Goal: Information Seeking & Learning: Learn about a topic

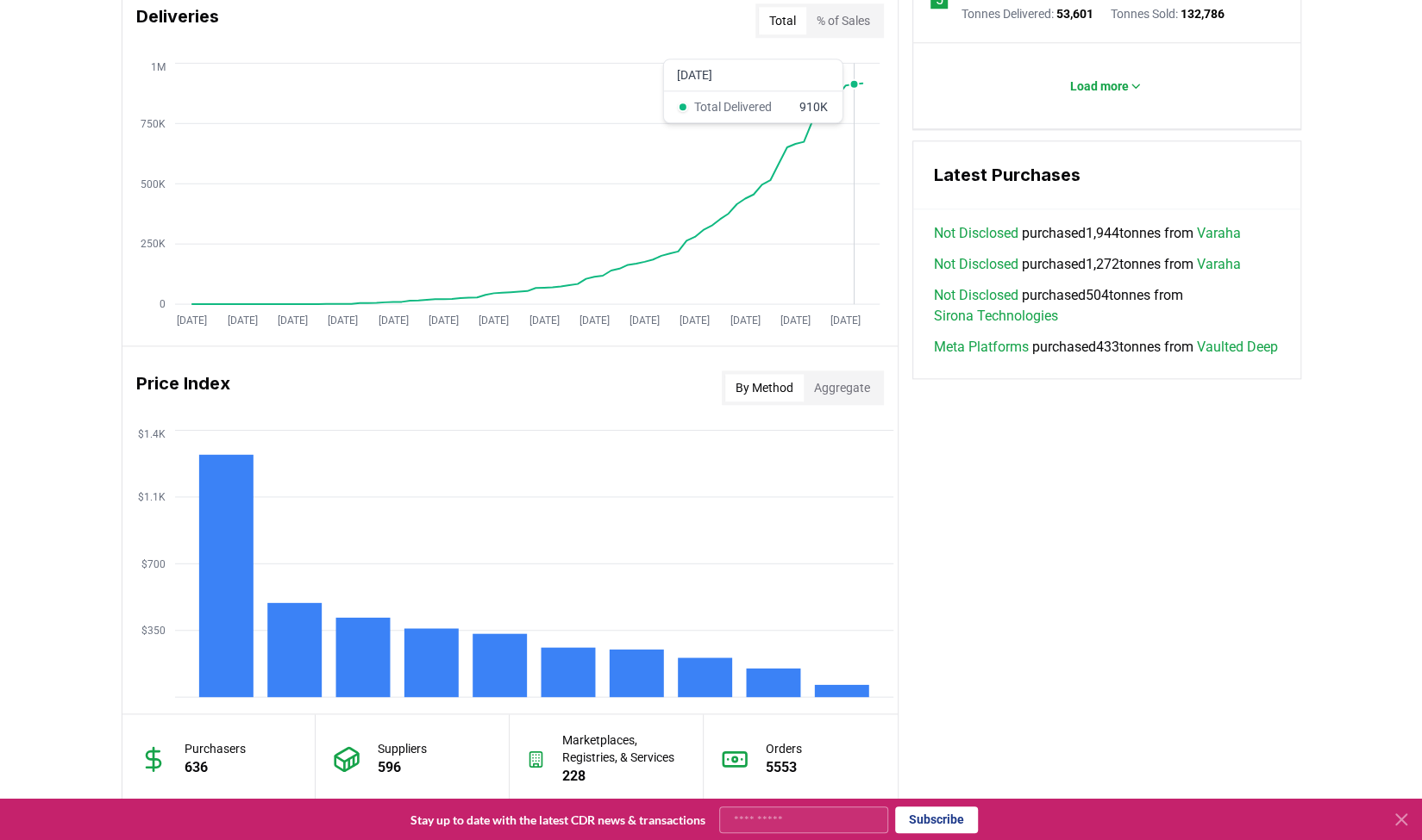
scroll to position [1121, 0]
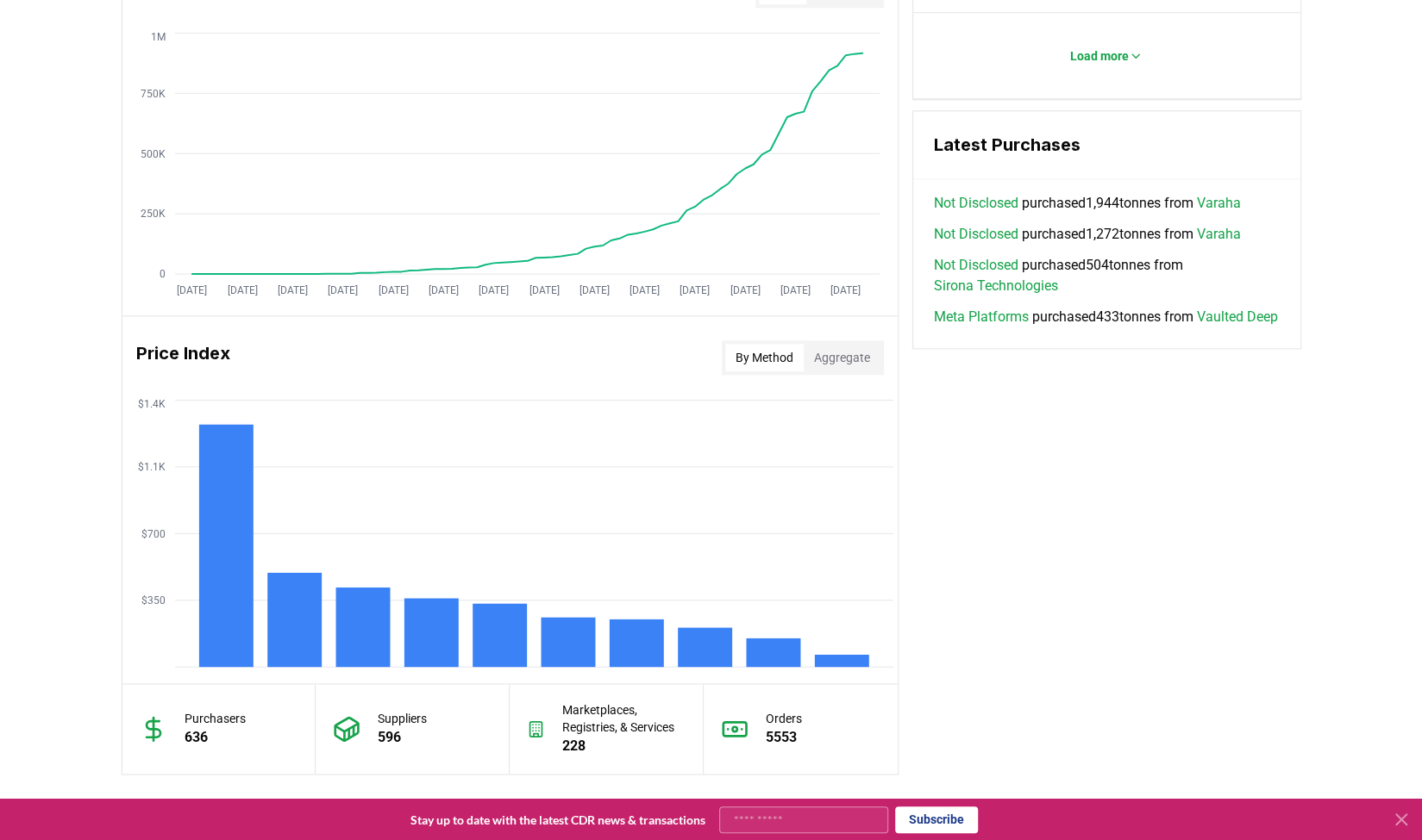
click at [537, 359] on button "Aggregate" at bounding box center [842, 358] width 77 height 28
click at [537, 357] on button "By Method" at bounding box center [765, 358] width 79 height 28
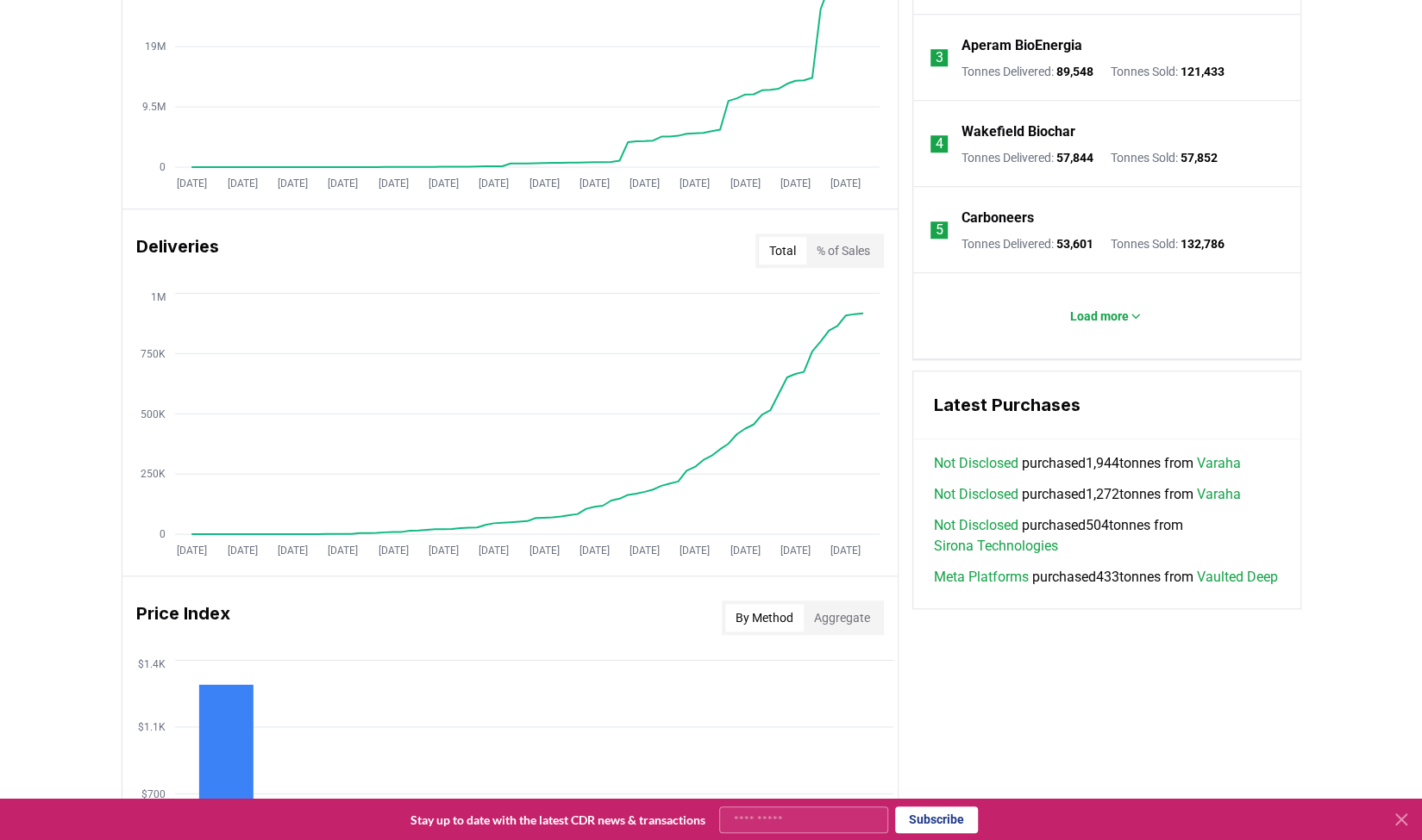
scroll to position [855, 0]
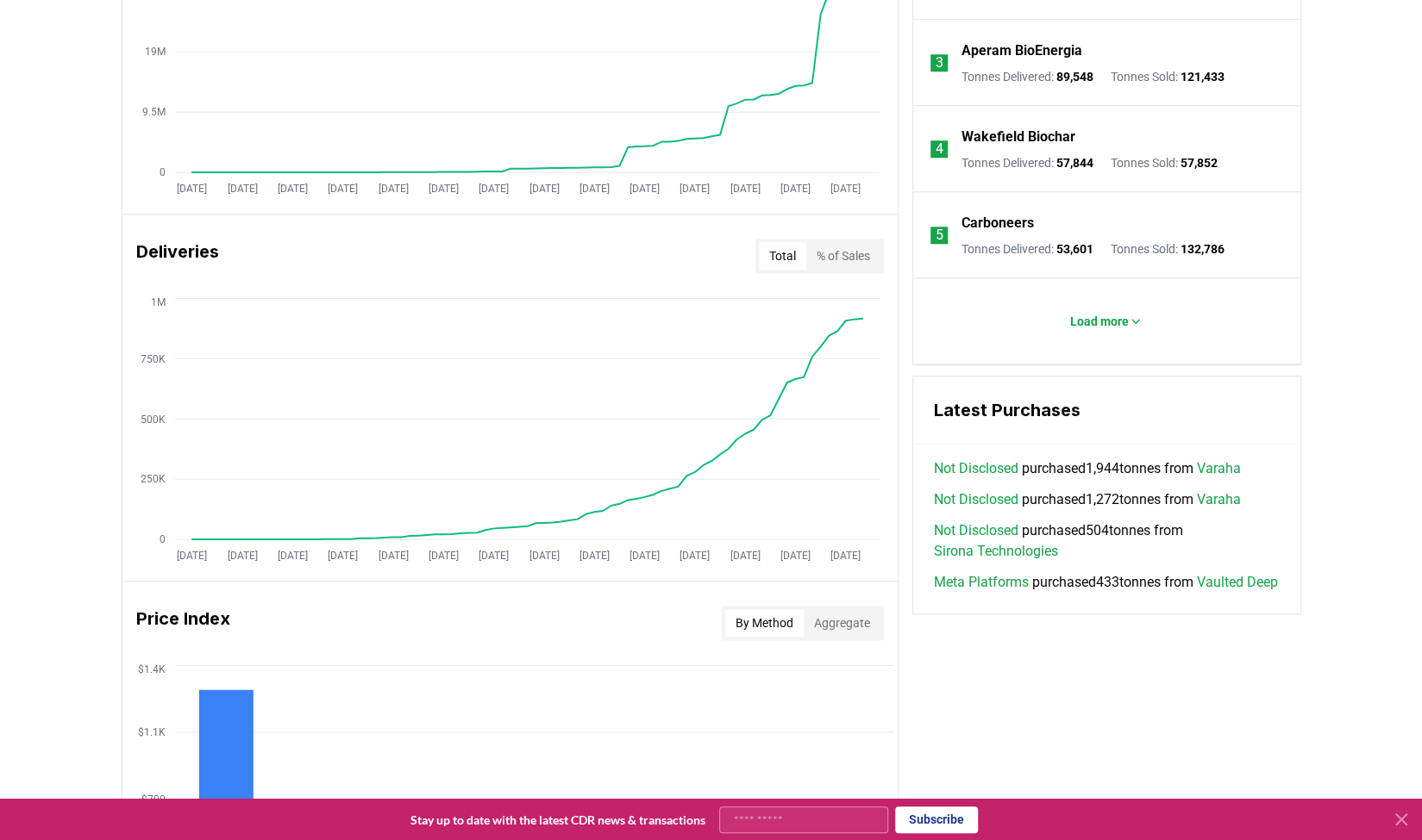
drag, startPoint x: 1248, startPoint y: 383, endPoint x: 1261, endPoint y: 581, distance: 198.4
click at [537, 581] on div "Latest Purchases Not Disclosed purchased 1,944 tonnes from Varaha Not Disclosed…" at bounding box center [1107, 495] width 389 height 239
click at [537, 593] on span "Meta Platforms purchased 433 tonnes from Vaulted Deep" at bounding box center [1106, 583] width 344 height 21
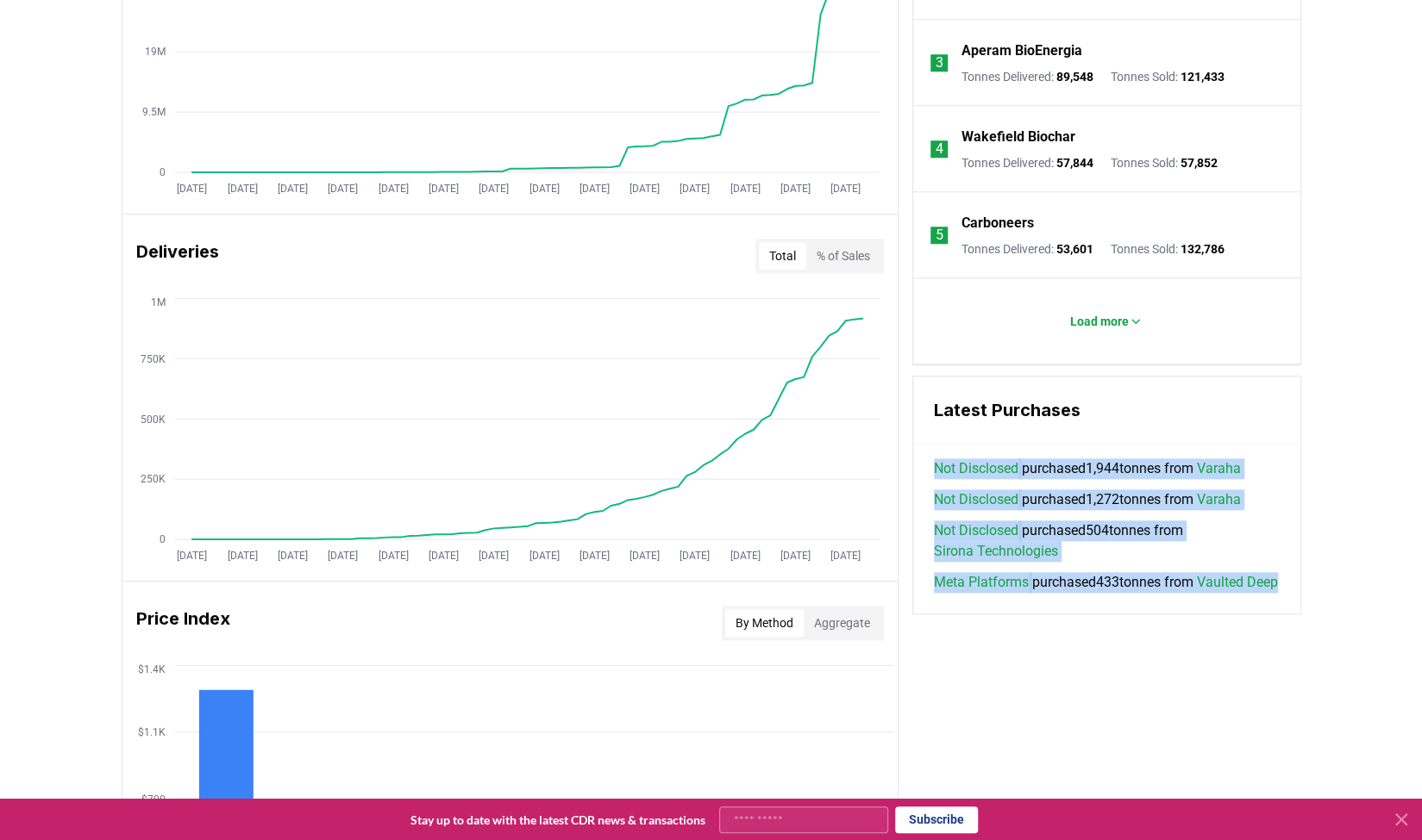
drag, startPoint x: 1264, startPoint y: 608, endPoint x: 1291, endPoint y: 413, distance: 196.9
click at [537, 413] on div "Latest Purchases Not Disclosed purchased 1,944 tonnes from Varaha Not Disclosed…" at bounding box center [1107, 495] width 389 height 239
click at [537, 413] on div "Latest Purchases" at bounding box center [1107, 410] width 387 height 68
drag, startPoint x: 1291, startPoint y: 413, endPoint x: 1273, endPoint y: 608, distance: 195.8
click at [537, 608] on div "Latest Purchases Not Disclosed purchased 1,944 tonnes from Varaha Not Disclosed…" at bounding box center [1107, 495] width 389 height 239
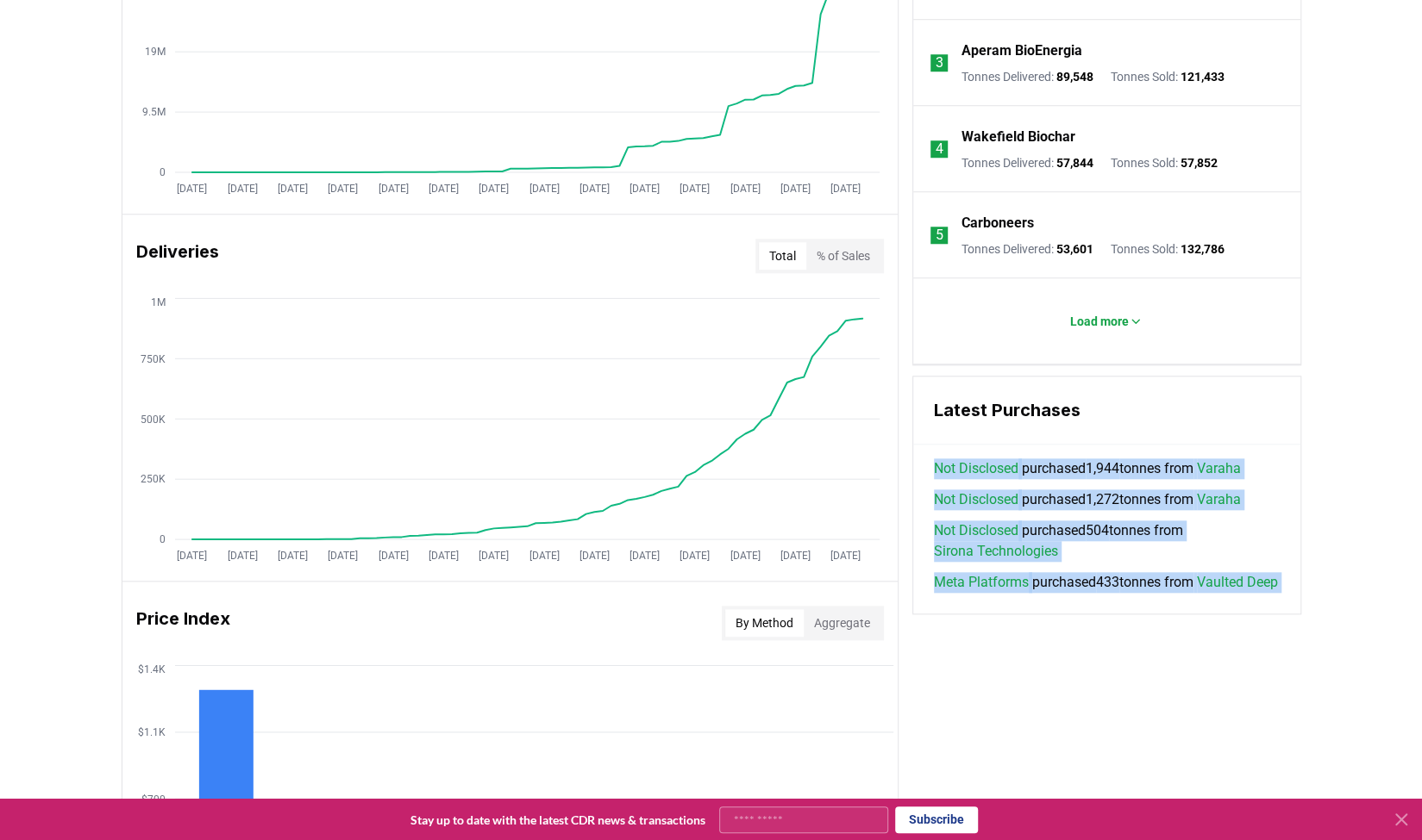
click at [537, 593] on span "Meta Platforms purchased 433 tonnes from Vaulted Deep" at bounding box center [1106, 583] width 344 height 21
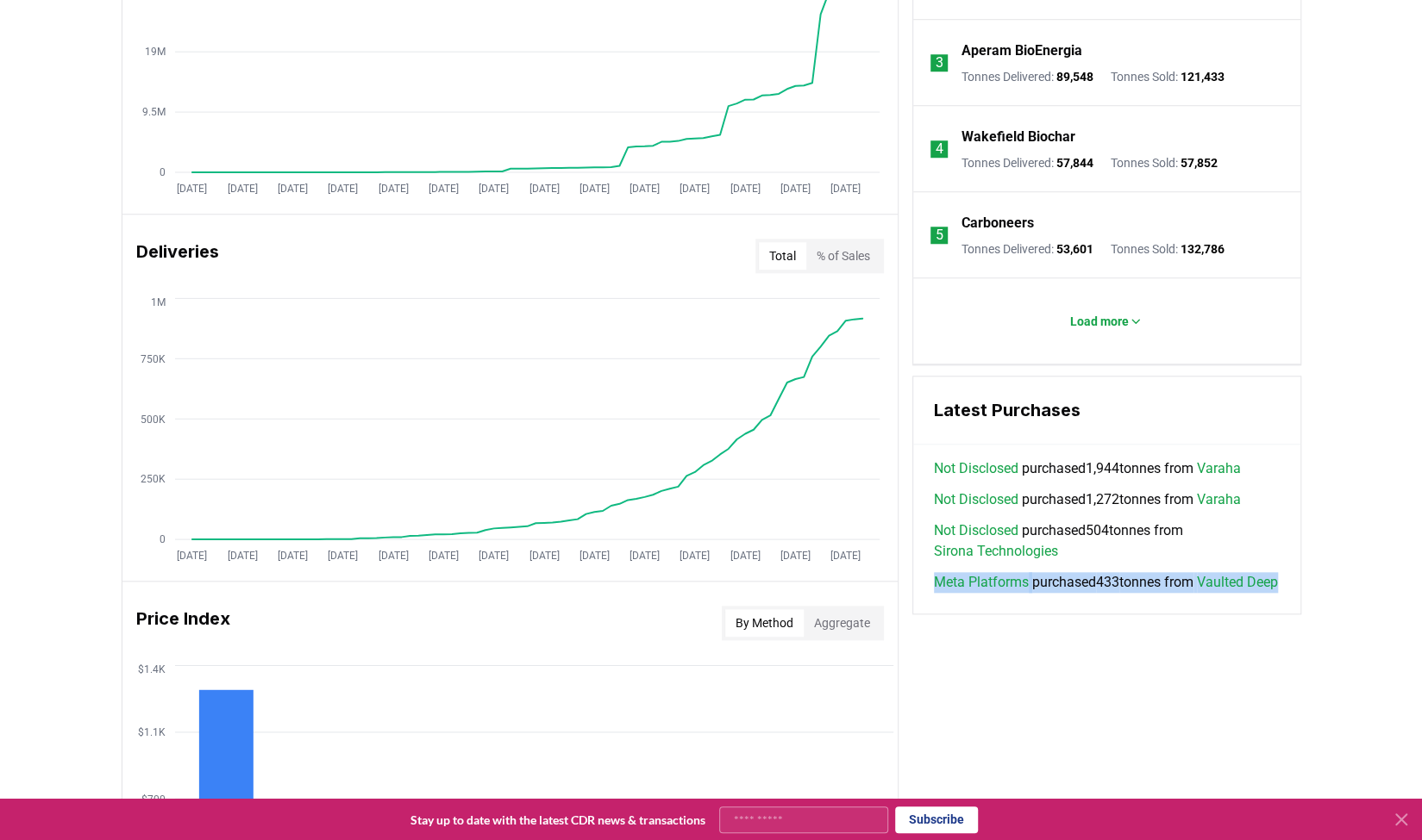
drag, startPoint x: 1239, startPoint y: 552, endPoint x: 1244, endPoint y: 622, distance: 70.2
click at [537, 614] on div "Not Disclosed purchased 1,944 tonnes from Varaha Not Disclosed purchased 1,272 …" at bounding box center [1107, 536] width 387 height 155
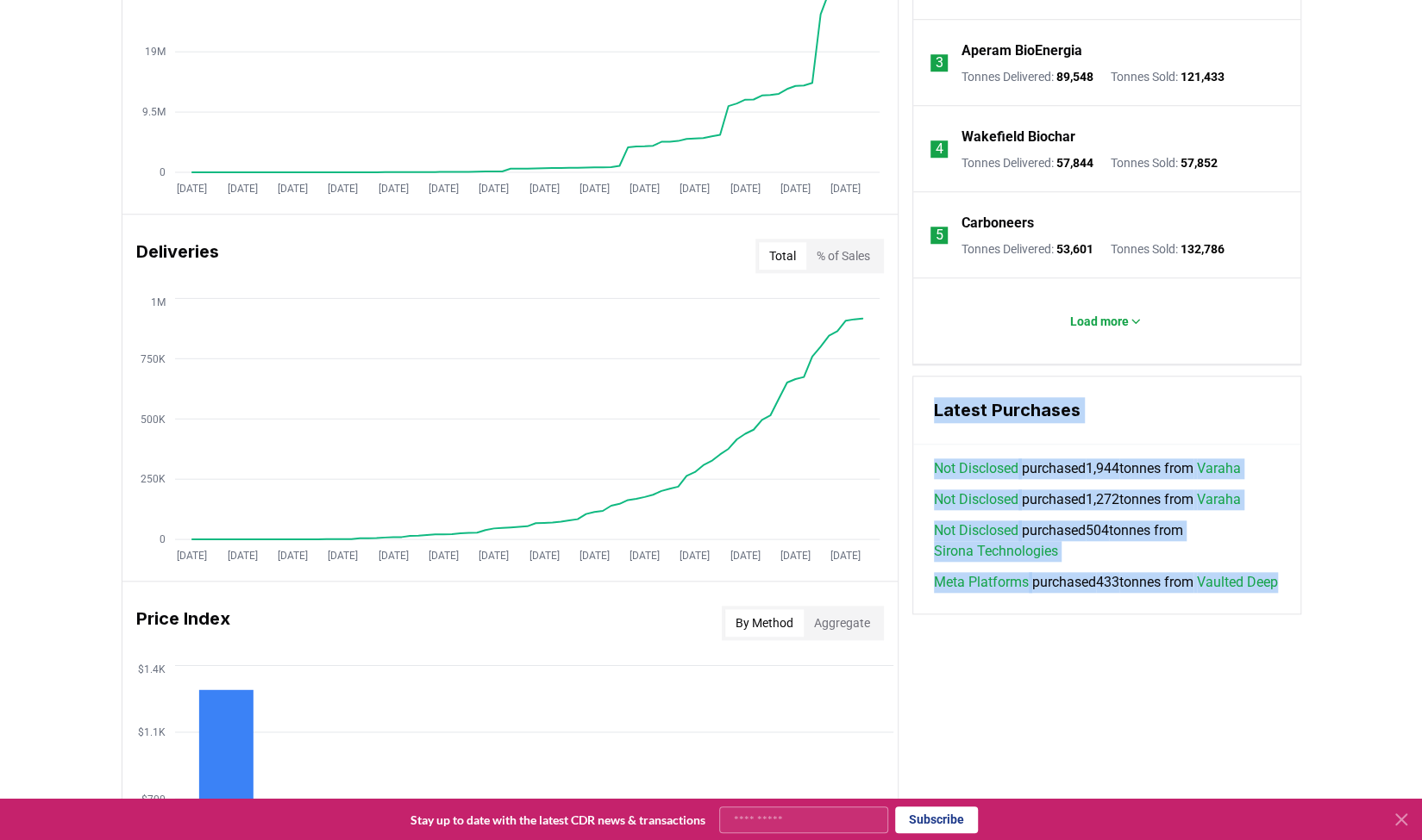
drag, startPoint x: 1190, startPoint y: 375, endPoint x: 1229, endPoint y: 617, distance: 245.1
click at [537, 615] on div "Leaderboards View All Suppliers Purchasers Services 1 Exomad Green Tonnes Deliv…" at bounding box center [1107, 196] width 389 height 837
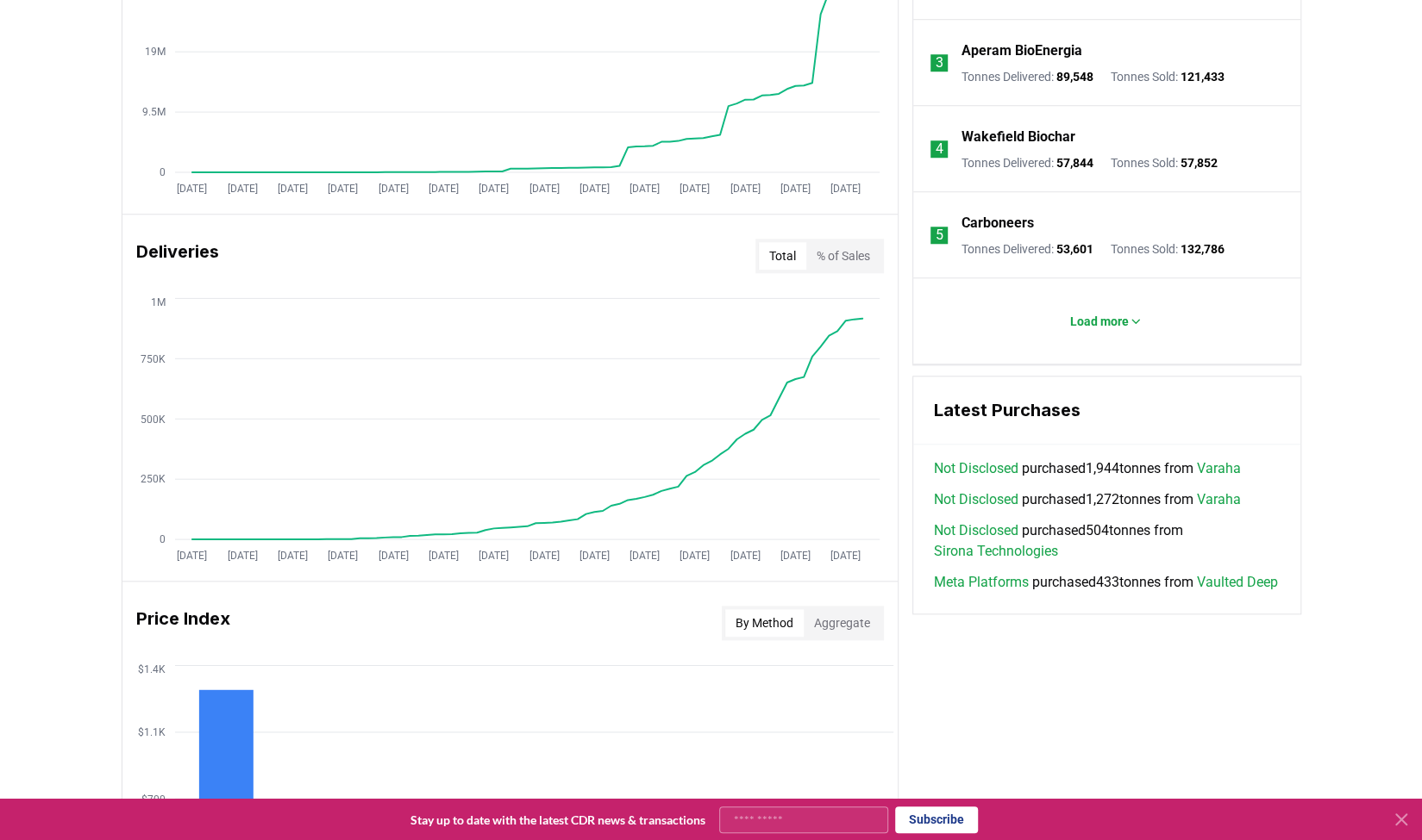
click at [537, 614] on div "Not Disclosed purchased 1,944 tonnes from Varaha Not Disclosed purchased 1,272 …" at bounding box center [1107, 536] width 387 height 155
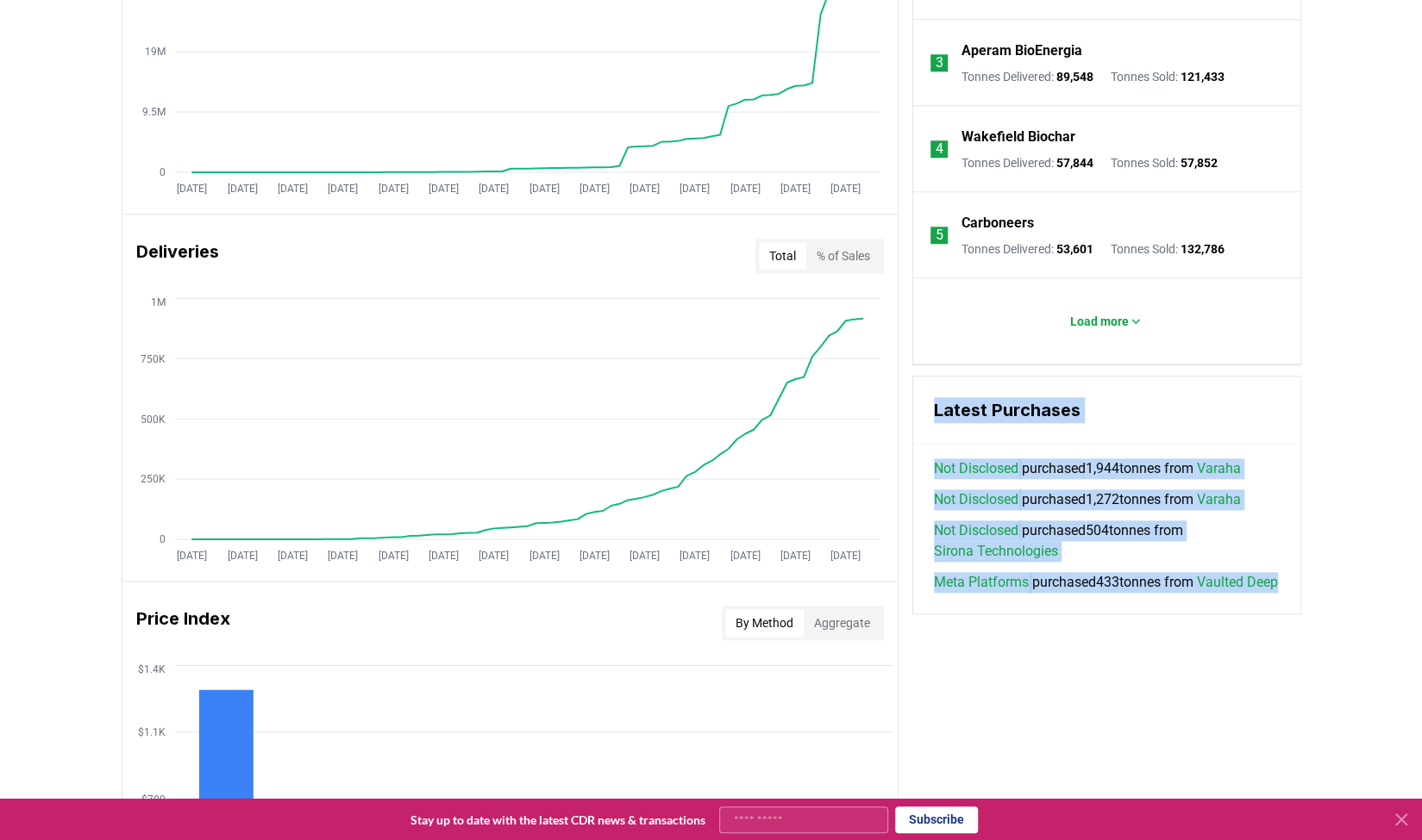
drag, startPoint x: 1229, startPoint y: 538, endPoint x: 1222, endPoint y: 348, distance: 190.1
click at [537, 348] on div "Leaderboards View All Suppliers Purchasers Services 1 Exomad Green Tonnes Deliv…" at bounding box center [1107, 196] width 389 height 837
click at [537, 363] on div "Leaderboards View All Suppliers Purchasers Services 1 Exomad Green Tonnes Deliv…" at bounding box center [1107, 196] width 389 height 837
drag, startPoint x: 1226, startPoint y: 363, endPoint x: 1236, endPoint y: 639, distance: 276.2
click at [537, 639] on div "Key Metrics Find detailed analysis of carbon removal data through time. Total S…" at bounding box center [711, 409] width 1179 height 1262
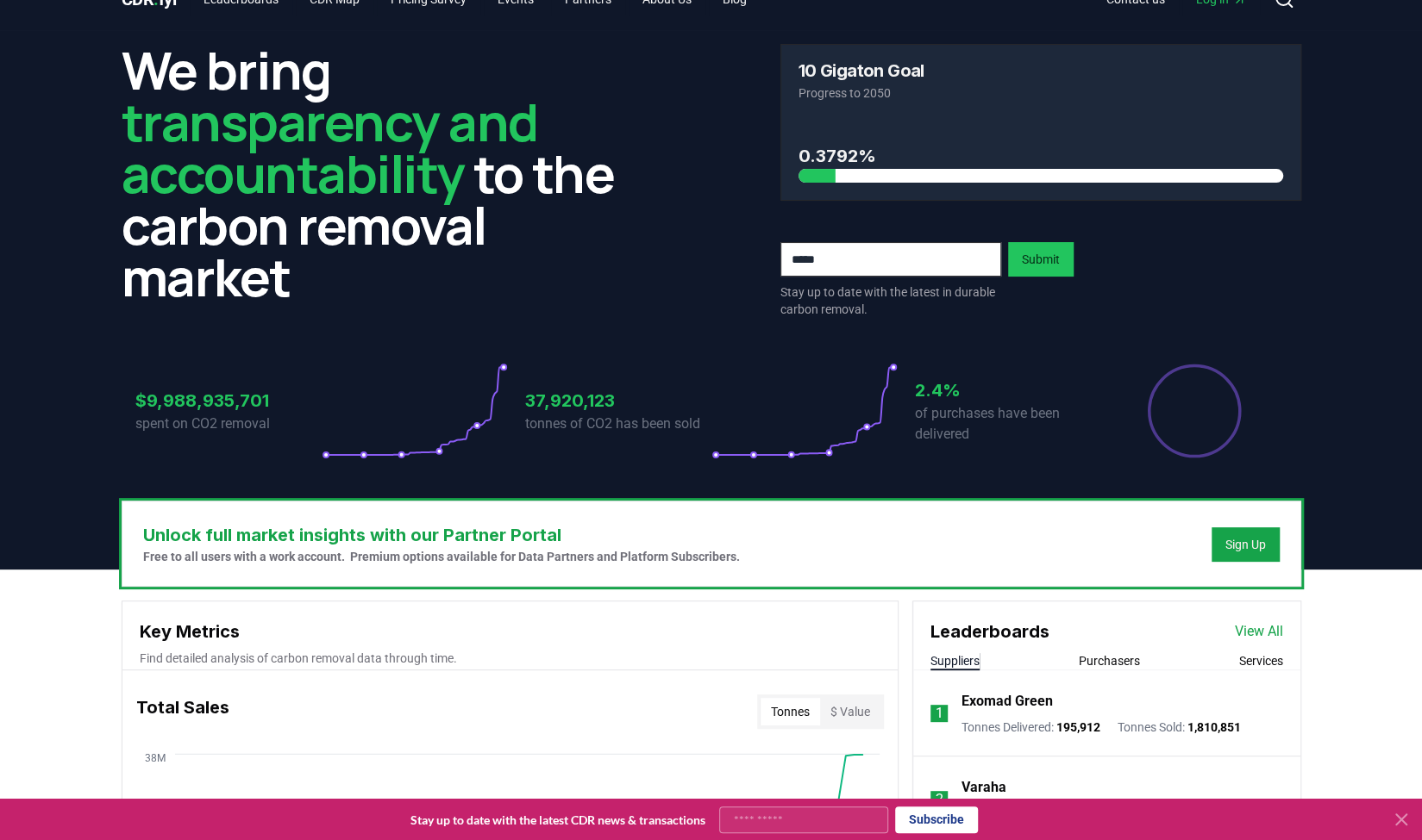
scroll to position [0, 0]
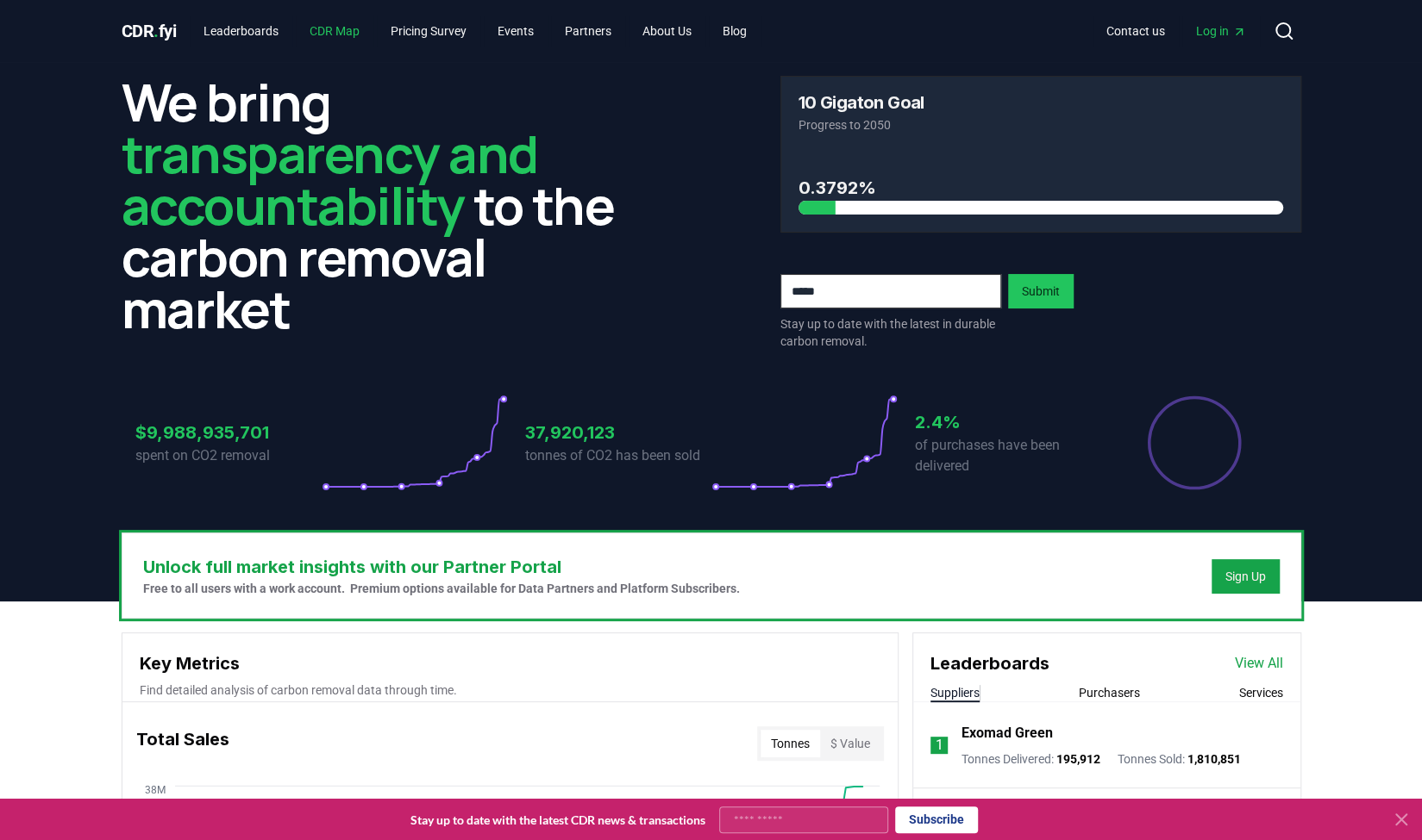
click at [354, 31] on link "CDR Map" at bounding box center [334, 31] width 78 height 31
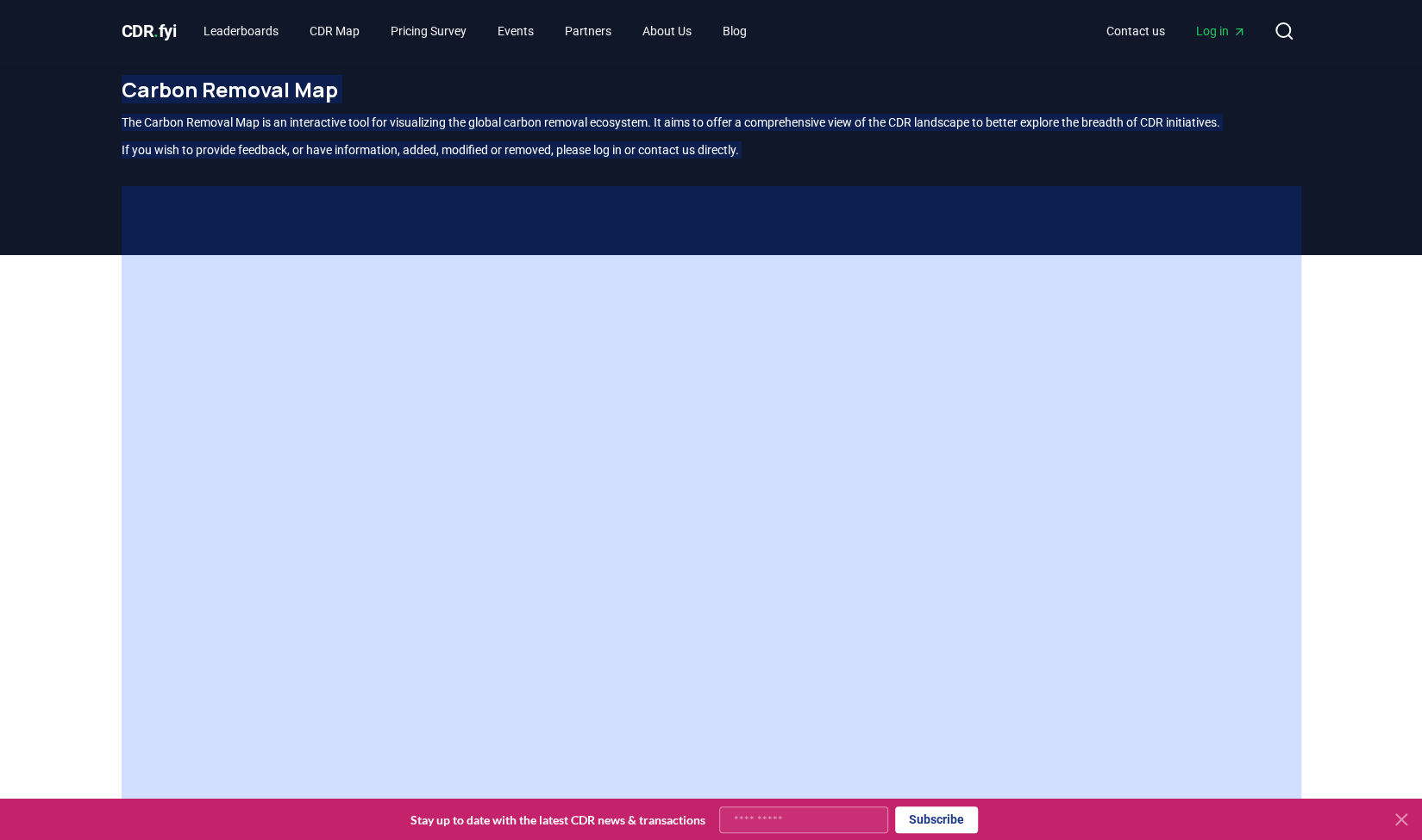
scroll to position [507, 0]
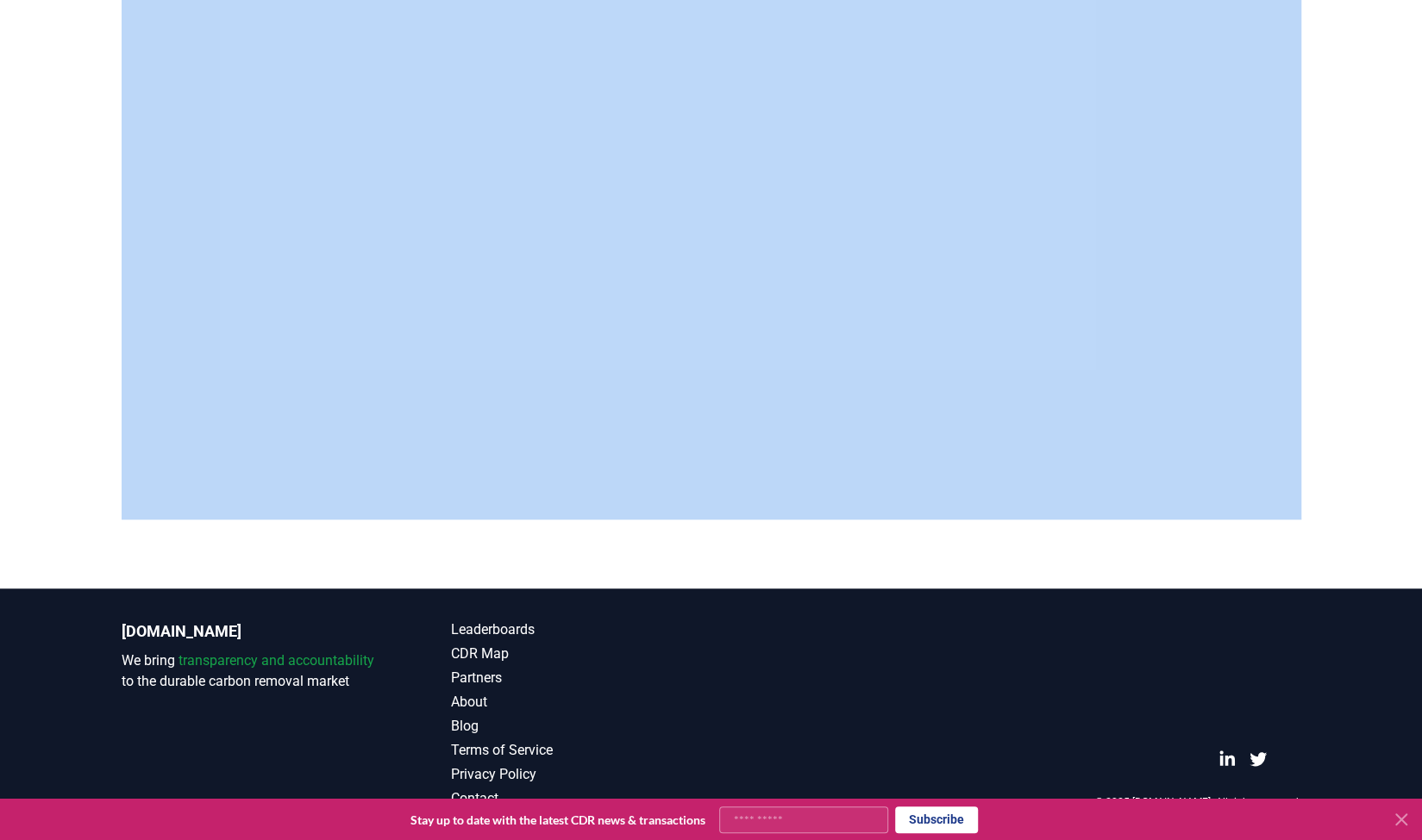
click at [537, 130] on div at bounding box center [711, 168] width 1422 height 840
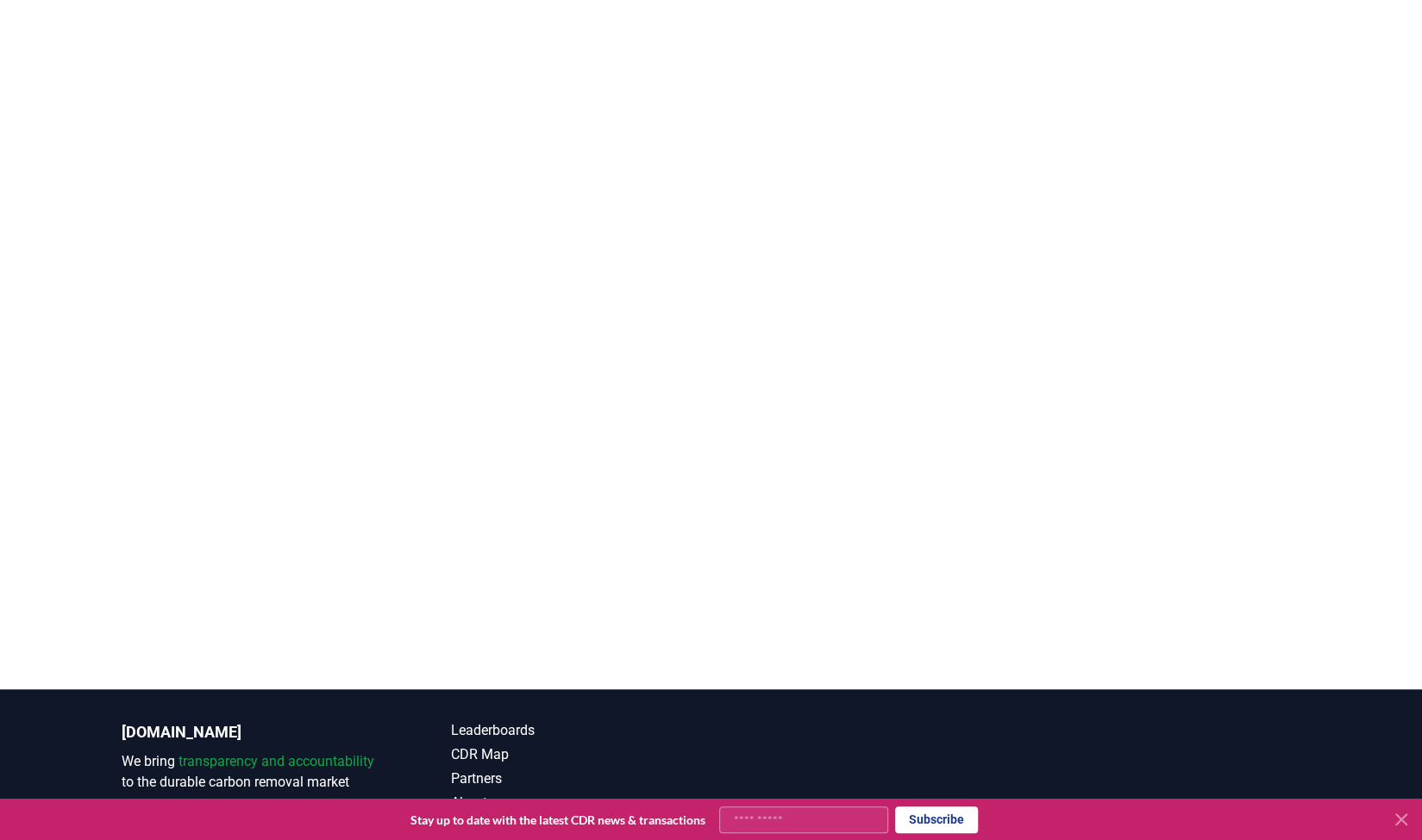
scroll to position [249, 0]
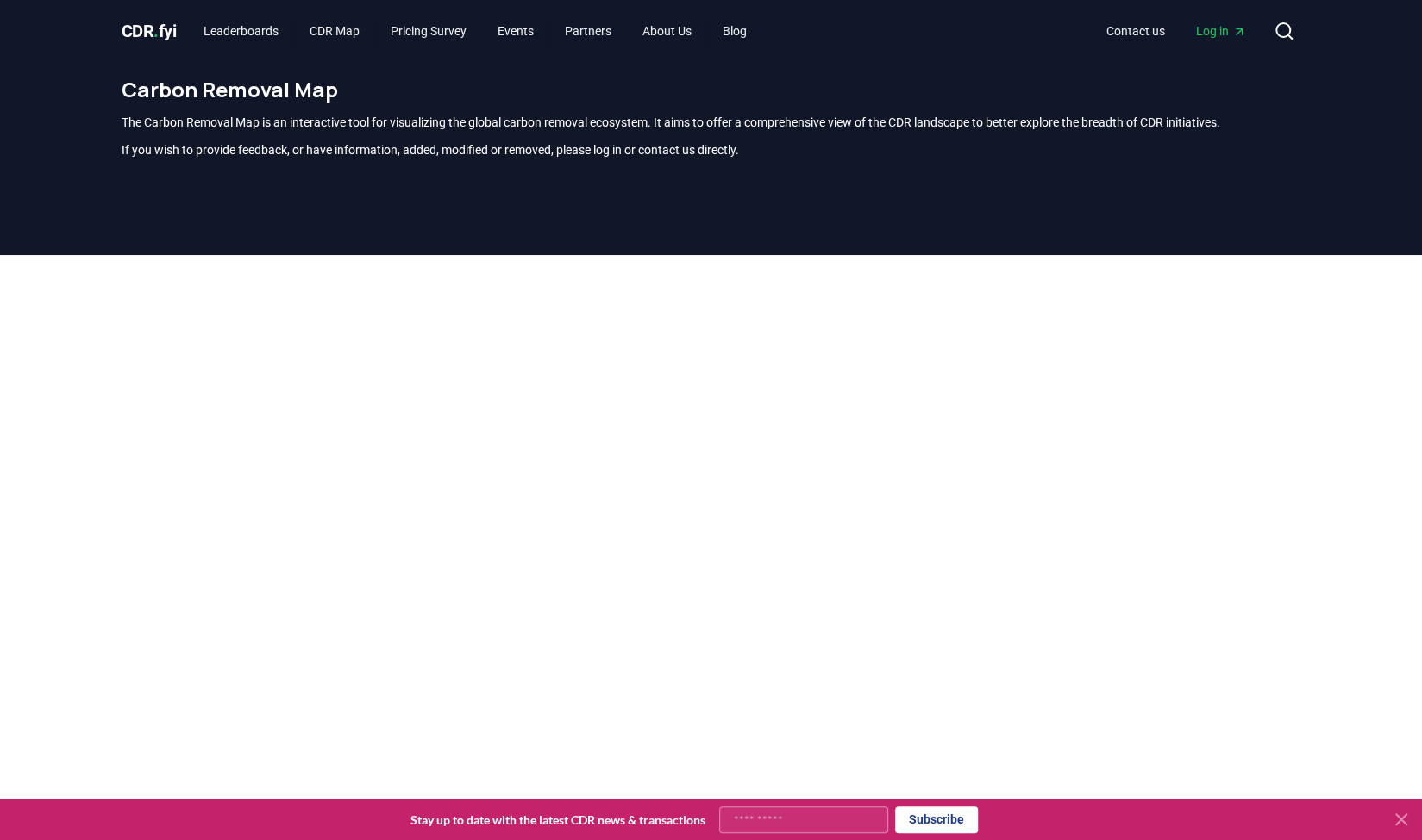
click at [165, 39] on span "CDR . fyi" at bounding box center [149, 30] width 55 height 21
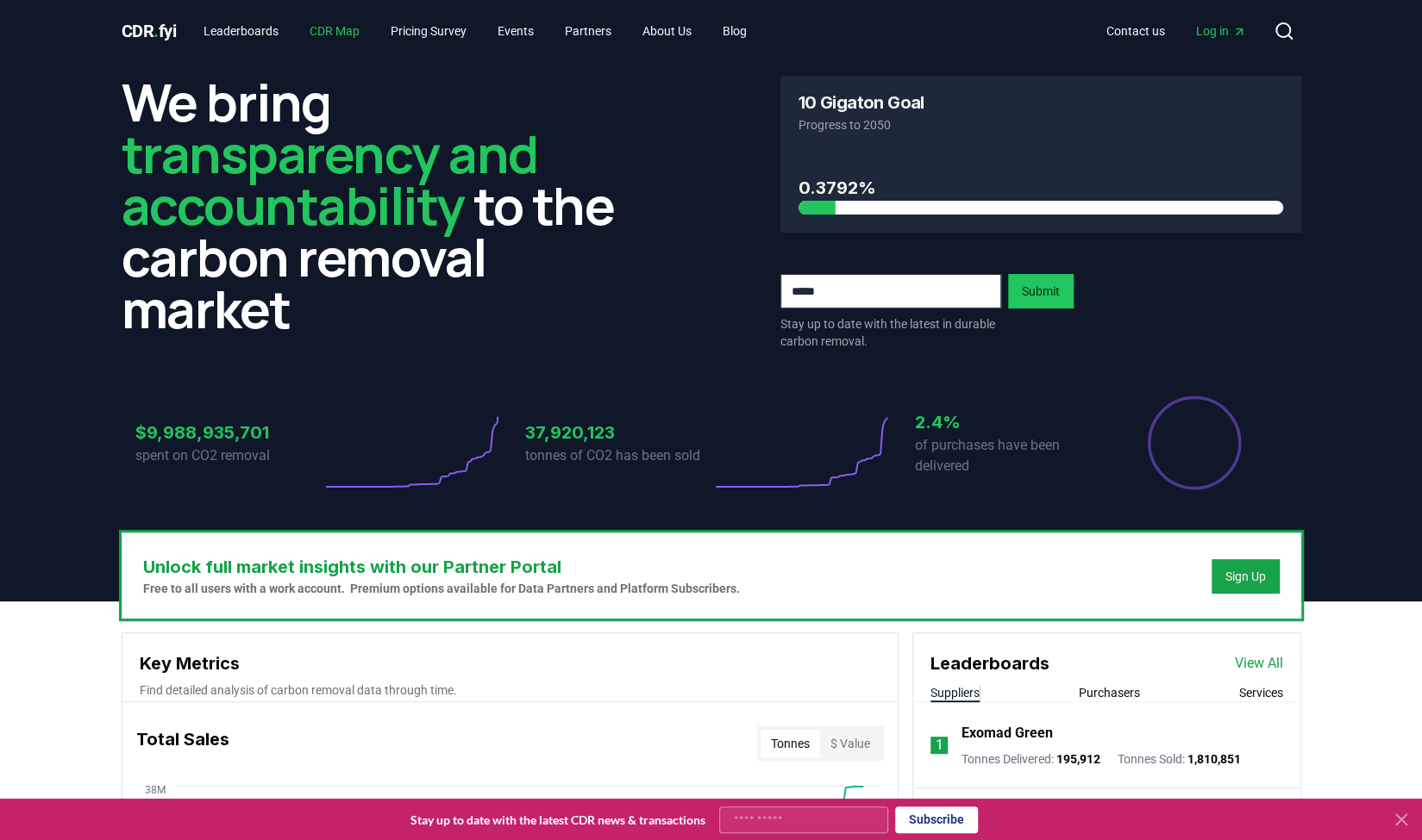
click at [313, 31] on link "CDR Map" at bounding box center [334, 31] width 78 height 31
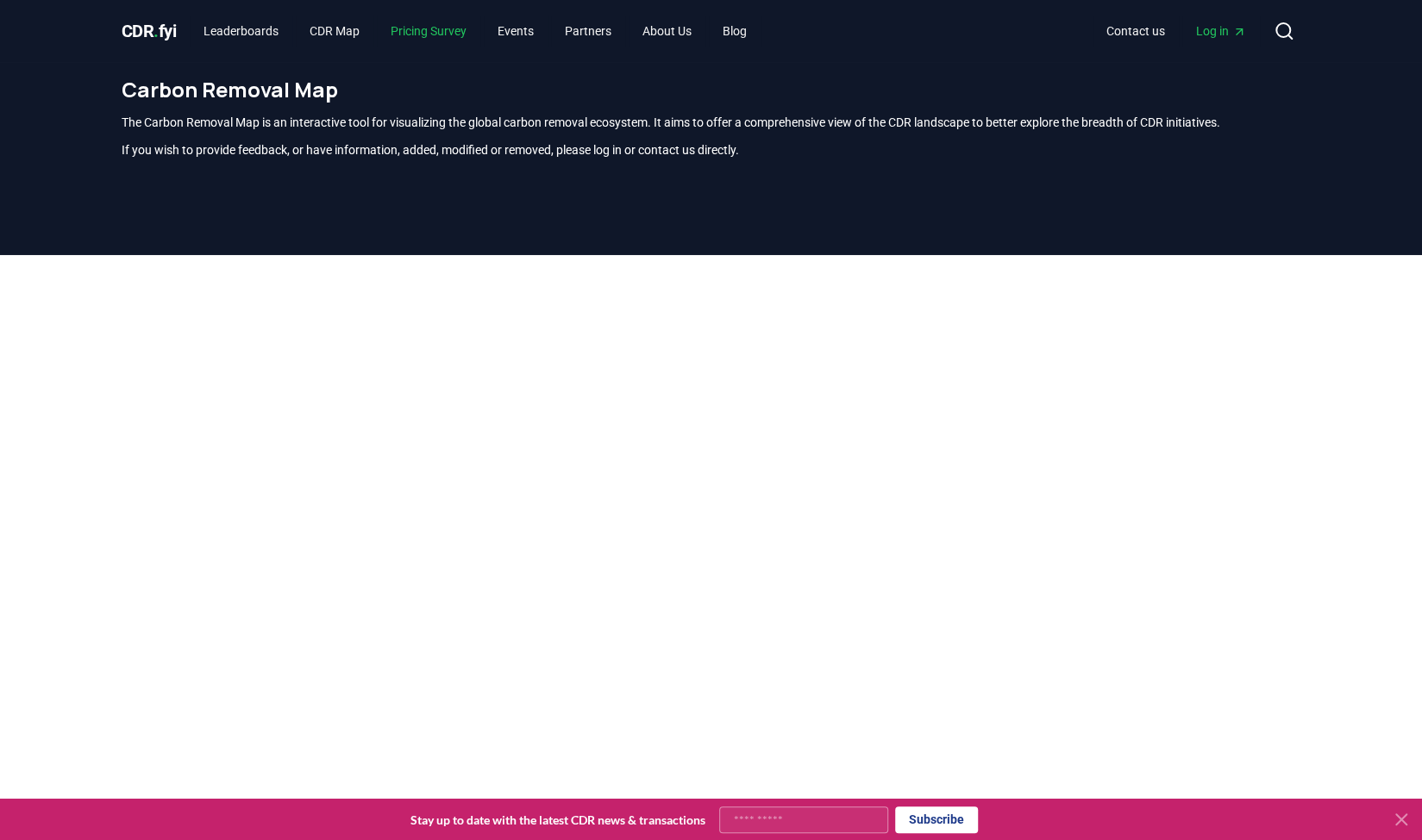
click at [432, 31] on link "Pricing Survey" at bounding box center [427, 31] width 103 height 31
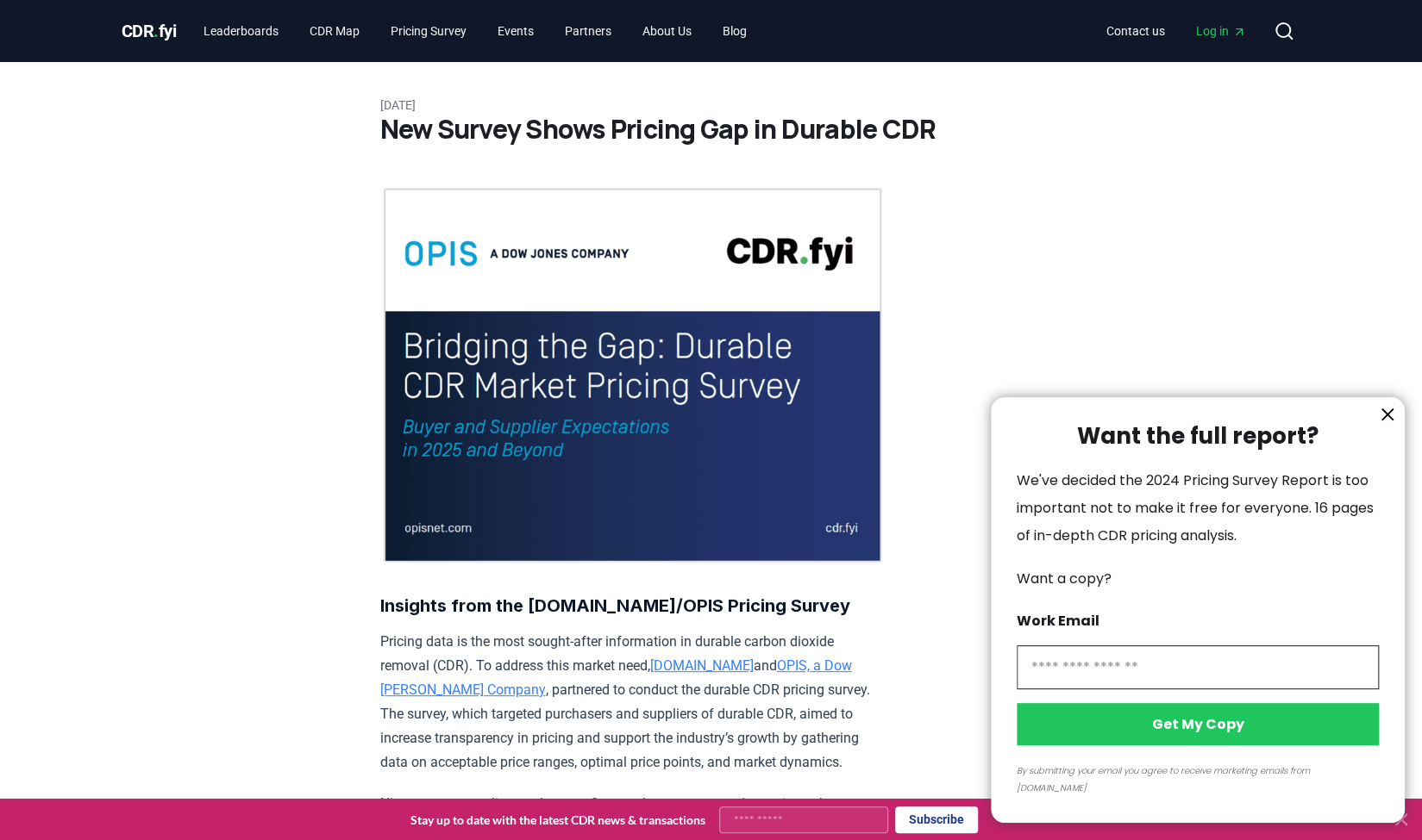
click at [245, 32] on div at bounding box center [711, 420] width 1422 height 840
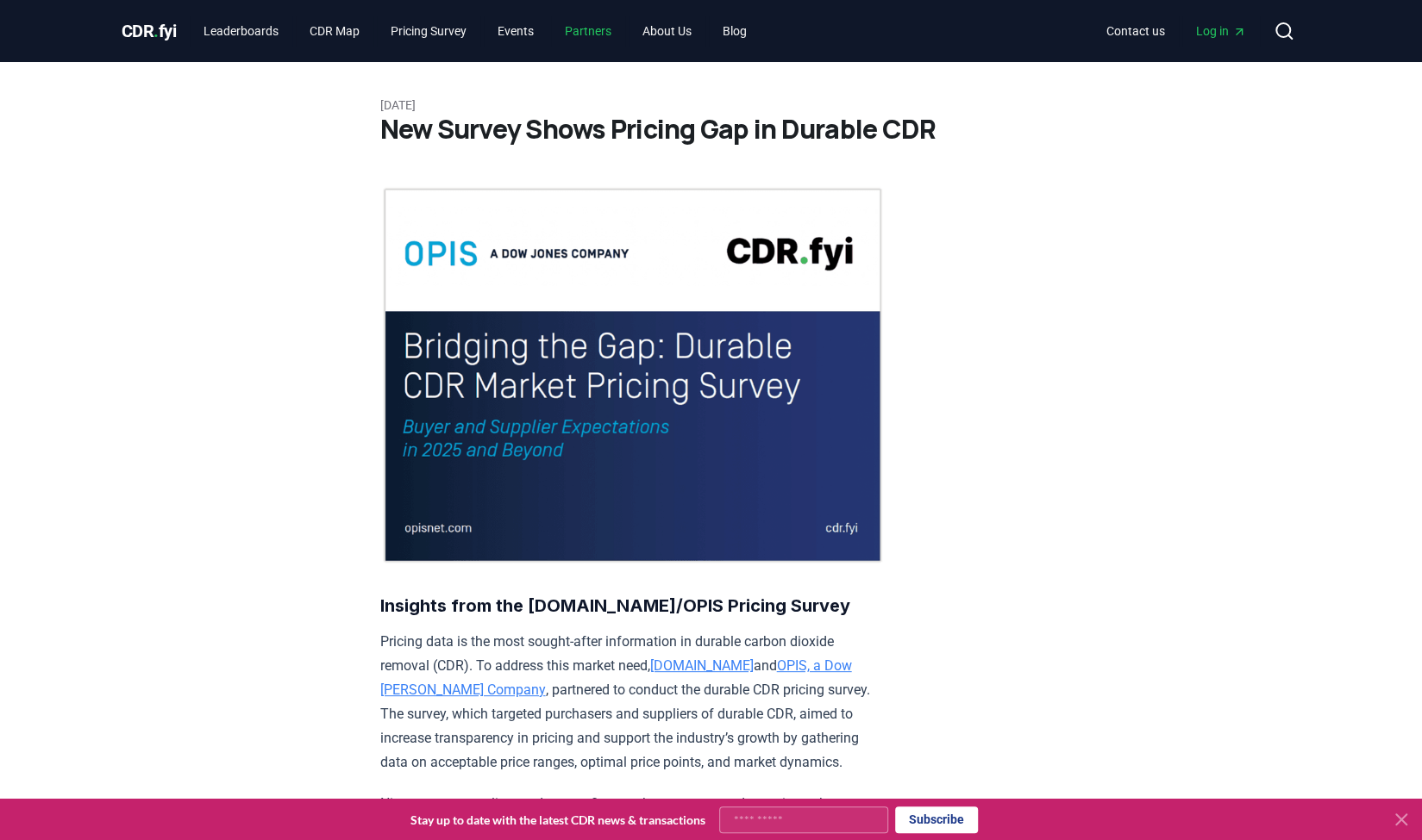
click at [588, 34] on link "Partners" at bounding box center [588, 31] width 74 height 31
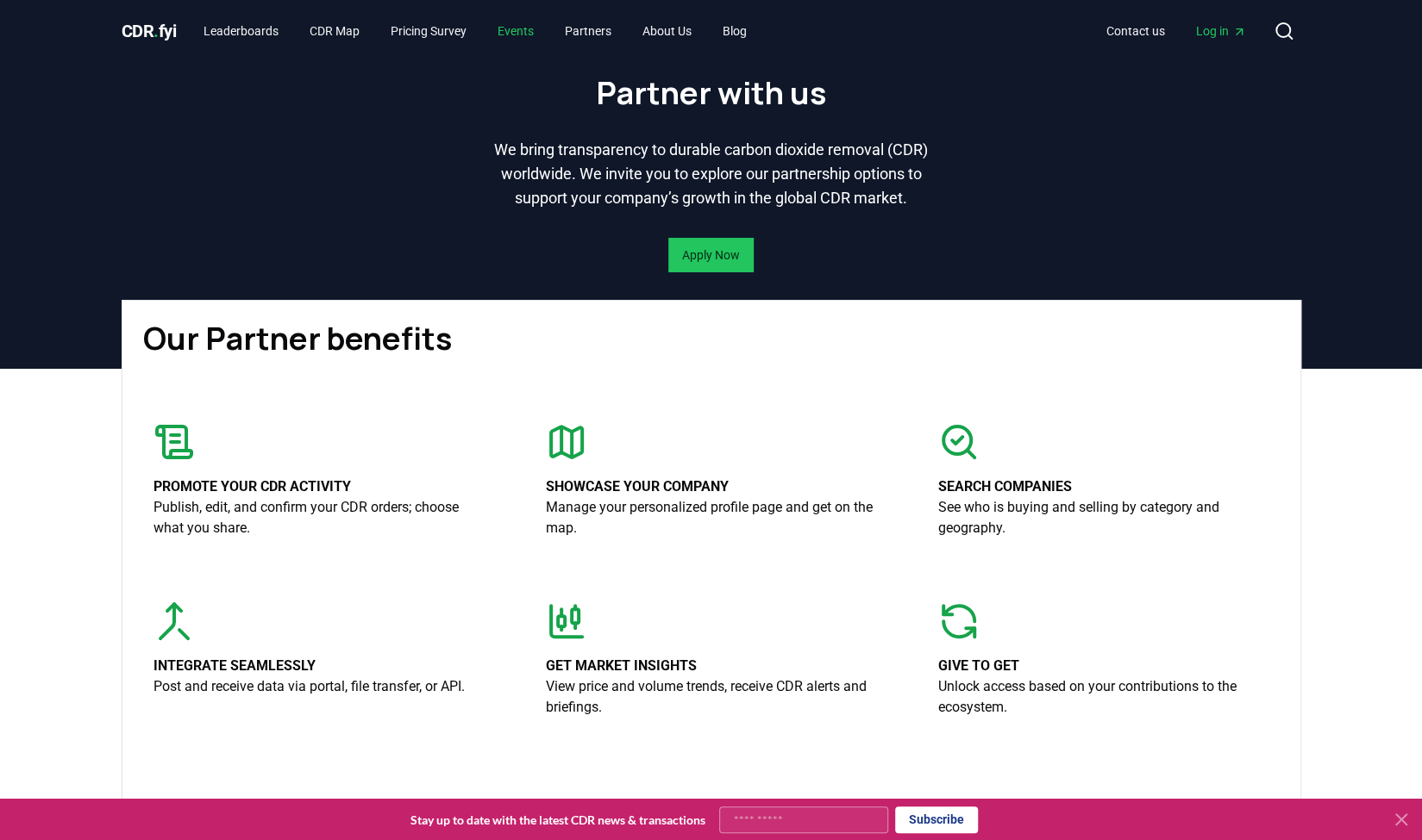
click at [521, 31] on link "Events" at bounding box center [515, 31] width 64 height 31
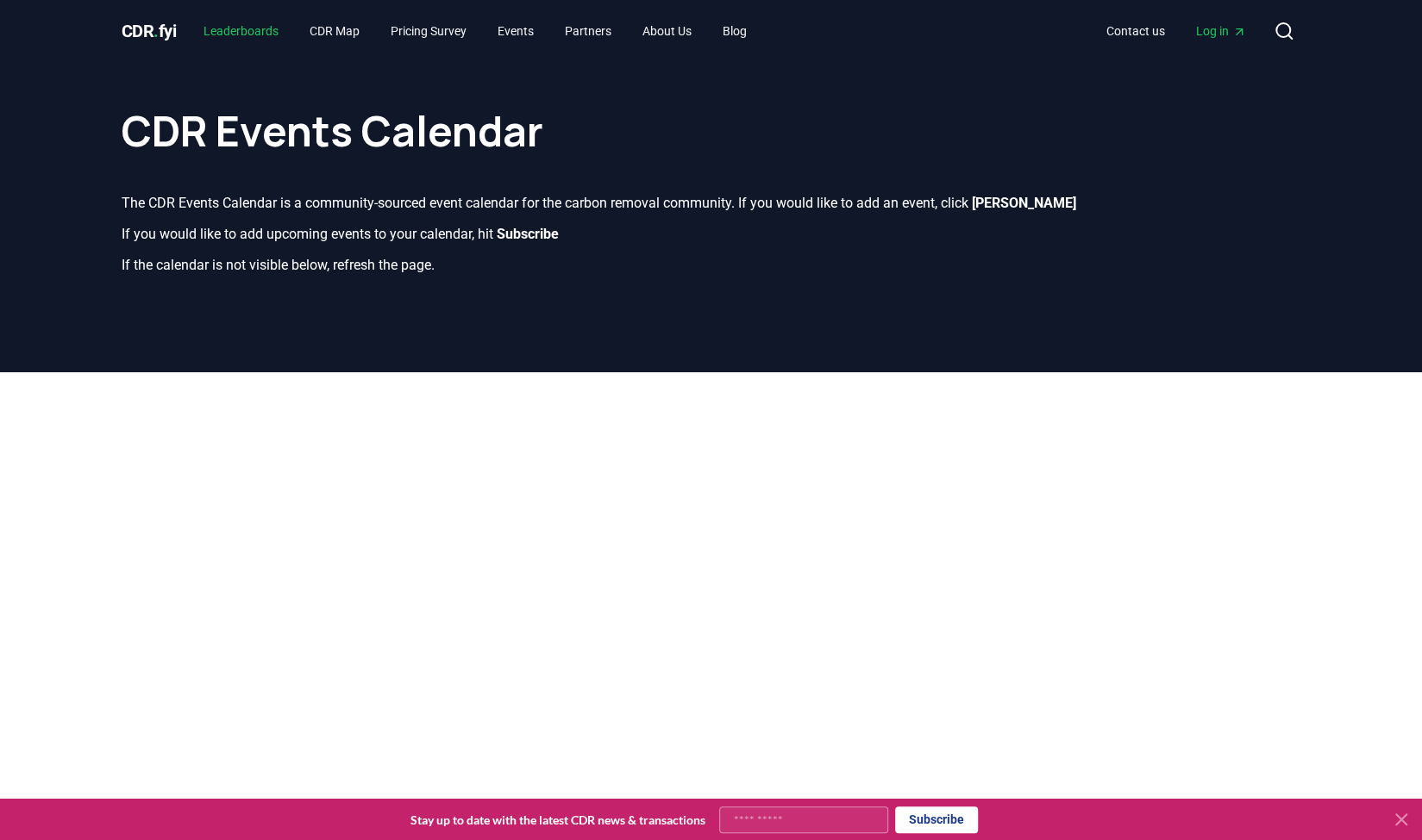
click at [270, 23] on link "Leaderboards" at bounding box center [241, 31] width 102 height 31
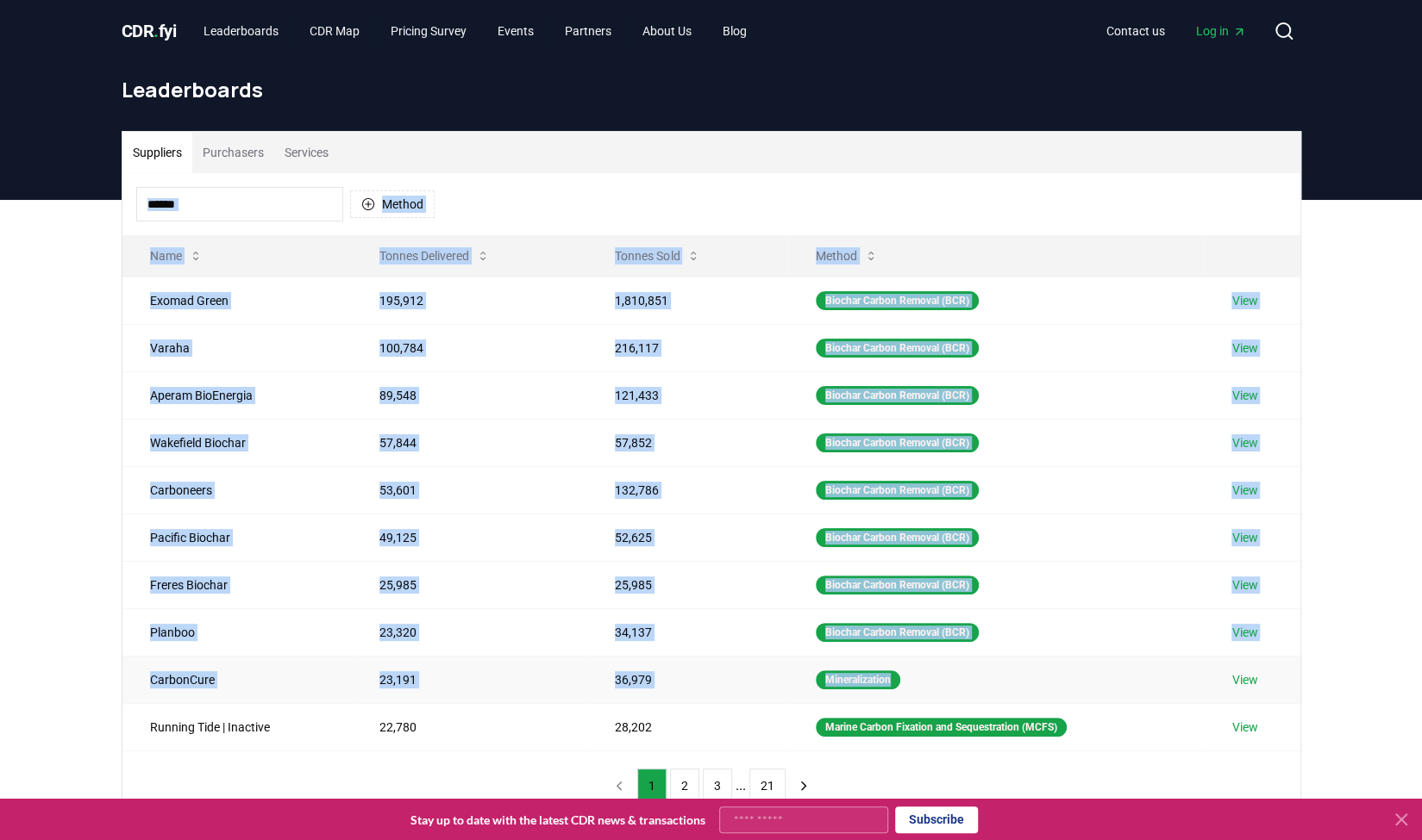
drag, startPoint x: 587, startPoint y: 165, endPoint x: 1215, endPoint y: 657, distance: 797.8
click at [1215, 657] on div "Suppliers Purchasers Services Method Name Tonnes Delivered Tonnes Sold Method E…" at bounding box center [711, 476] width 1177 height 689
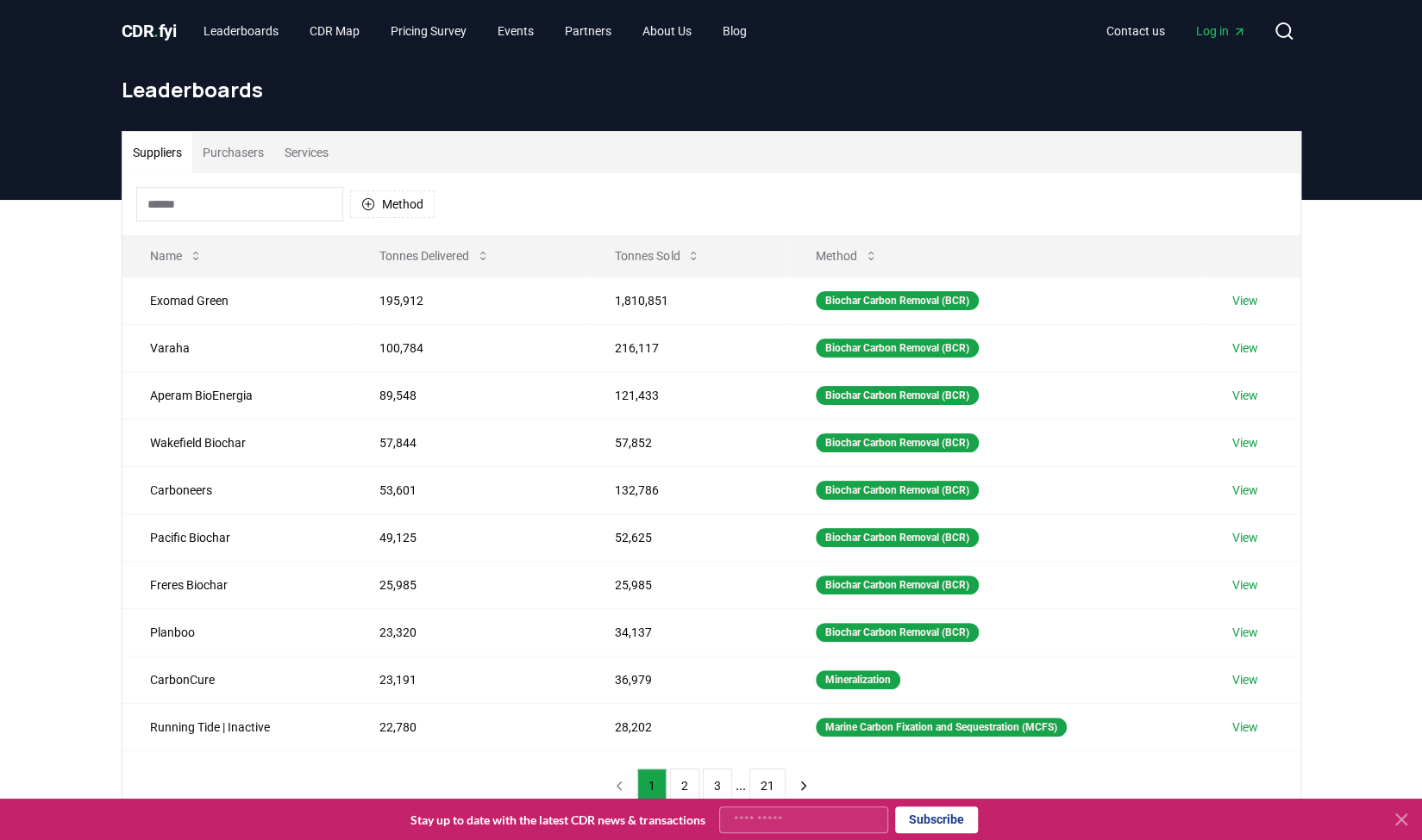
click at [1397, 577] on div "Suppliers Purchasers Services Method Name Tonnes Delivered Tonnes Sold Method E…" at bounding box center [711, 545] width 1422 height 691
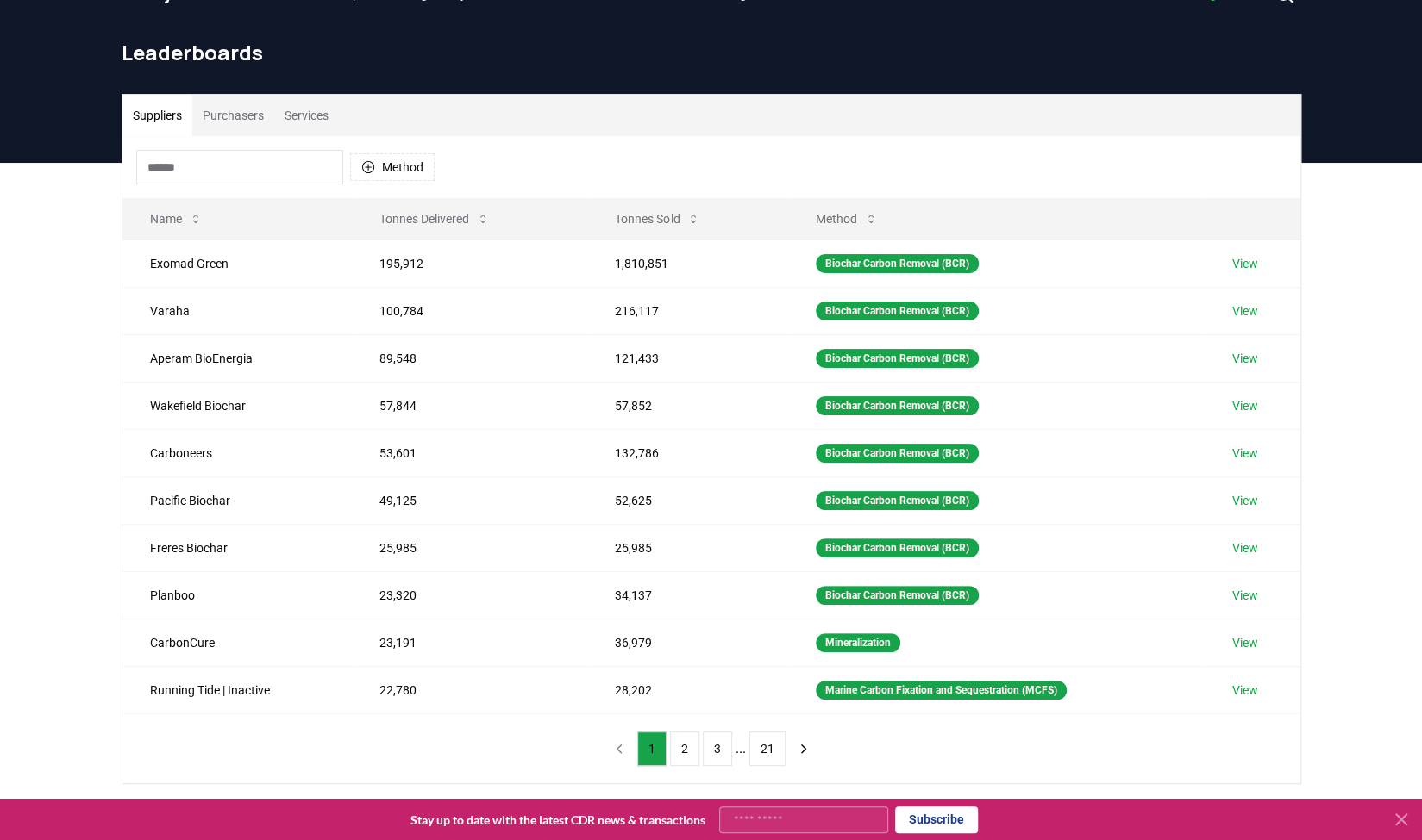
scroll to position [431, 0]
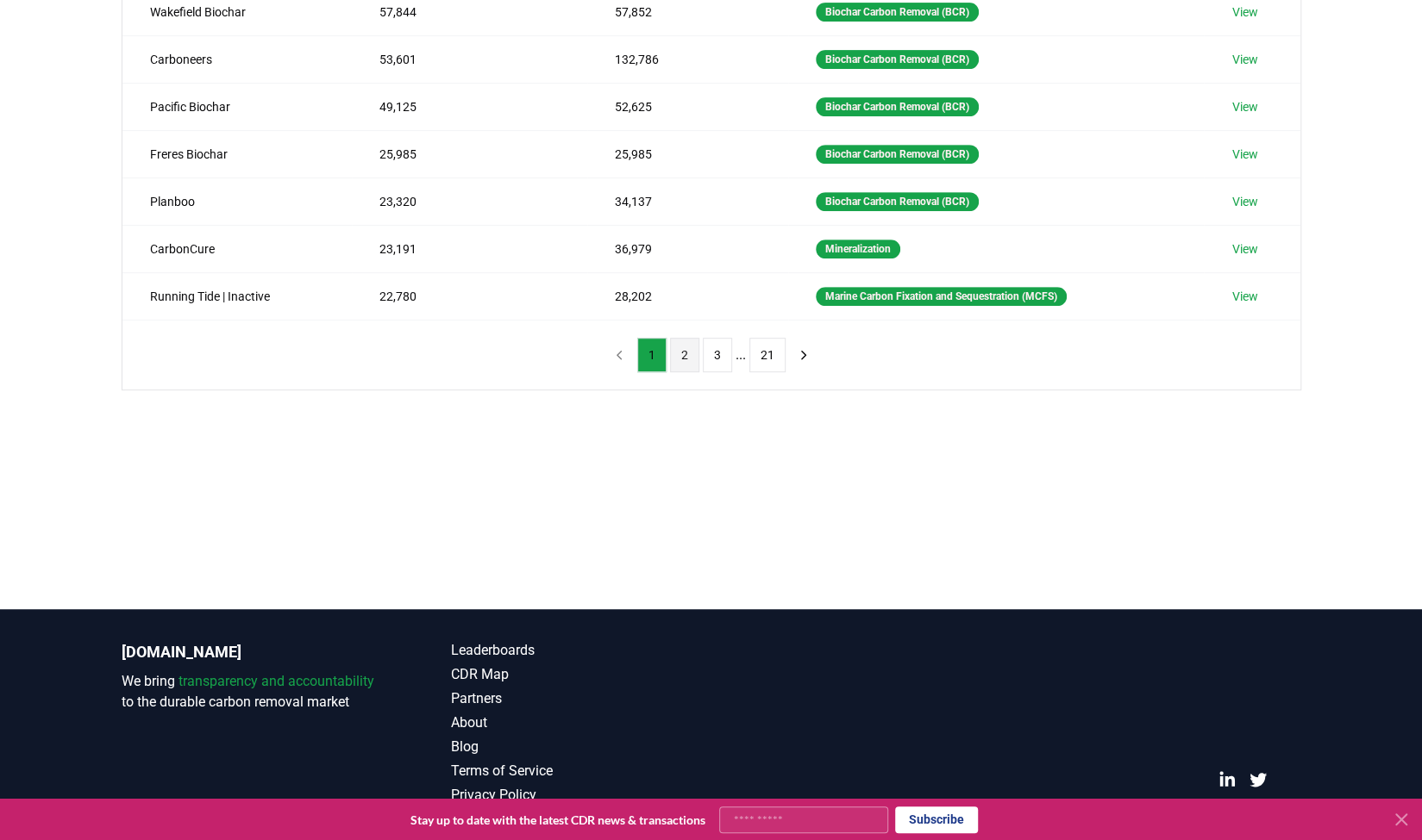
click at [671, 348] on button "2" at bounding box center [685, 355] width 29 height 34
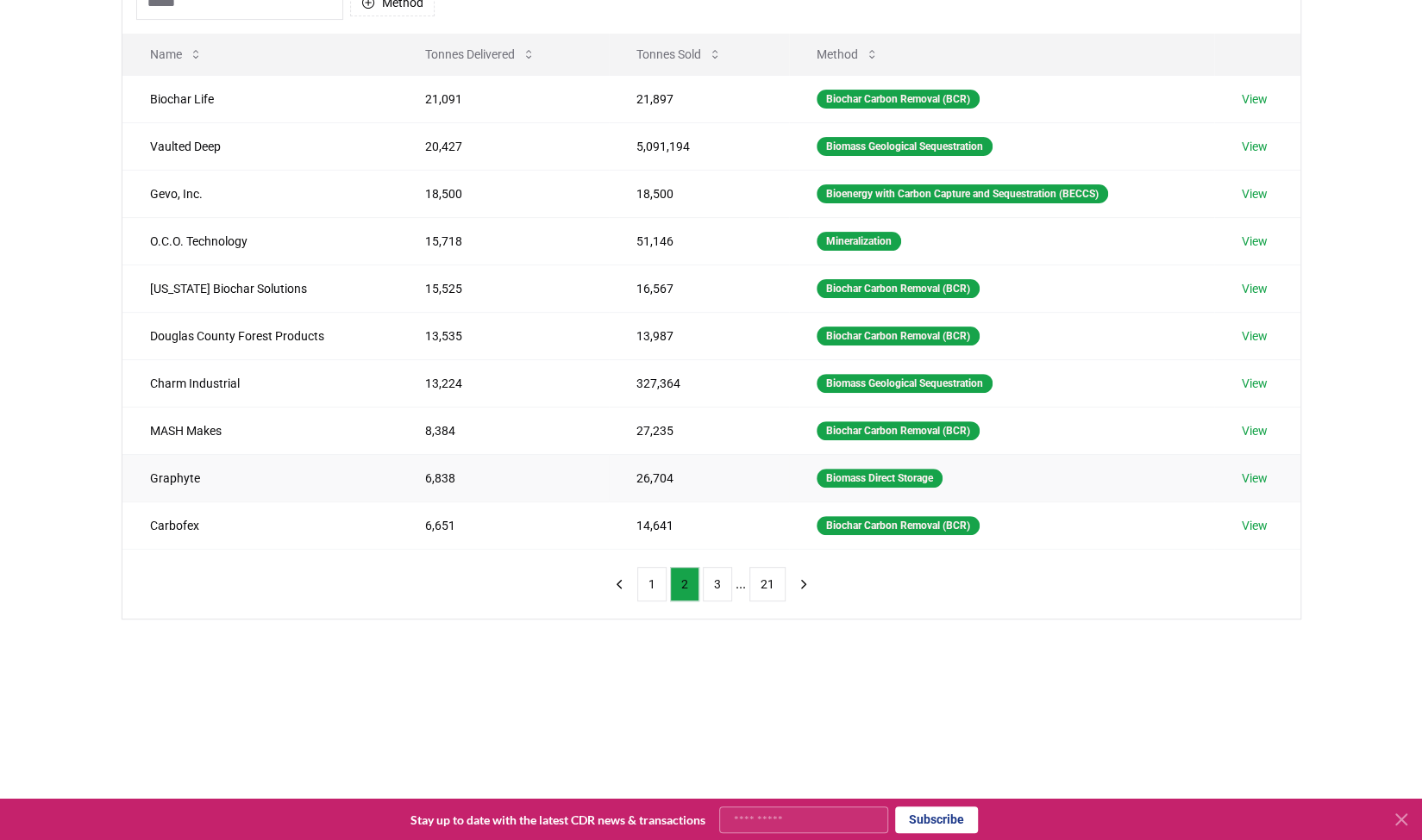
scroll to position [172, 0]
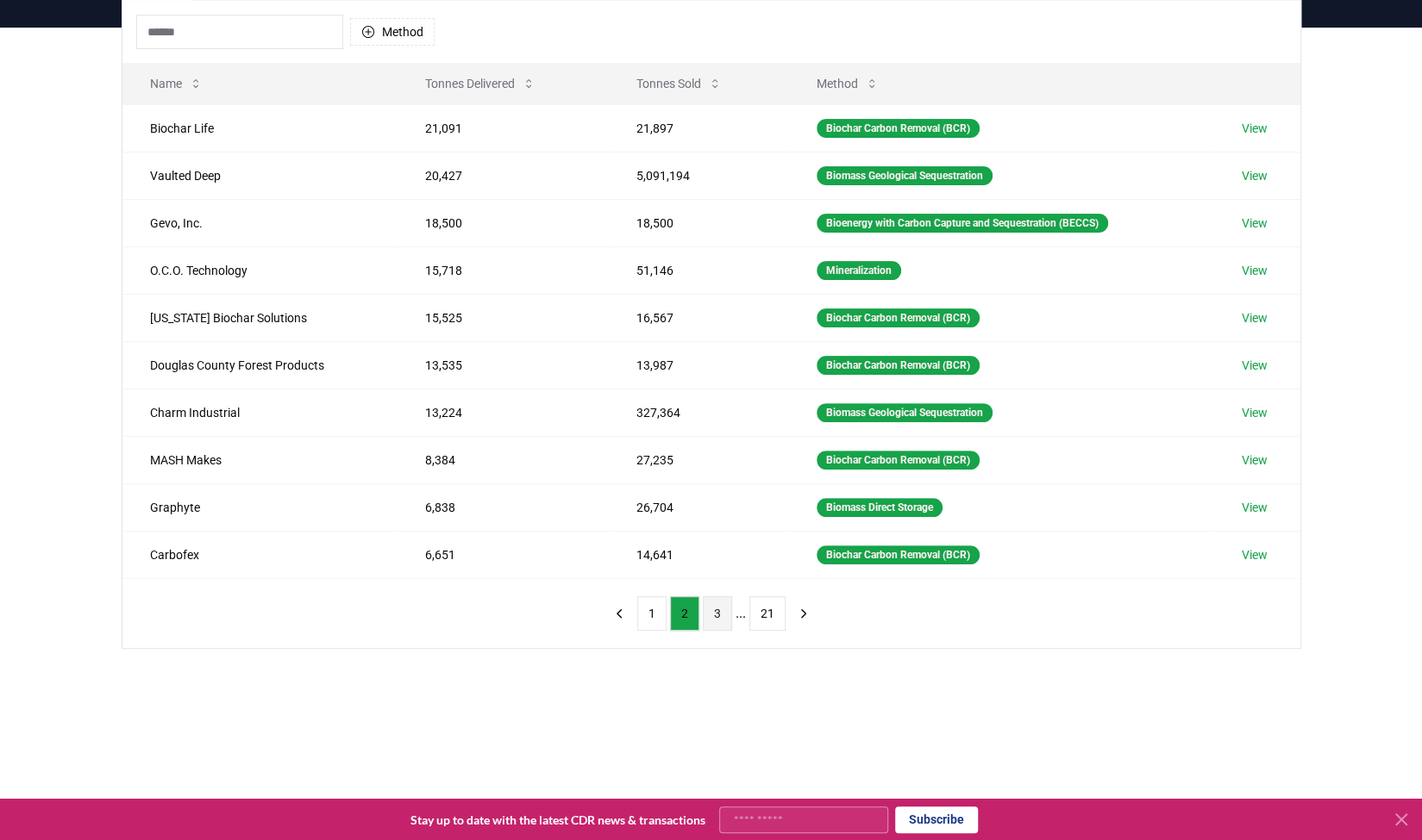
click at [711, 611] on button "3" at bounding box center [717, 613] width 29 height 34
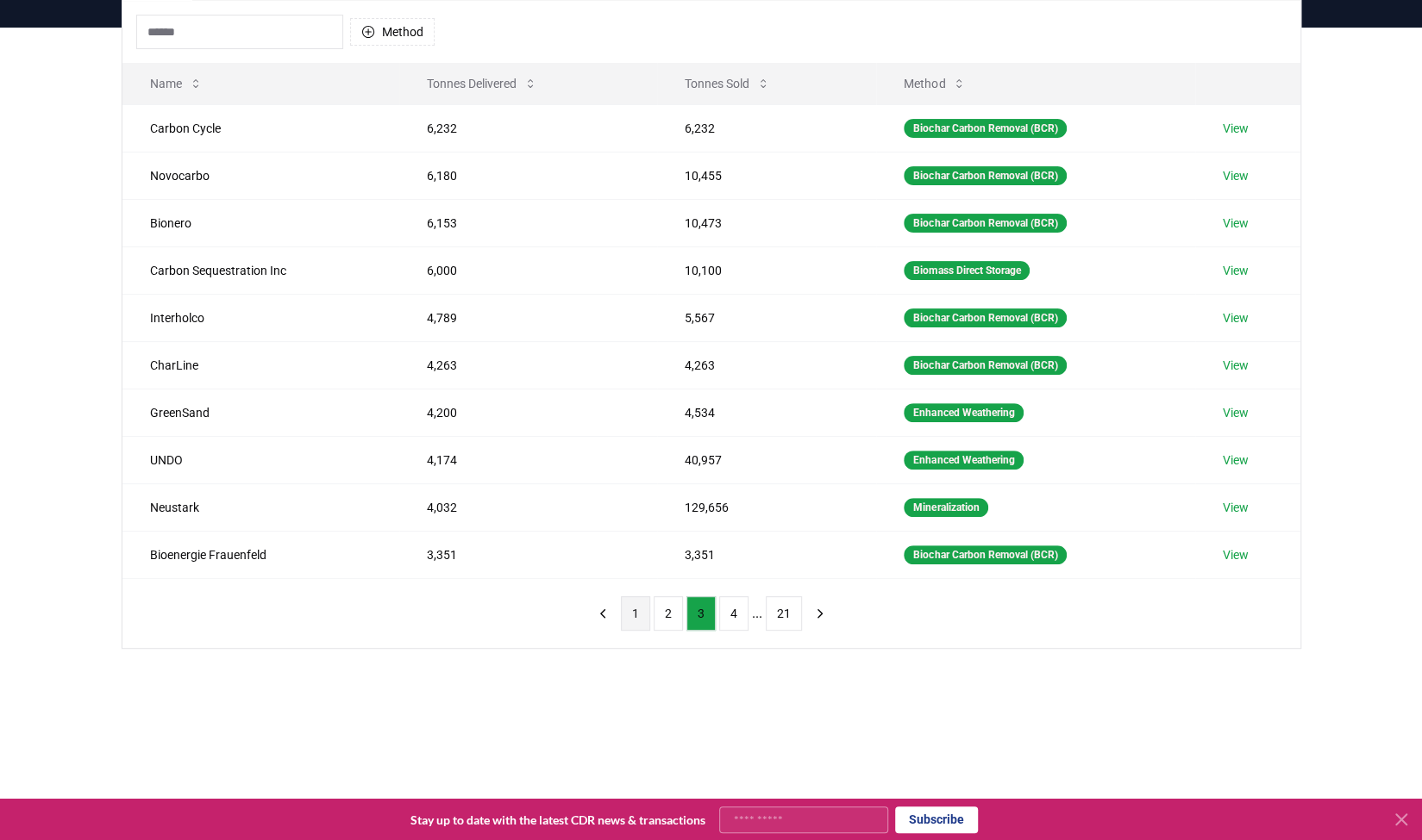
click at [638, 602] on button "1" at bounding box center [636, 613] width 29 height 34
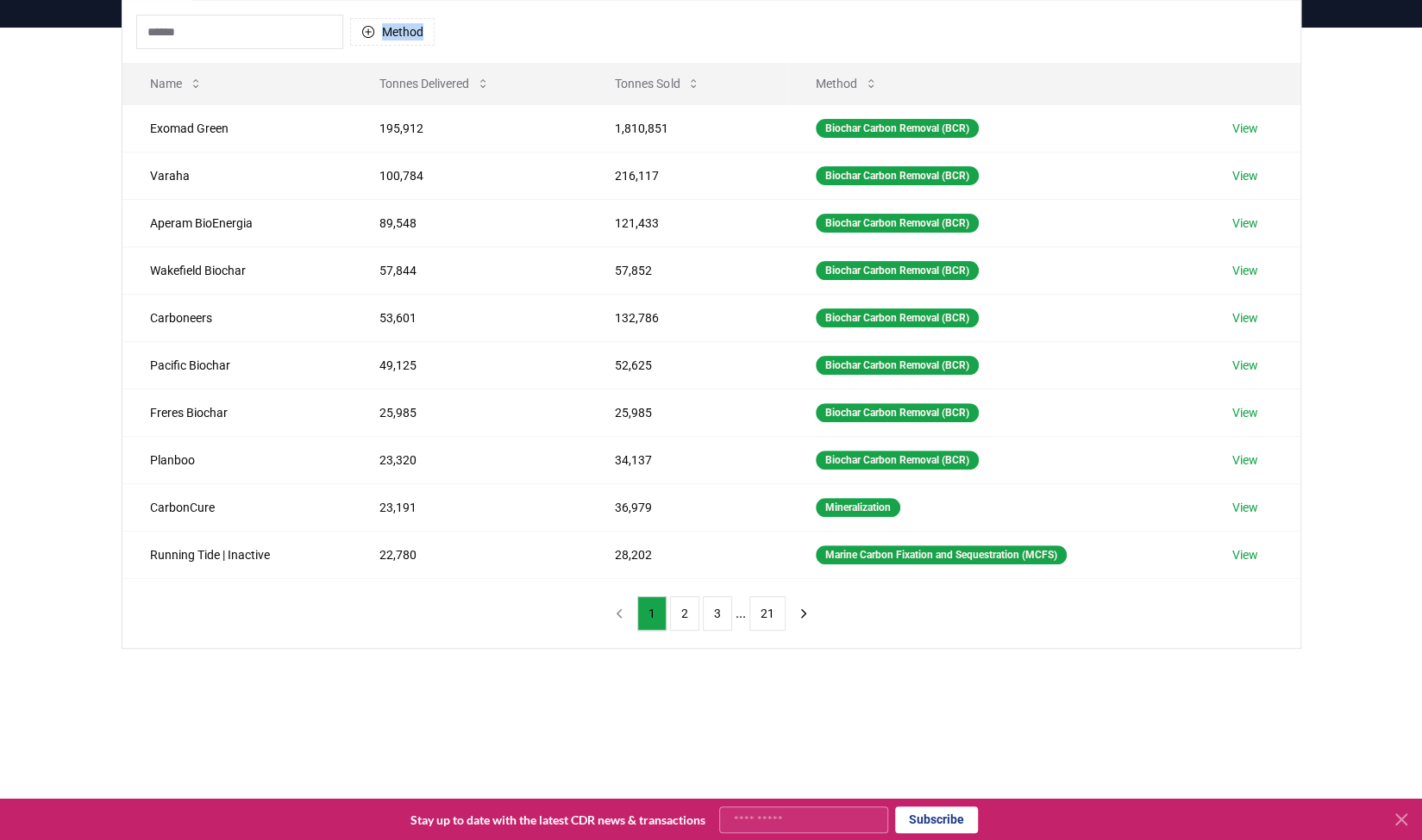
drag, startPoint x: 795, startPoint y: 31, endPoint x: 1076, endPoint y: 634, distance: 665.3
click at [1076, 634] on div "Method Name Tonnes Delivered Tonnes Sold Method Exomad Green 195,912 1,810,851 …" at bounding box center [711, 324] width 1177 height 647
click at [1076, 633] on div "Method Name Tonnes Delivered Tonnes Sold Method Exomad Green 195,912 1,810,851 …" at bounding box center [711, 324] width 1177 height 647
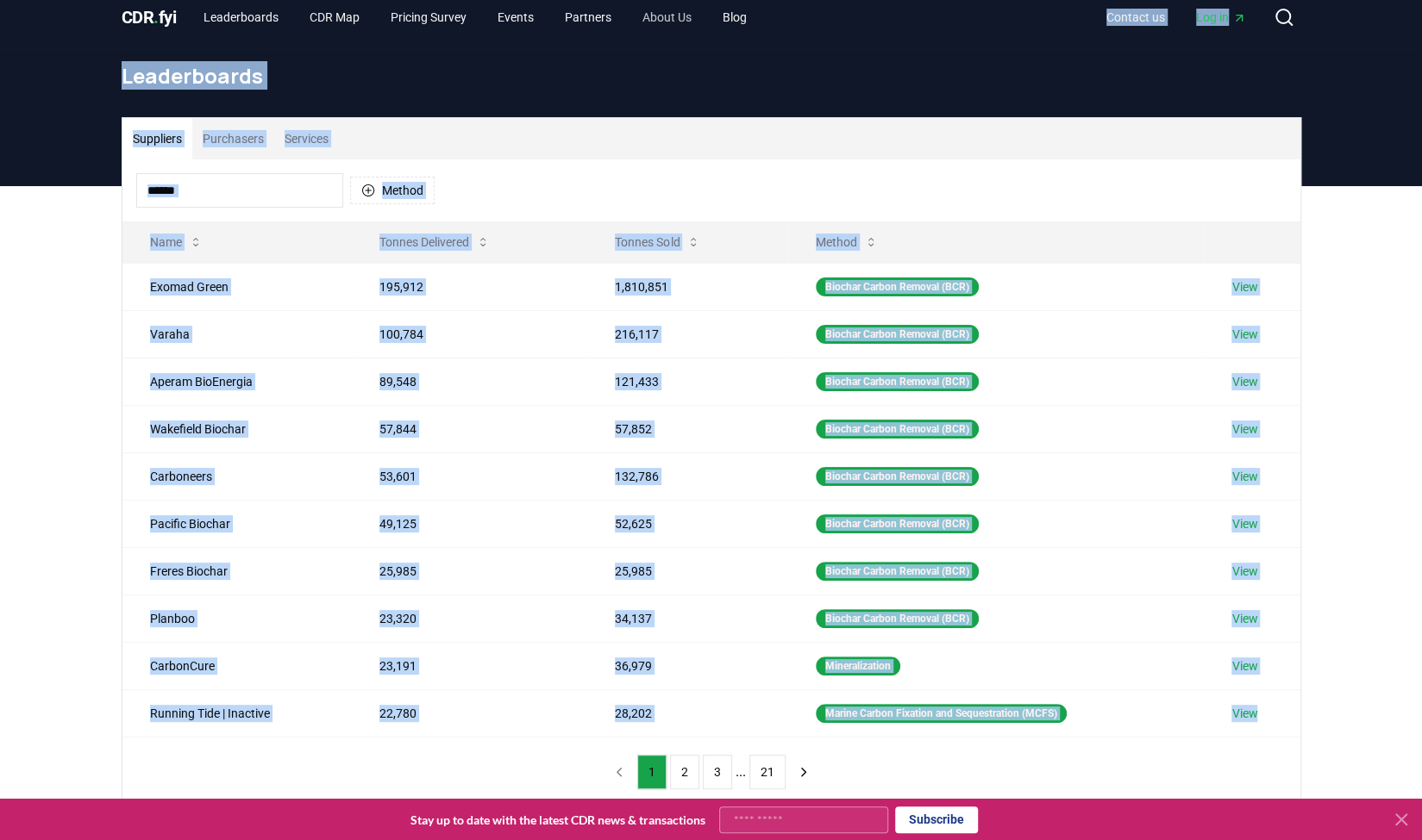
scroll to position [0, 0]
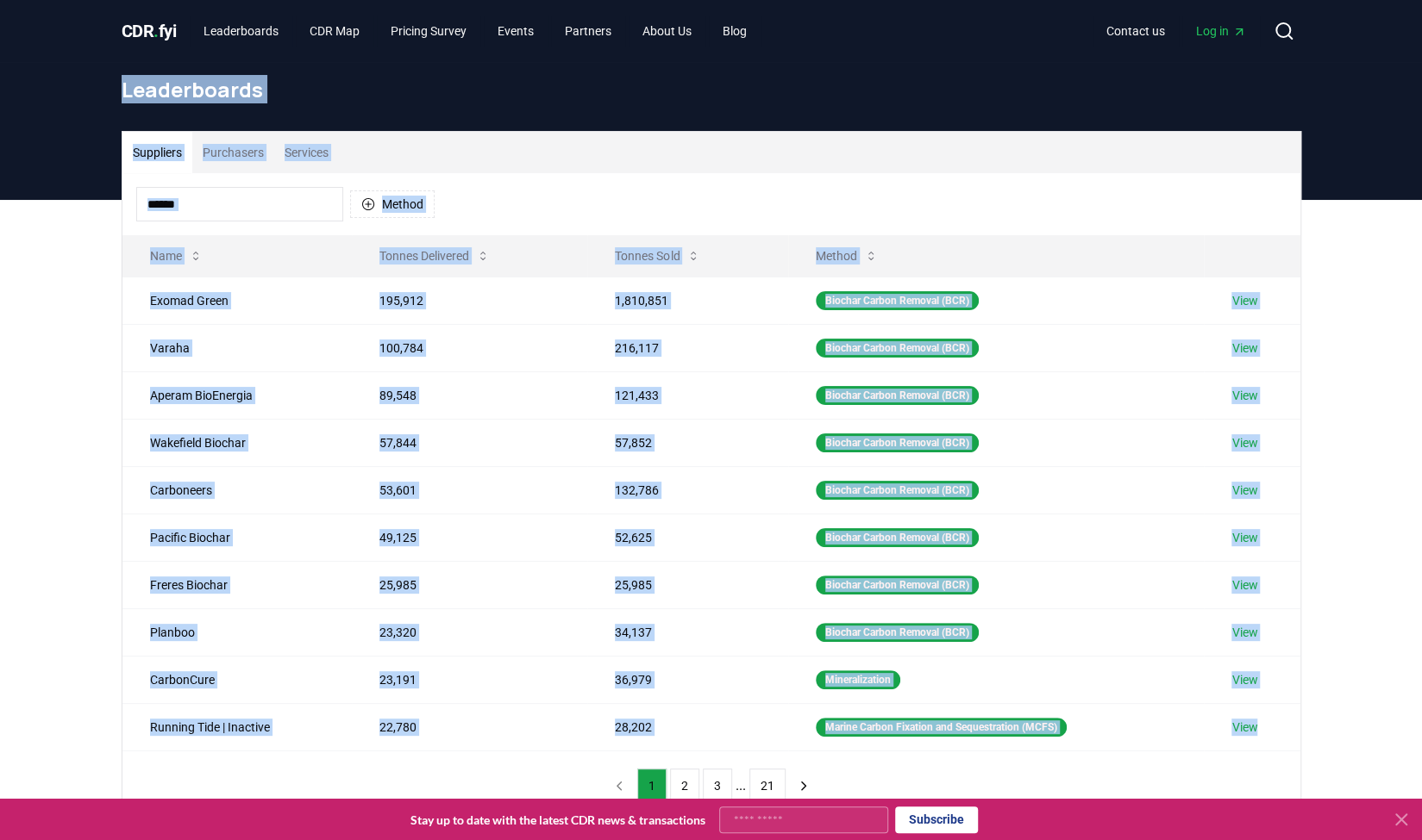
drag, startPoint x: 1076, startPoint y: 633, endPoint x: 99, endPoint y: 108, distance: 1109.1
click at [98, 109] on div "CDR . fyi Leaderboards CDR Map Pricing Survey Events Partners About Us Blog Con…" at bounding box center [711, 645] width 1422 height 1292
click at [99, 108] on header "Leaderboards" at bounding box center [711, 131] width 1422 height 138
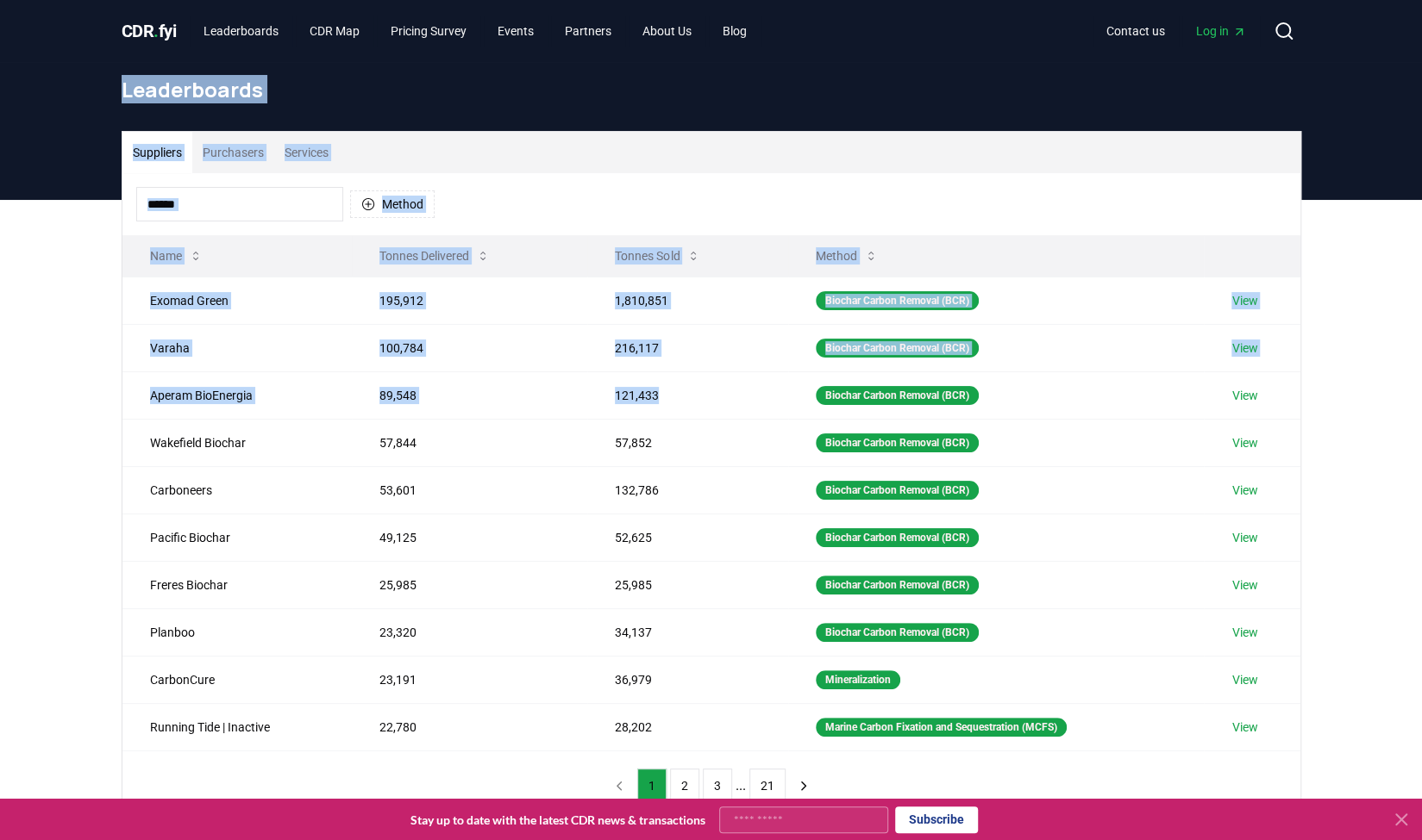
drag, startPoint x: 99, startPoint y: 108, endPoint x: 547, endPoint y: 264, distance: 474.4
click at [577, 328] on div "CDR . fyi Leaderboards CDR Map Pricing Survey Events Partners About Us Blog Con…" at bounding box center [711, 645] width 1422 height 1292
click at [492, 137] on div "Suppliers Purchasers Services" at bounding box center [711, 152] width 1177 height 41
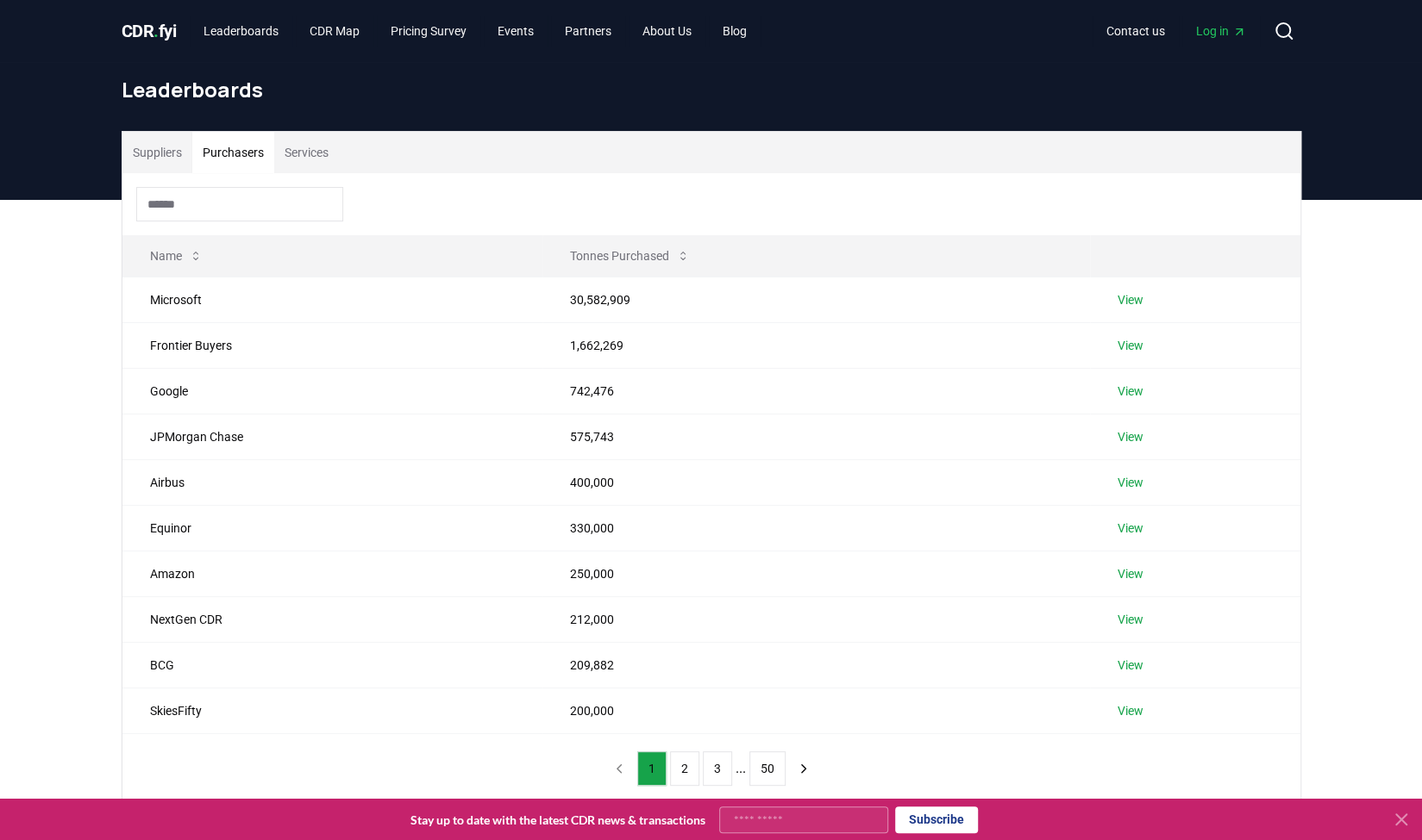
click at [235, 162] on button "Purchasers" at bounding box center [233, 152] width 82 height 41
drag, startPoint x: 435, startPoint y: 221, endPoint x: 708, endPoint y: 515, distance: 401.2
click at [712, 525] on div "Name Tonnes Purchased Microsoft 30,582,909 View Frontier Buyers 1,662,269 View …" at bounding box center [711, 487] width 1177 height 630
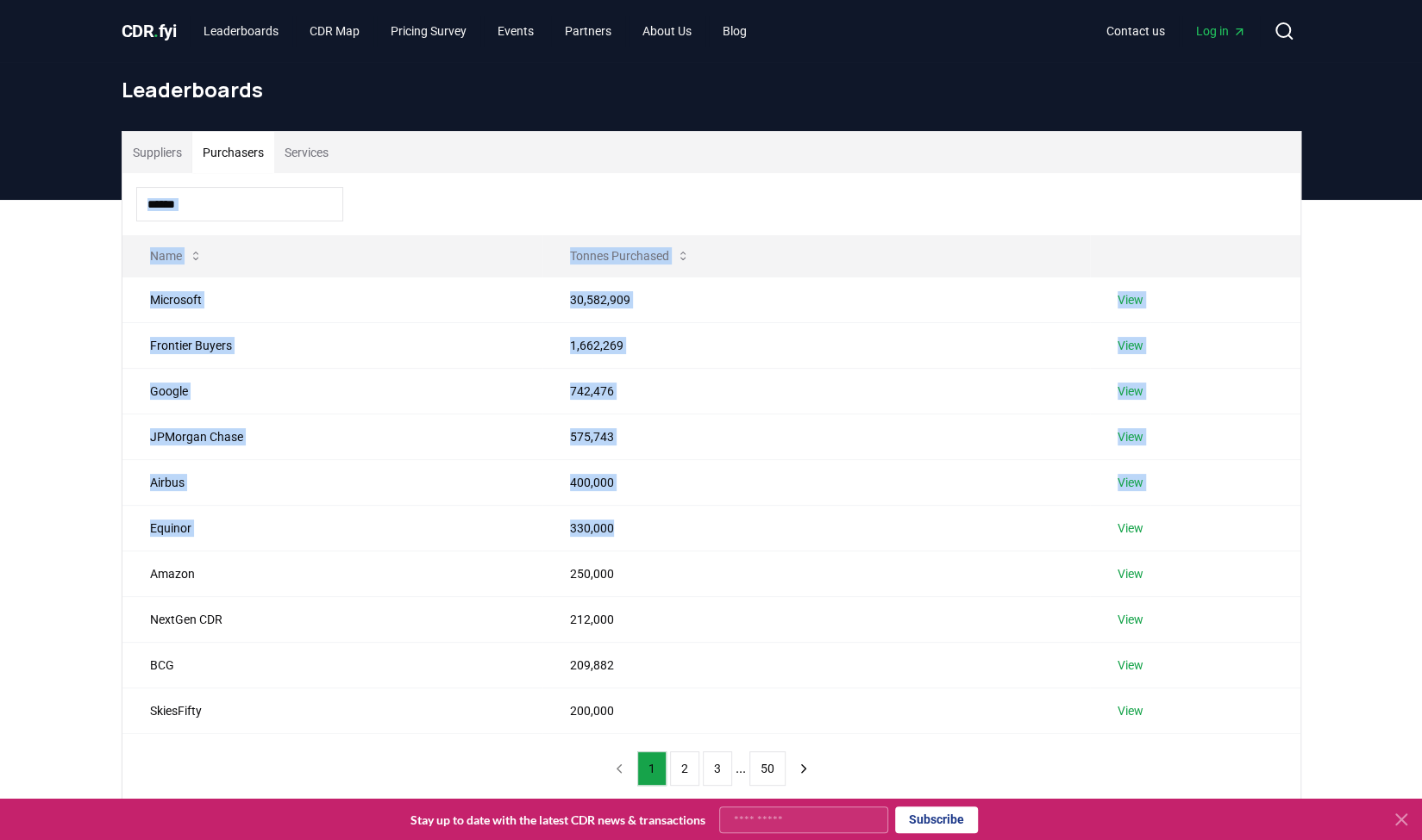
drag, startPoint x: 708, startPoint y: 515, endPoint x: 605, endPoint y: 176, distance: 354.3
click at [605, 176] on div "Name Tonnes Purchased Microsoft 30,582,909 View Frontier Buyers 1,662,269 View …" at bounding box center [711, 487] width 1177 height 630
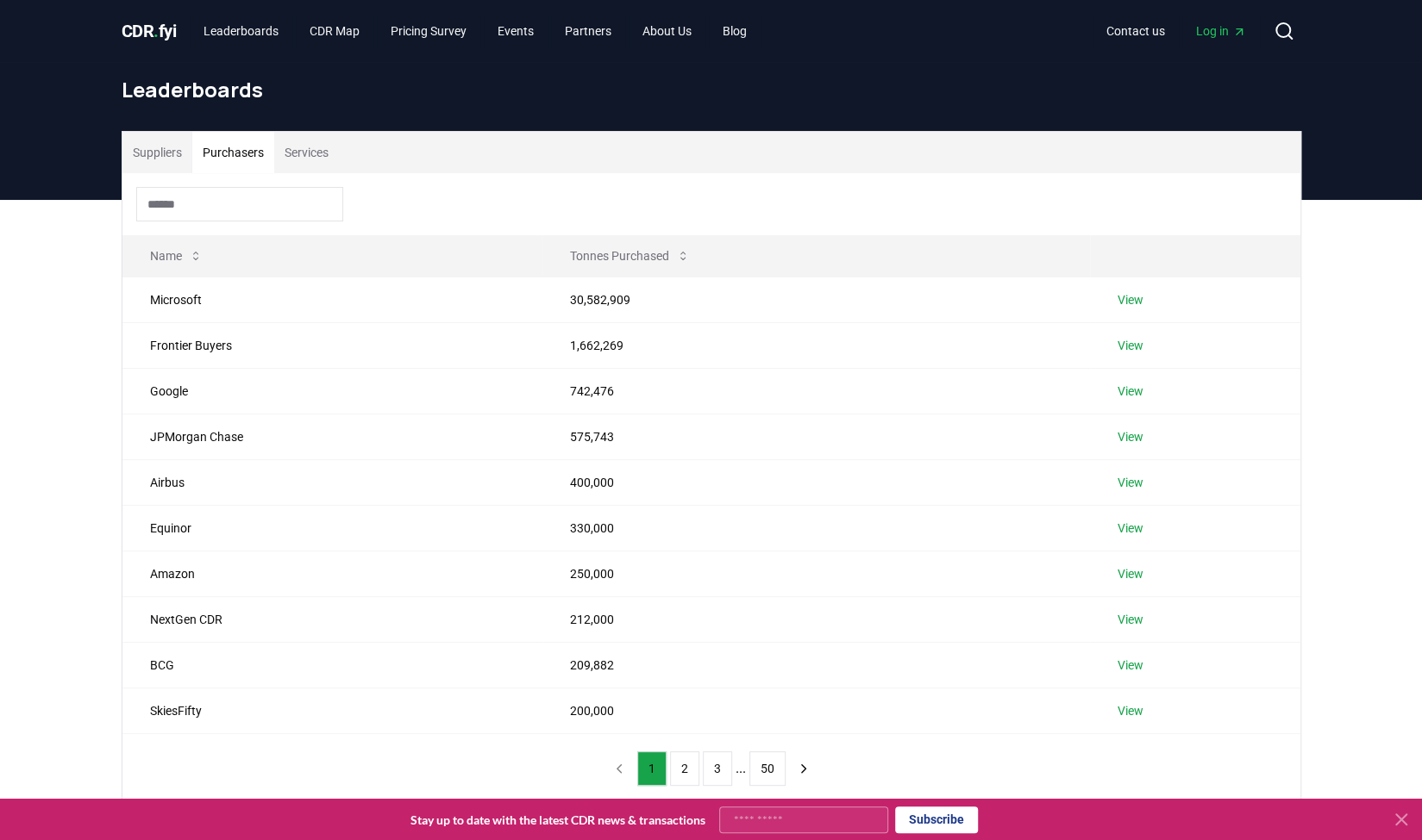
click at [605, 176] on div at bounding box center [711, 203] width 1177 height 62
click at [1131, 300] on link "View" at bounding box center [1130, 301] width 26 height 18
click at [1135, 390] on link "View" at bounding box center [1130, 392] width 26 height 18
click at [680, 756] on button "2" at bounding box center [685, 768] width 29 height 34
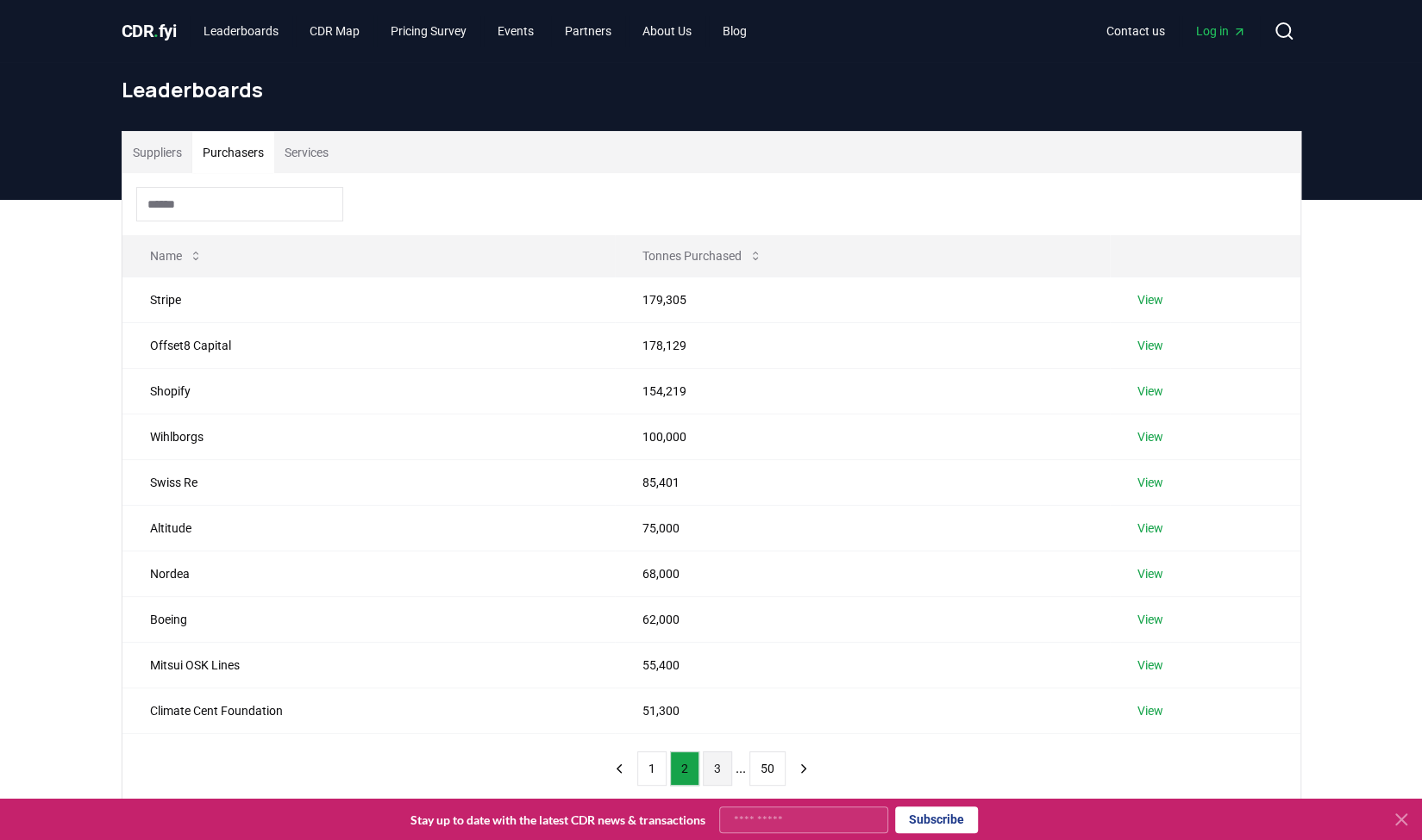
click at [709, 769] on button "3" at bounding box center [717, 768] width 29 height 34
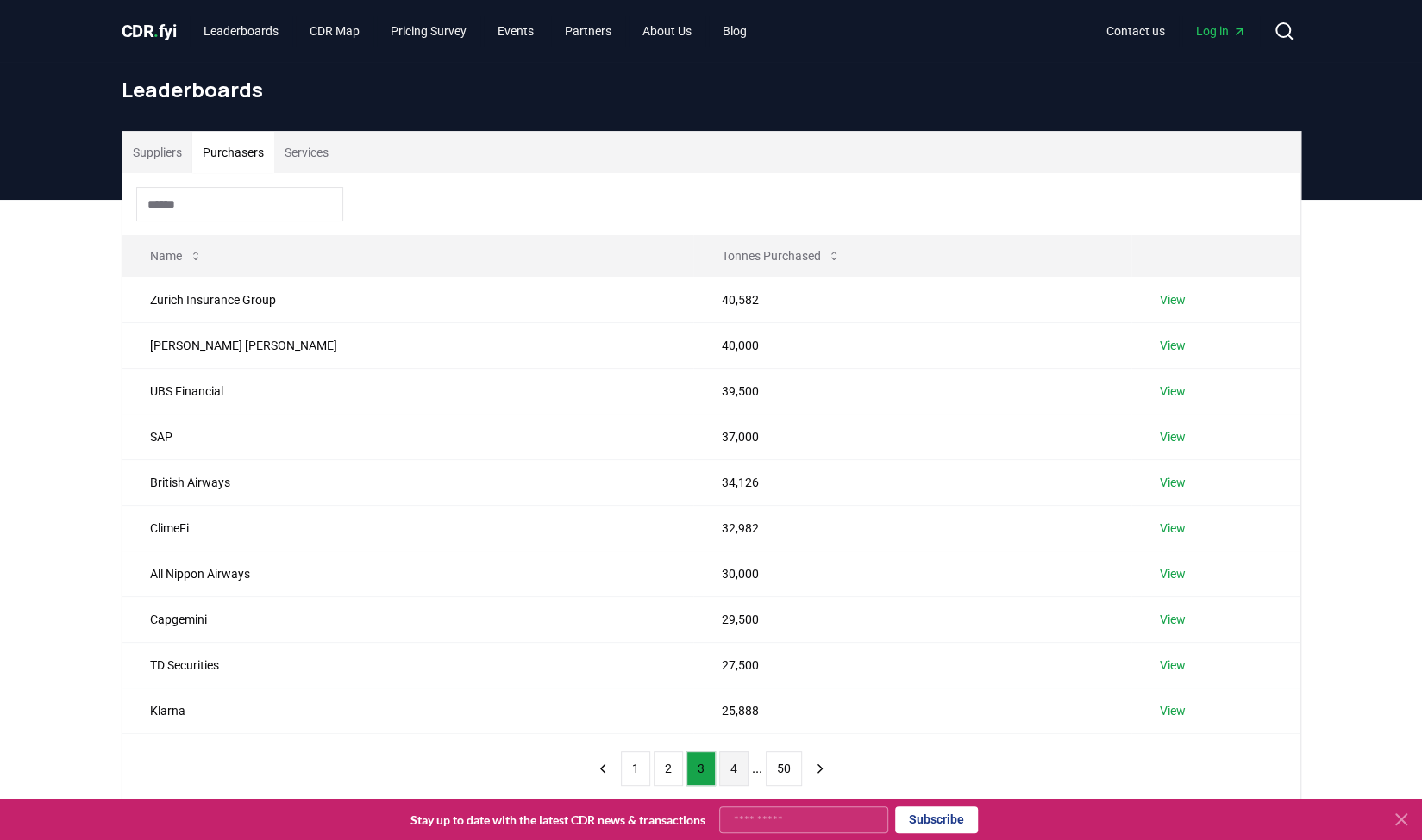
click at [722, 776] on button "4" at bounding box center [734, 768] width 29 height 34
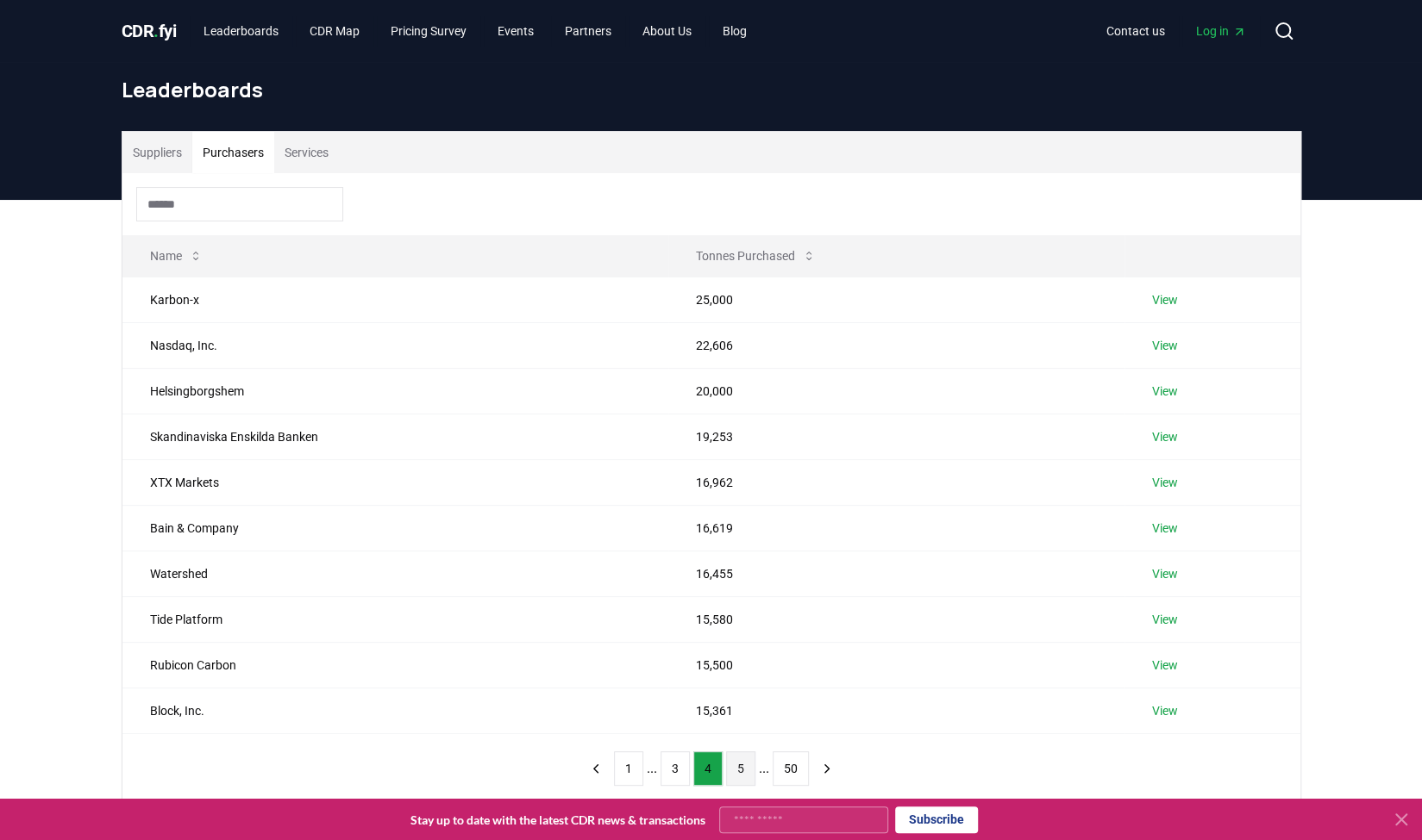
click at [749, 769] on button "5" at bounding box center [741, 768] width 29 height 34
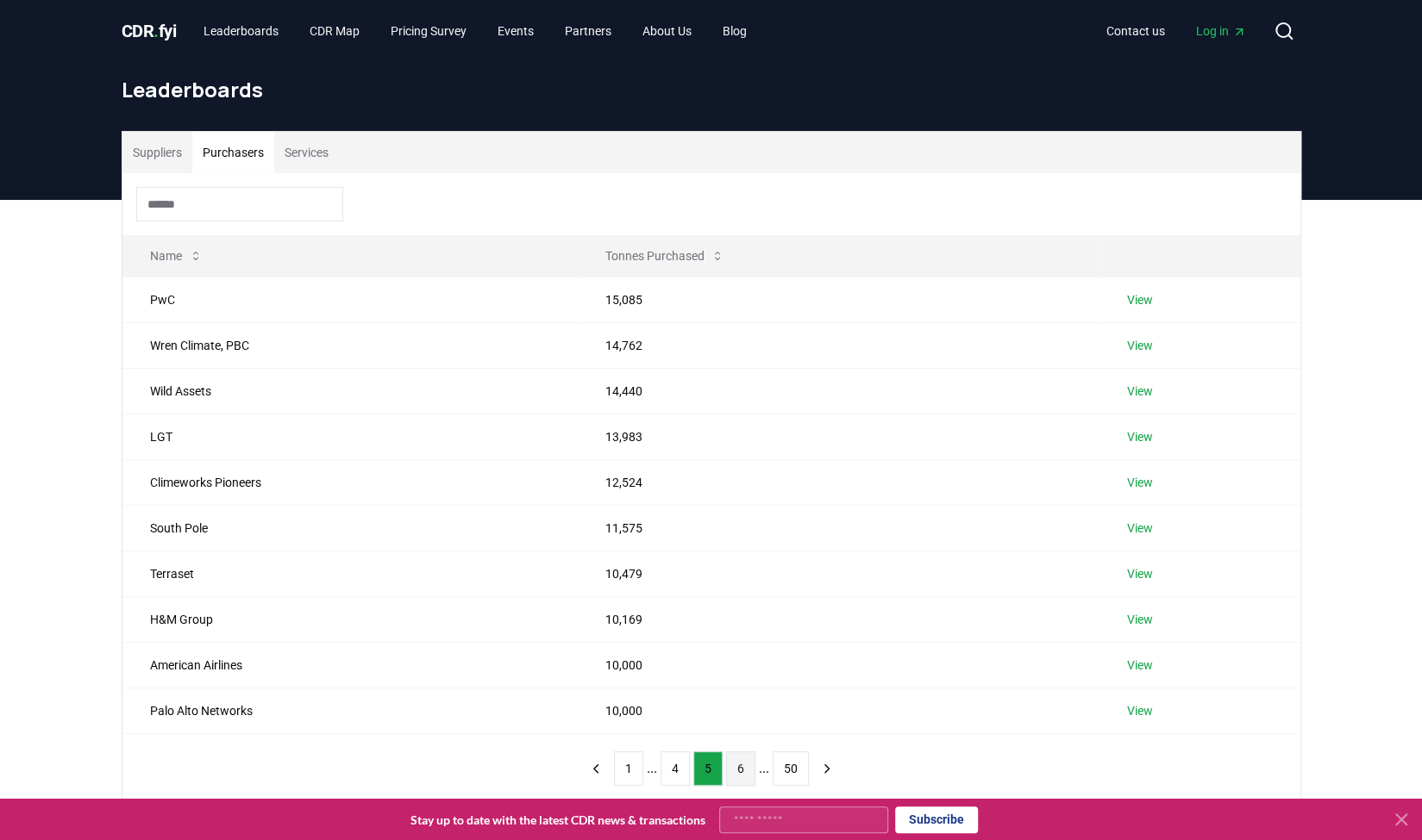
click at [747, 771] on button "6" at bounding box center [741, 768] width 29 height 34
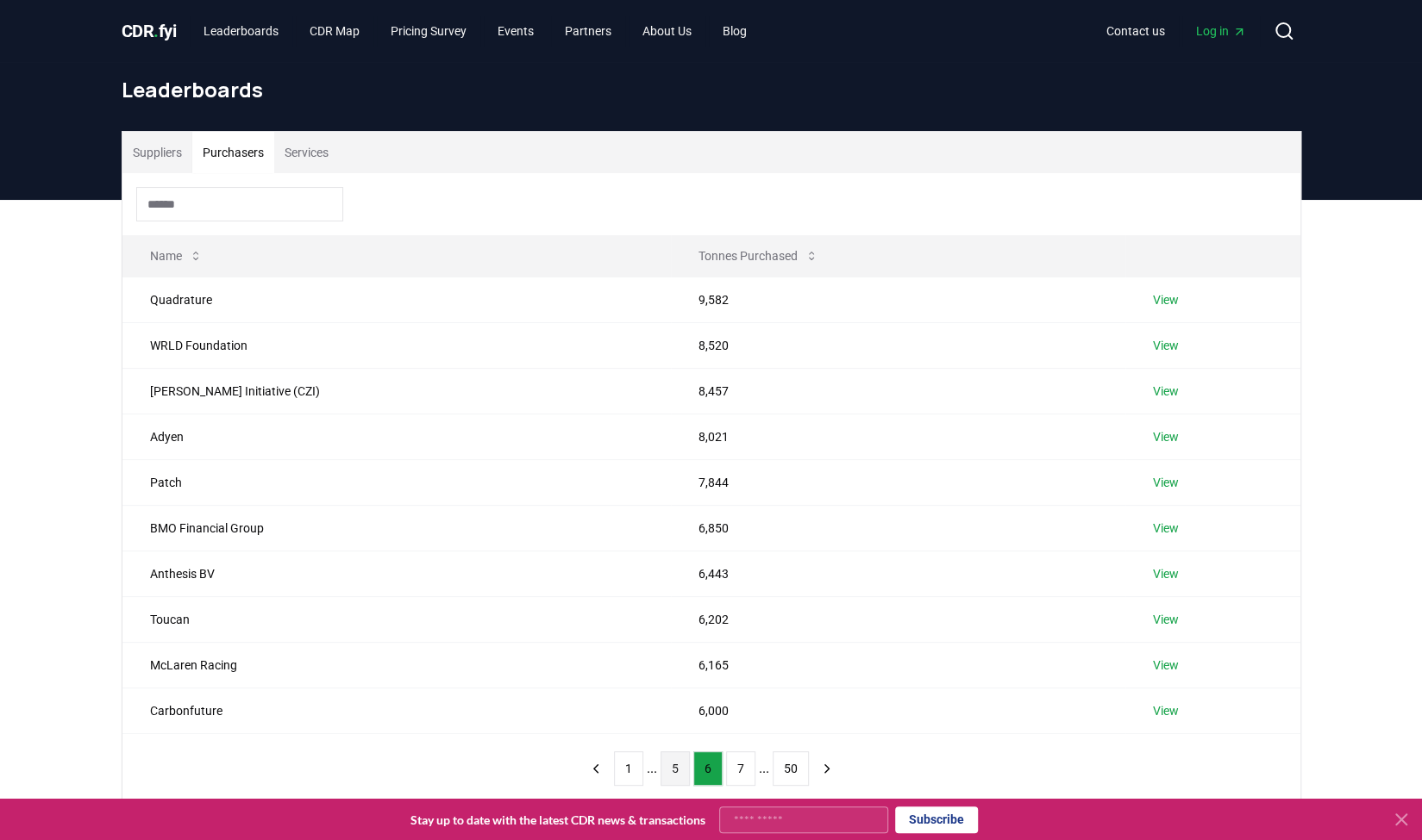
click at [675, 769] on button "5" at bounding box center [675, 768] width 29 height 34
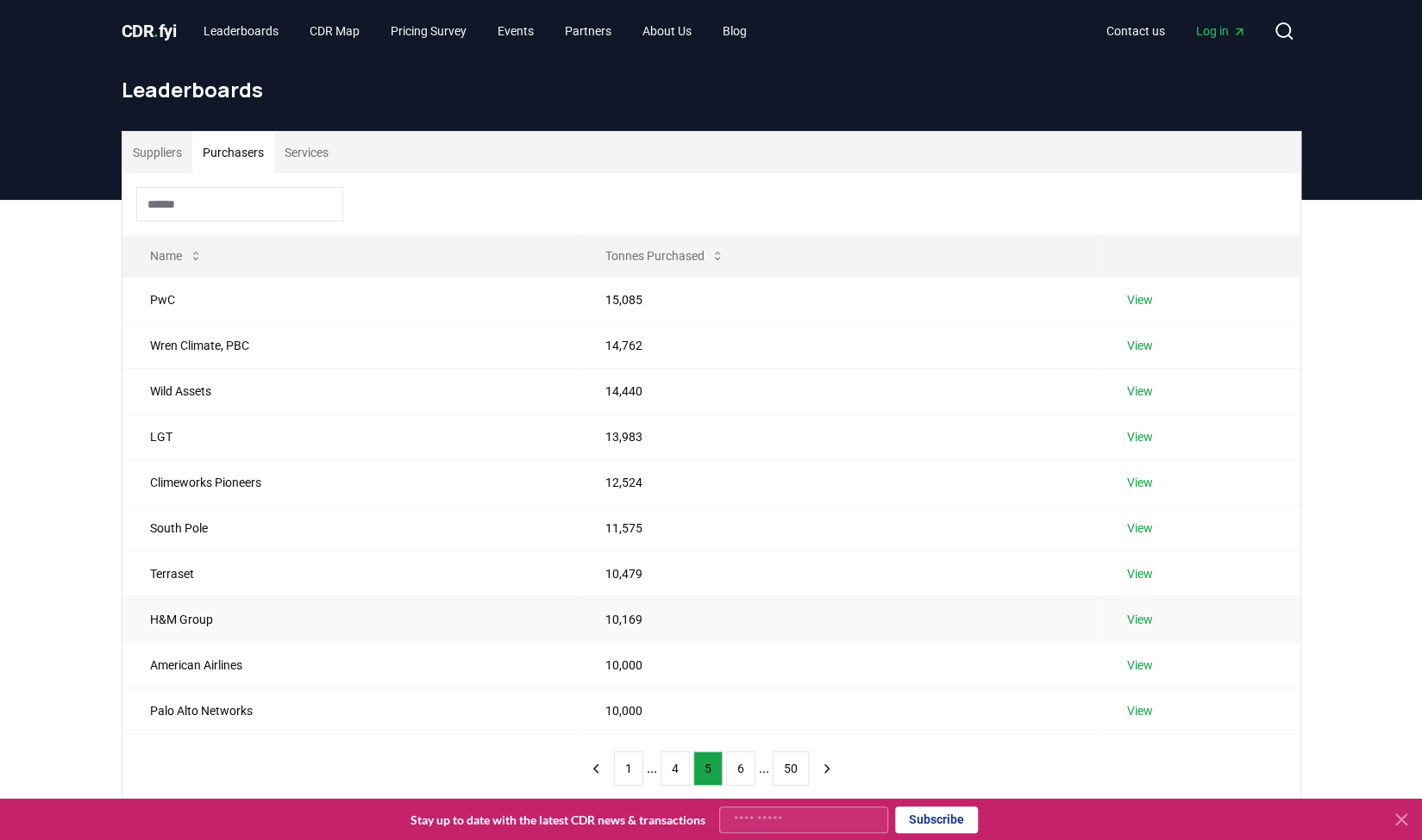
click at [1148, 622] on link "View" at bounding box center [1140, 620] width 26 height 18
click at [743, 757] on button "6" at bounding box center [741, 768] width 29 height 34
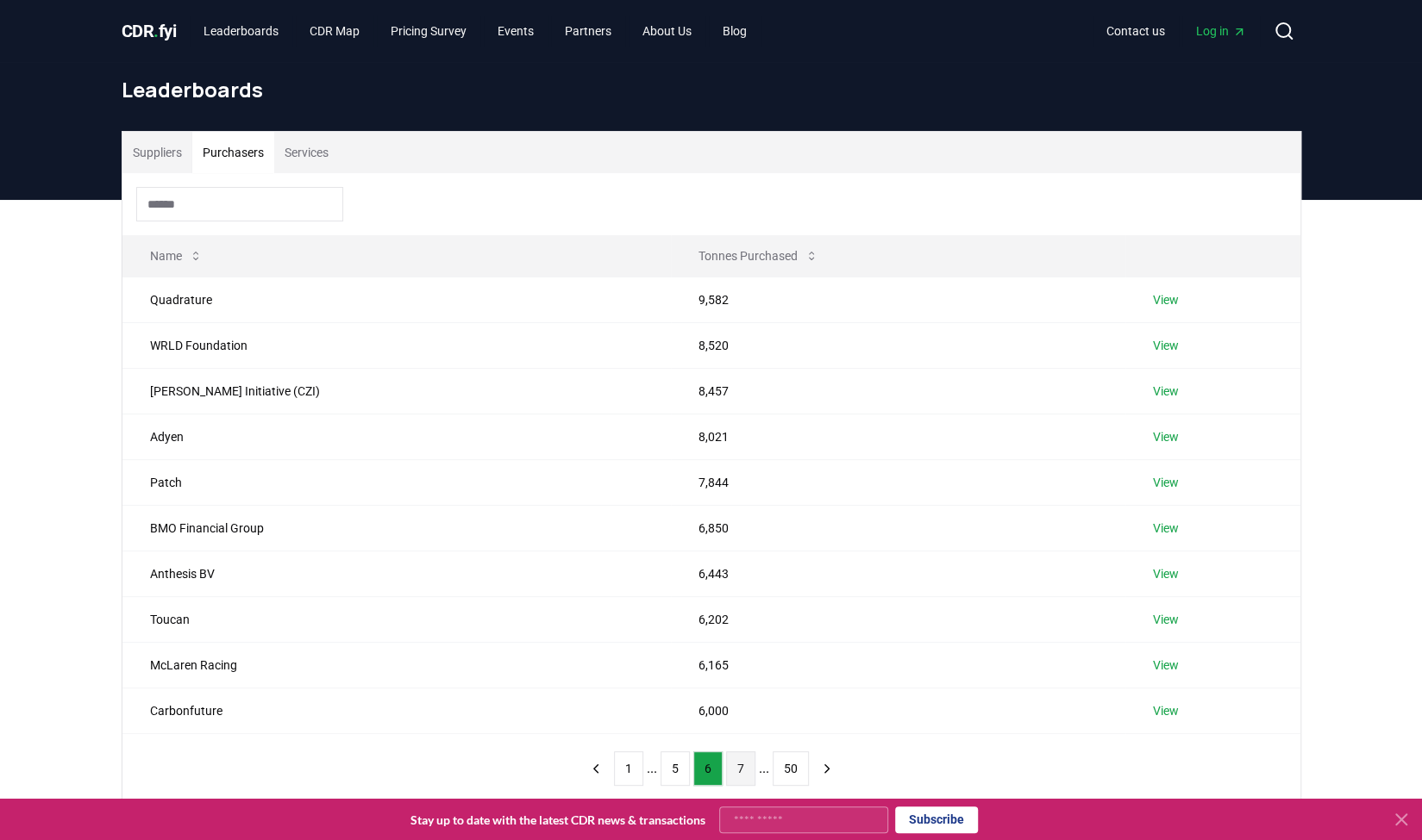
click at [736, 774] on button "7" at bounding box center [741, 768] width 29 height 34
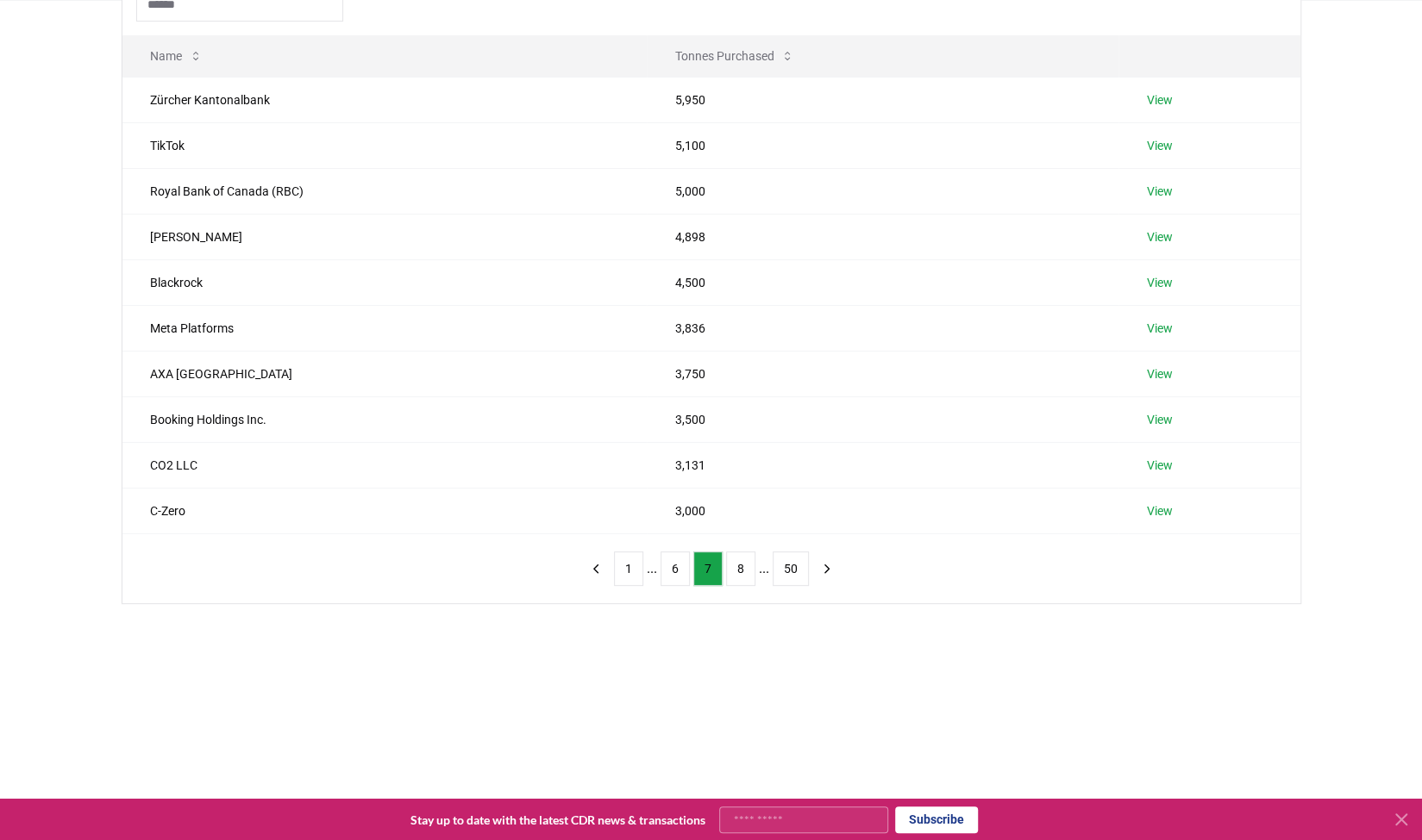
scroll to position [431, 0]
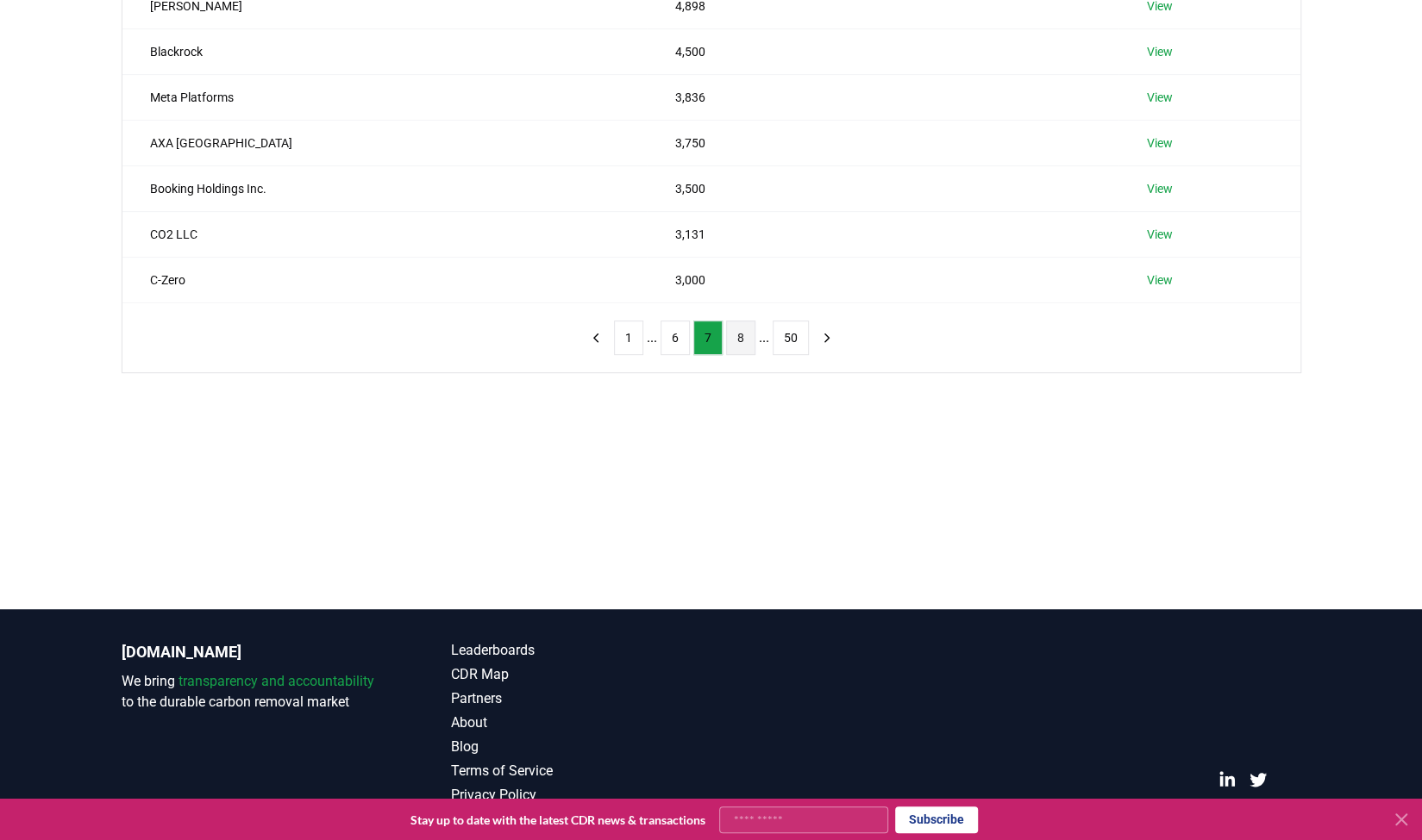
click at [743, 334] on button "8" at bounding box center [741, 337] width 29 height 34
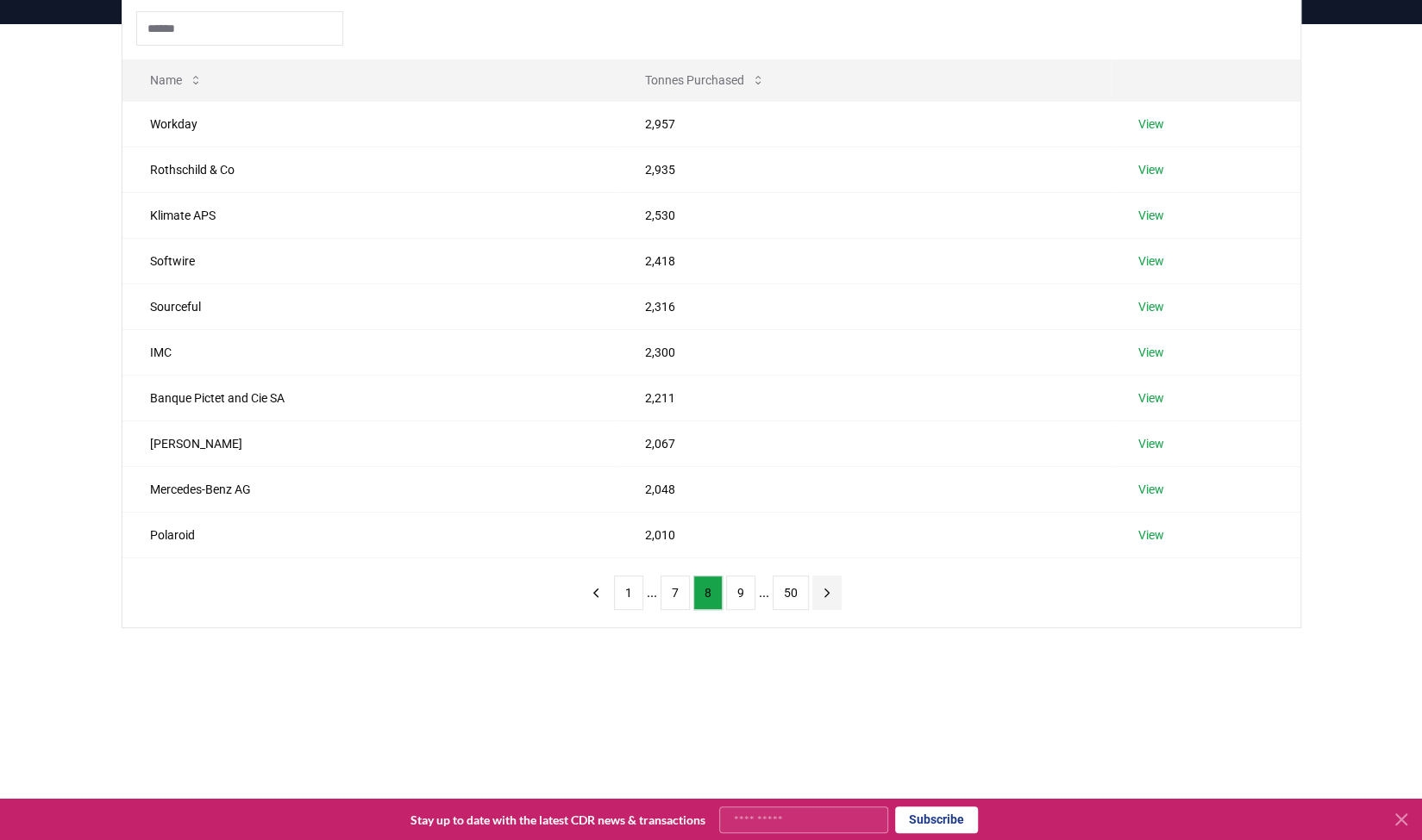
scroll to position [172, 0]
drag, startPoint x: 367, startPoint y: 38, endPoint x: 891, endPoint y: 599, distance: 767.7
click at [887, 588] on div "Name Tonnes Purchased Workday 2,957 View Rothschild & Co 2,935 View Klimate APS…" at bounding box center [711, 315] width 1177 height 630
drag, startPoint x: 891, startPoint y: 604, endPoint x: 453, endPoint y: 29, distance: 722.8
click at [453, 29] on div "Name Tonnes Purchased Workday 2,957 View Rothschild & Co 2,935 View Klimate APS…" at bounding box center [711, 315] width 1177 height 630
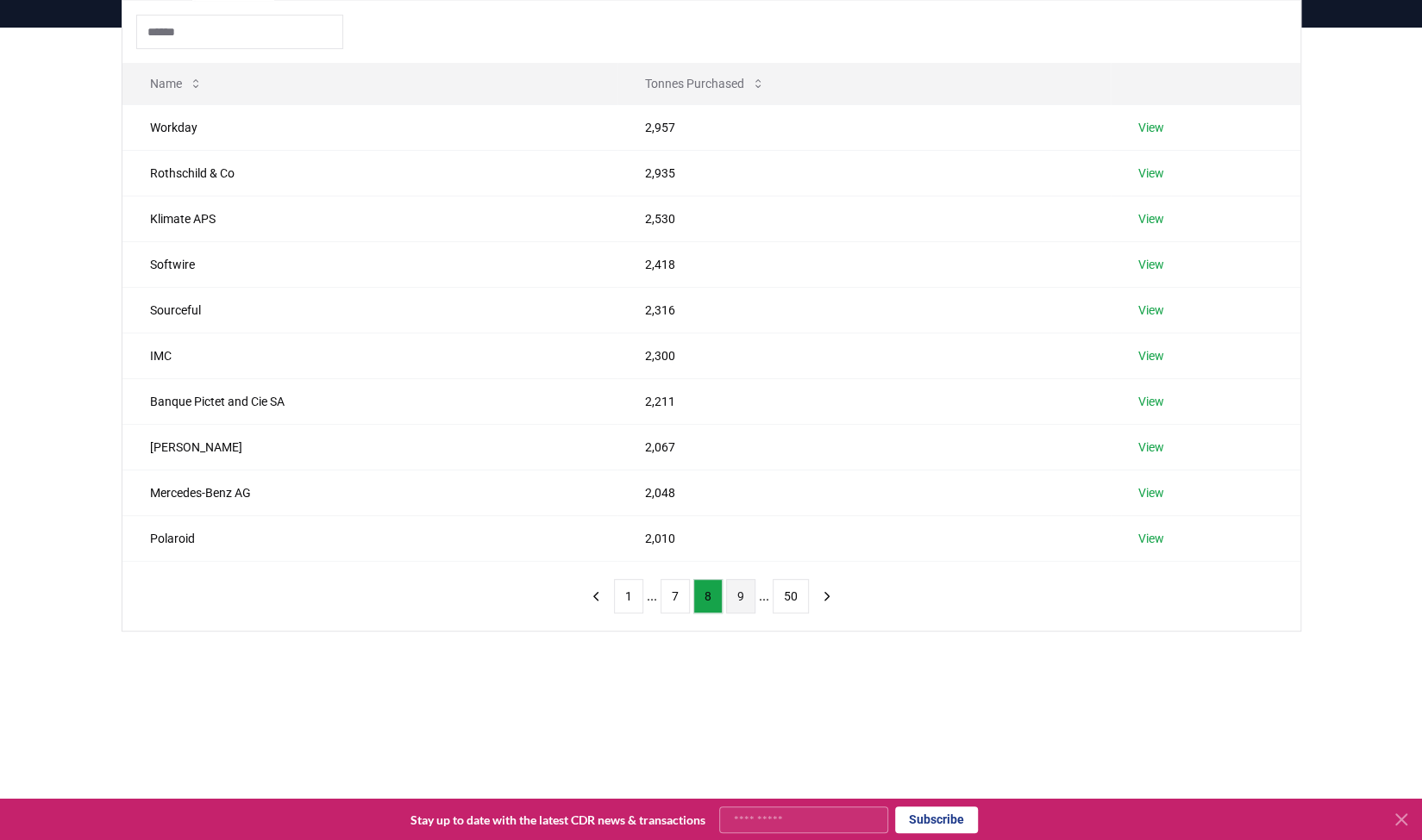
click at [737, 592] on button "9" at bounding box center [741, 596] width 29 height 34
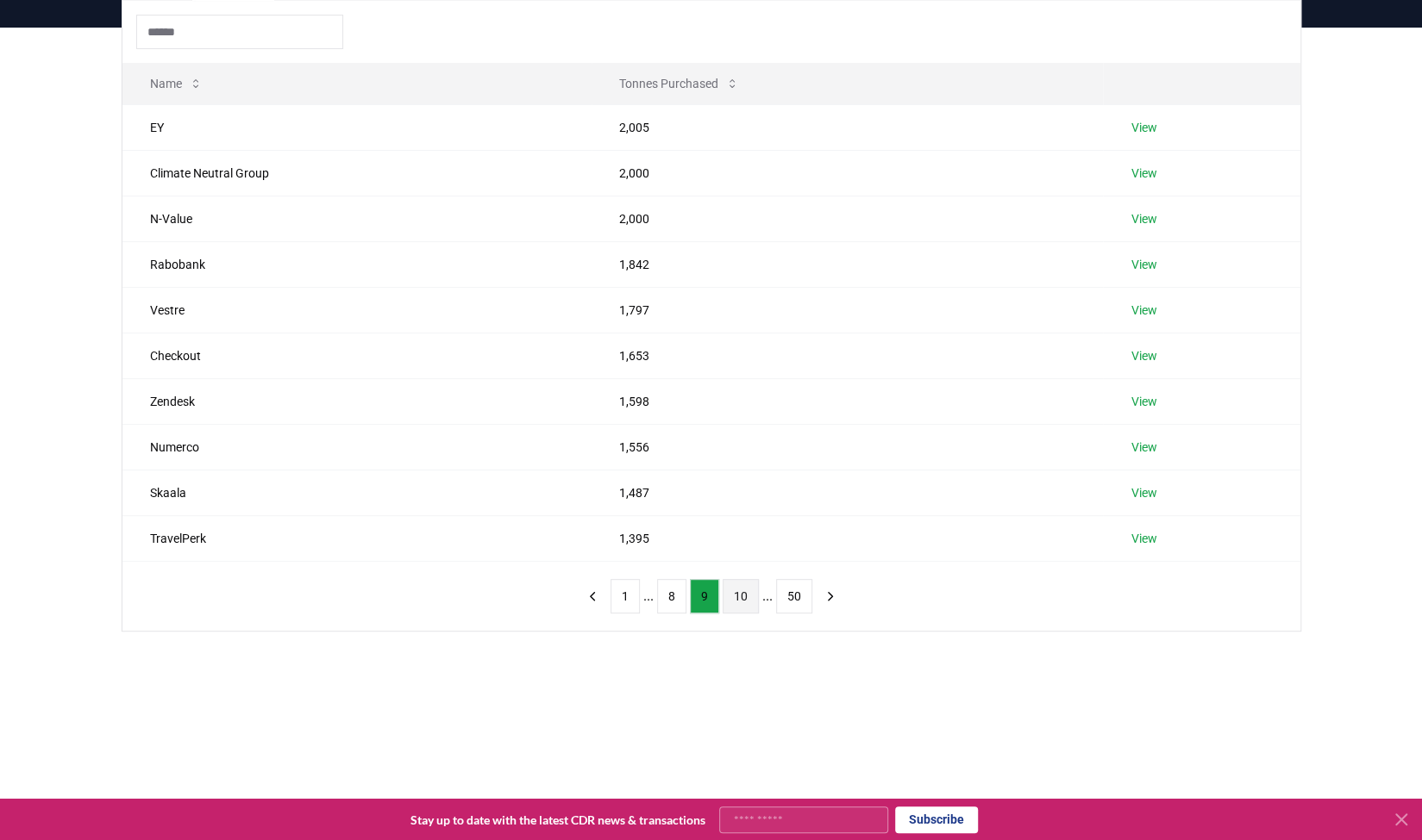
click at [742, 596] on button "10" at bounding box center [740, 596] width 36 height 34
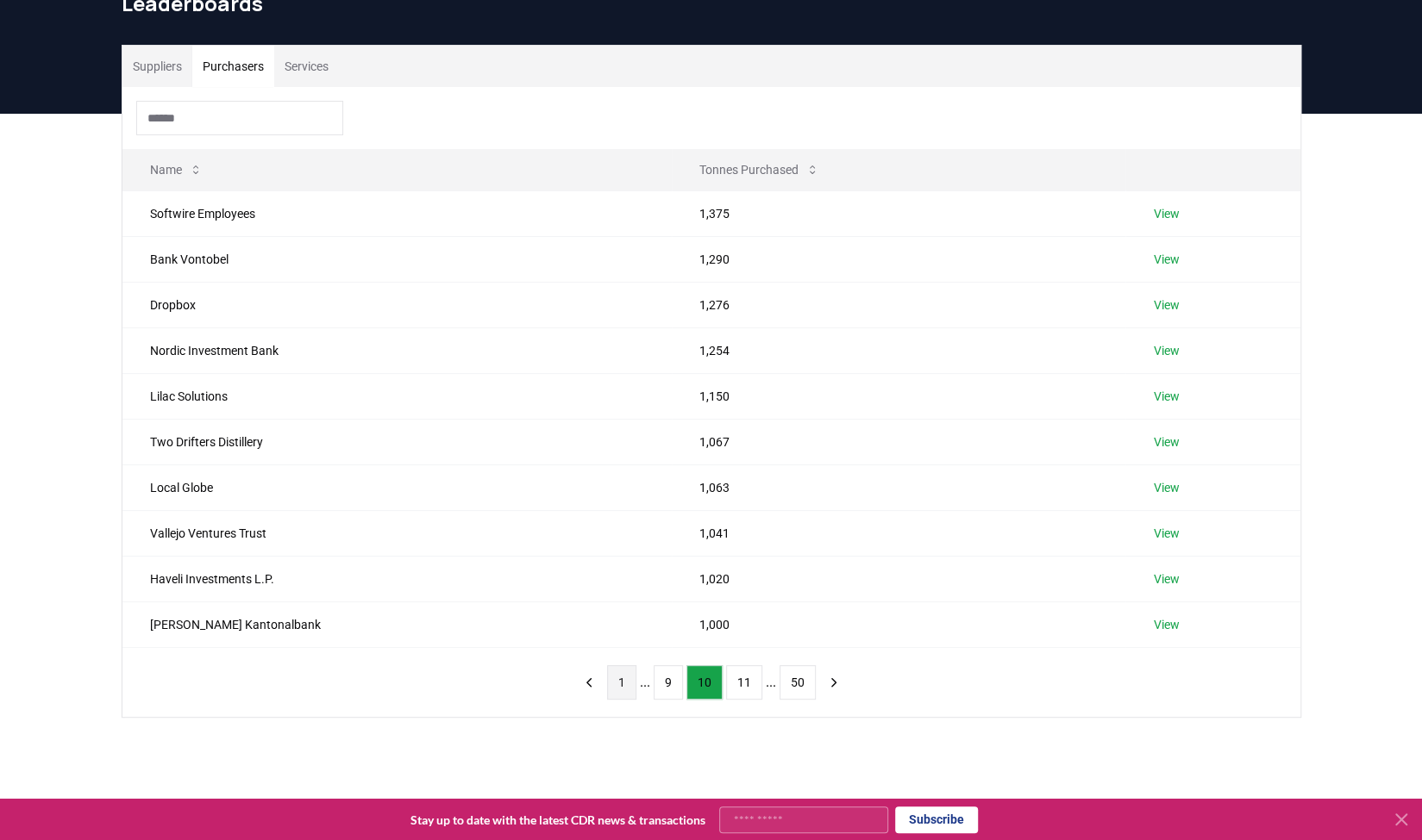
scroll to position [0, 0]
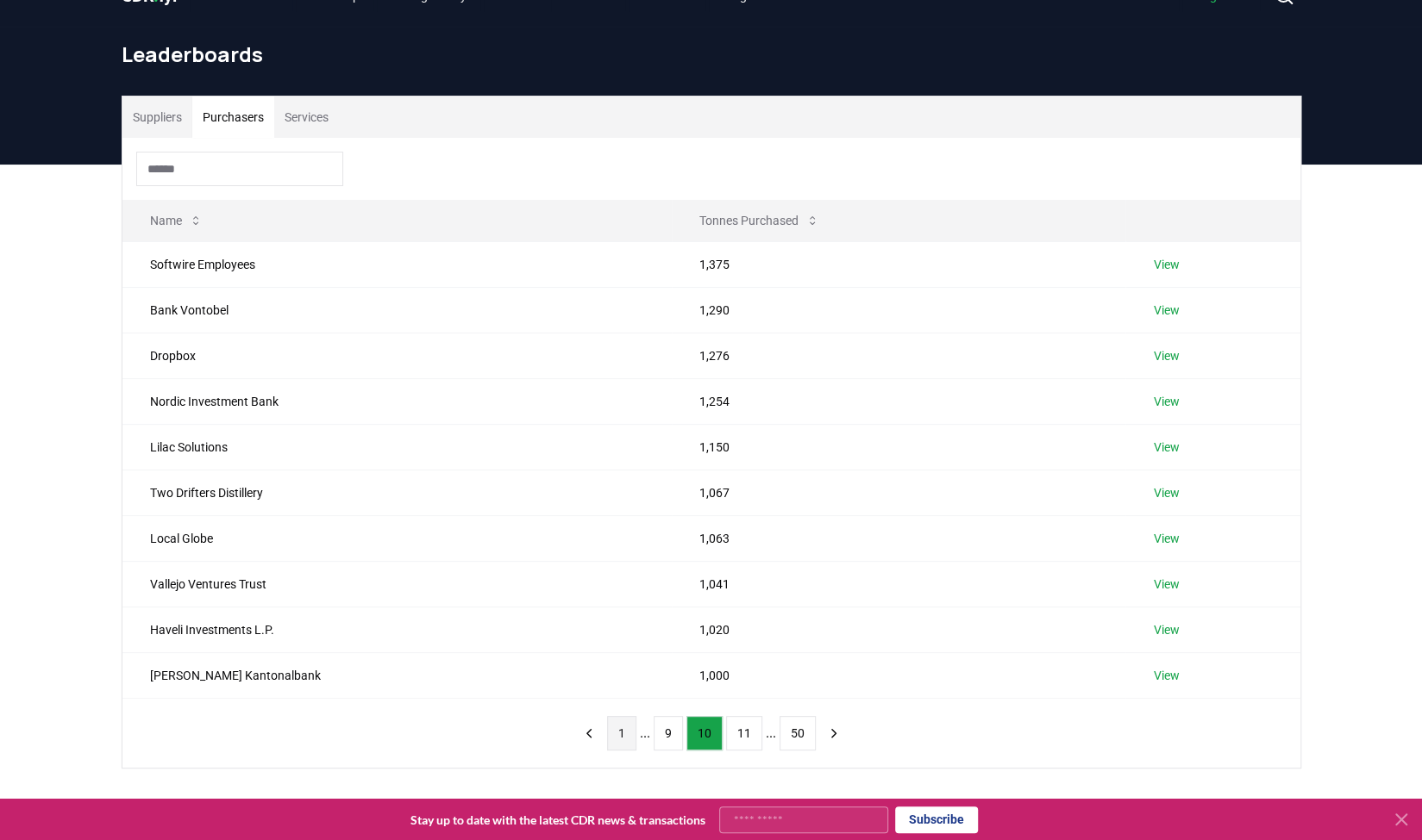
click at [621, 677] on div "Name Tonnes Purchased Softwire Employees 1,375 View Bank Vontobel 1,290 View Dr…" at bounding box center [711, 452] width 1177 height 630
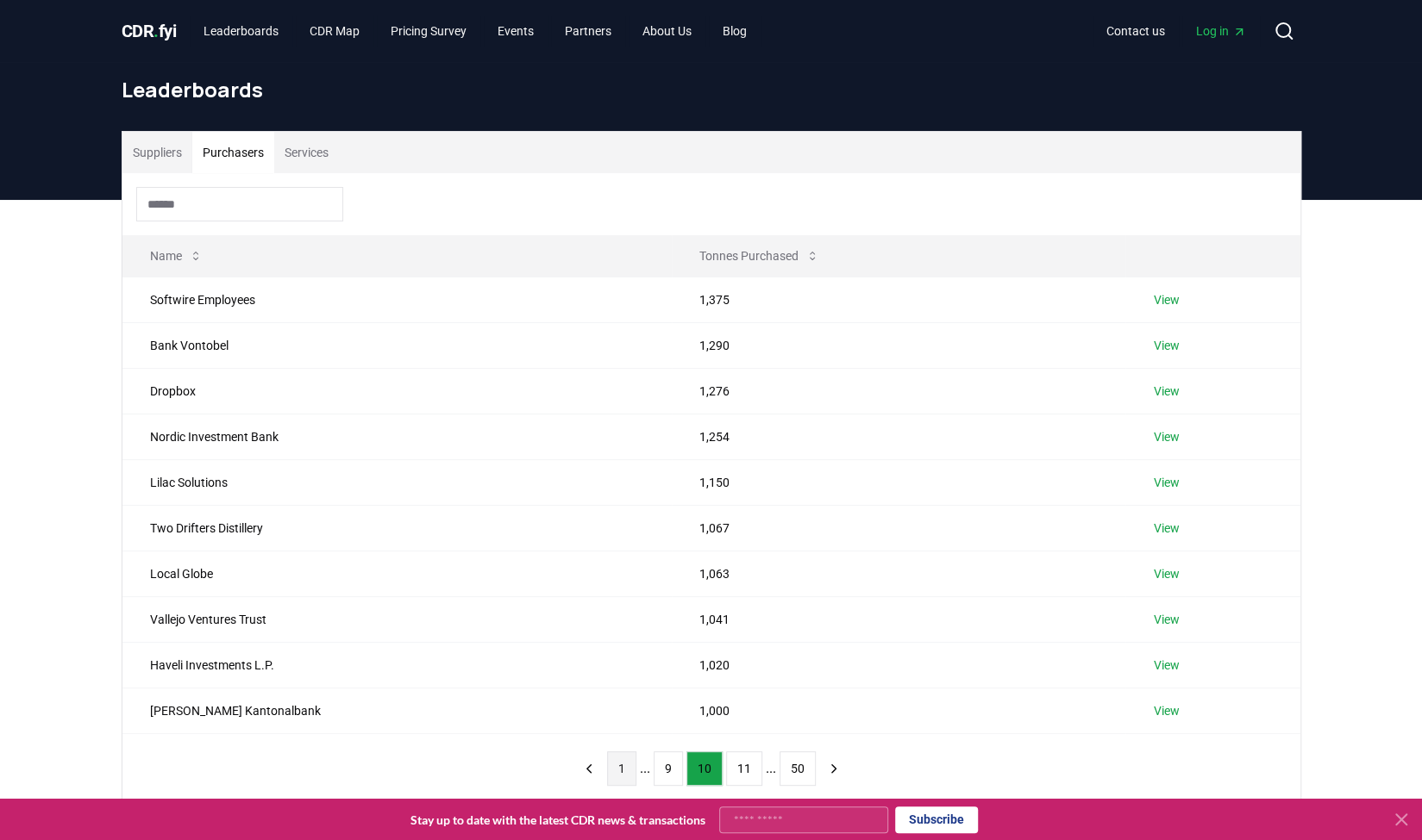
click at [623, 769] on button "1" at bounding box center [622, 768] width 29 height 34
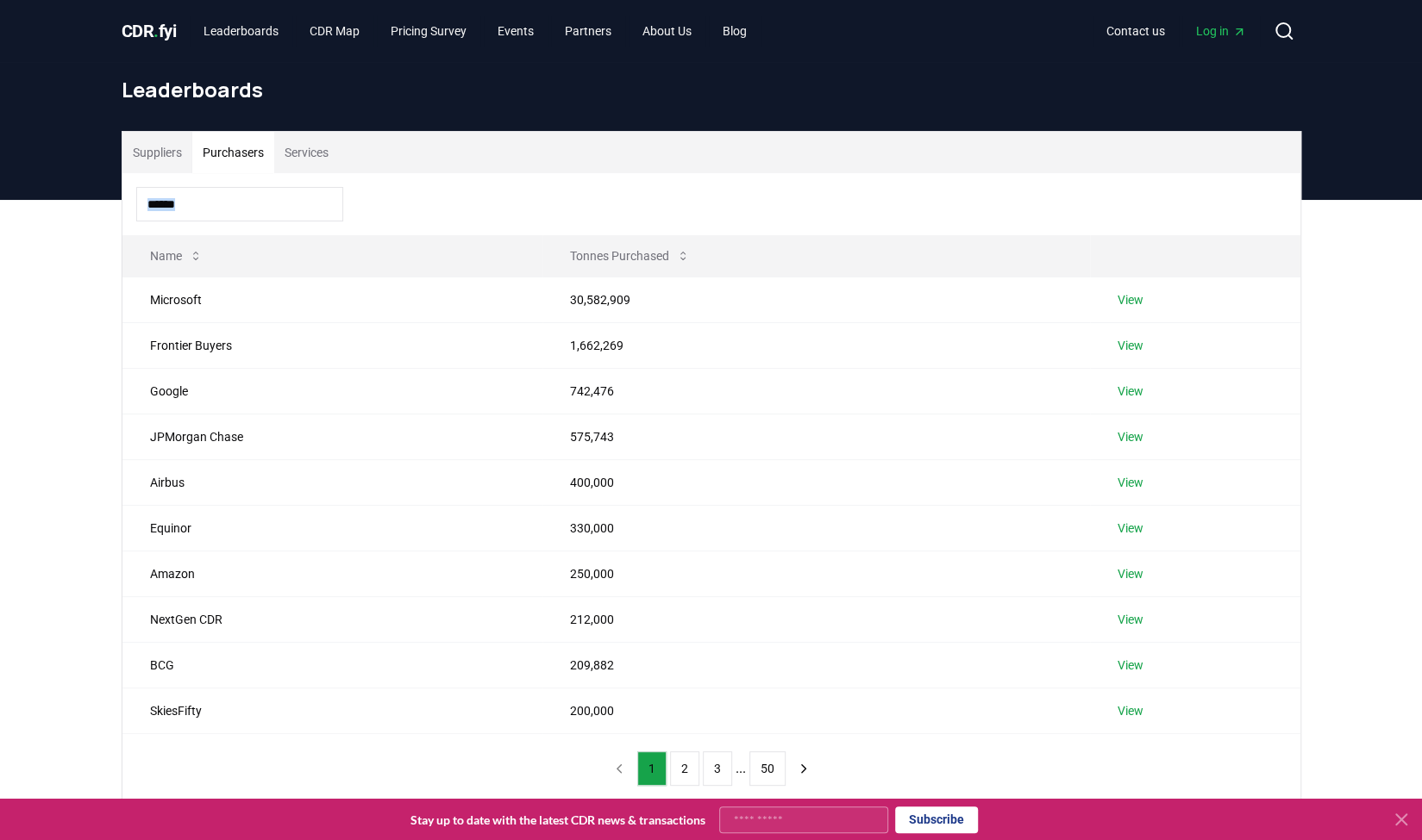
drag, startPoint x: 366, startPoint y: 163, endPoint x: 1206, endPoint y: 763, distance: 1032.3
click at [1206, 763] on div "Suppliers Purchasers Services Name Tonnes Purchased Microsoft 30,582,909 View F…" at bounding box center [711, 467] width 1177 height 671
click at [1206, 763] on div "Name Tonnes Purchased Microsoft 30,582,909 View Frontier Buyers 1,662,269 View …" at bounding box center [711, 487] width 1177 height 630
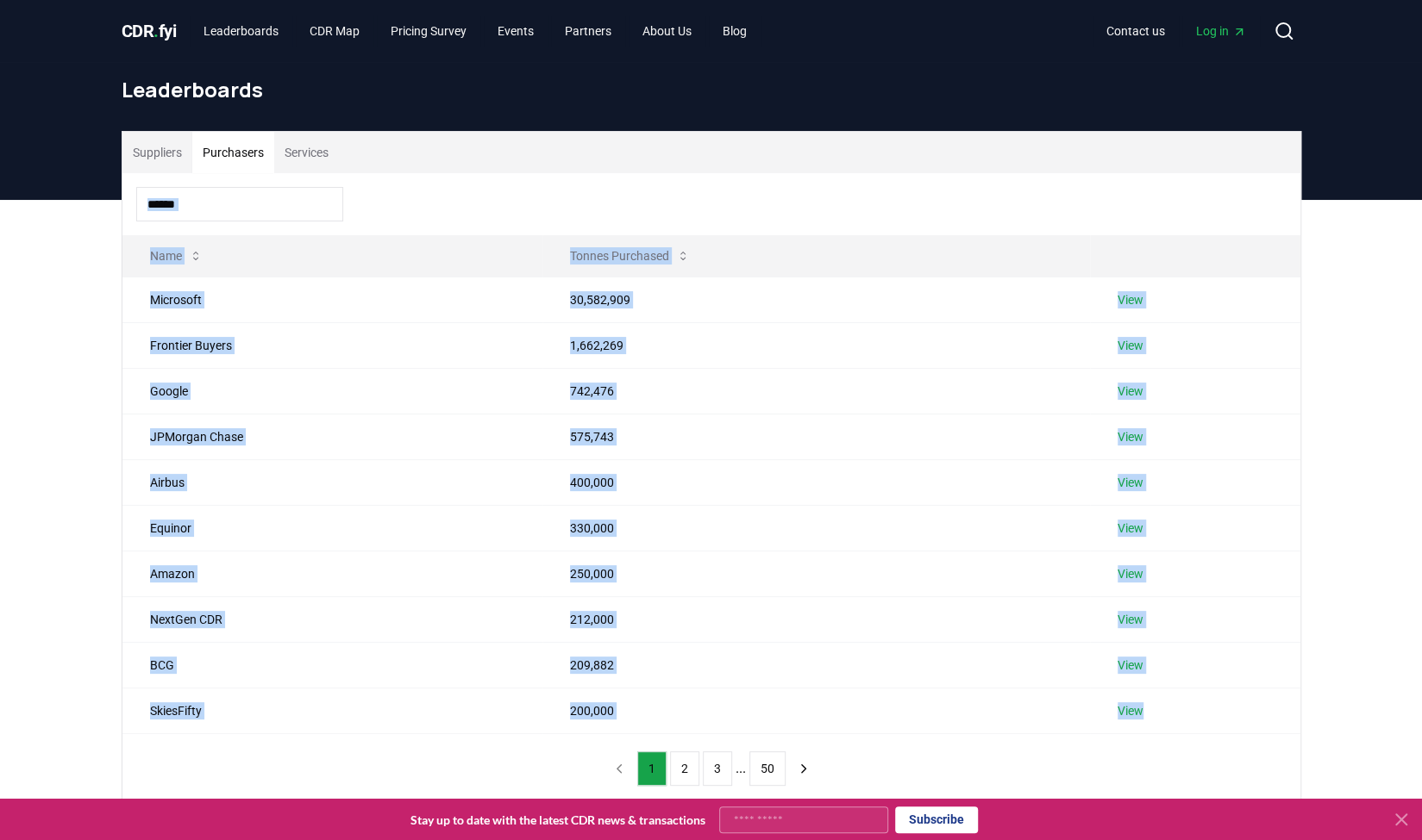
drag, startPoint x: 1206, startPoint y: 763, endPoint x: 782, endPoint y: 190, distance: 712.8
click at [782, 190] on div "Name Tonnes Purchased Microsoft 30,582,909 View Frontier Buyers 1,662,269 View …" at bounding box center [711, 487] width 1177 height 630
click at [823, 194] on div at bounding box center [711, 203] width 1177 height 62
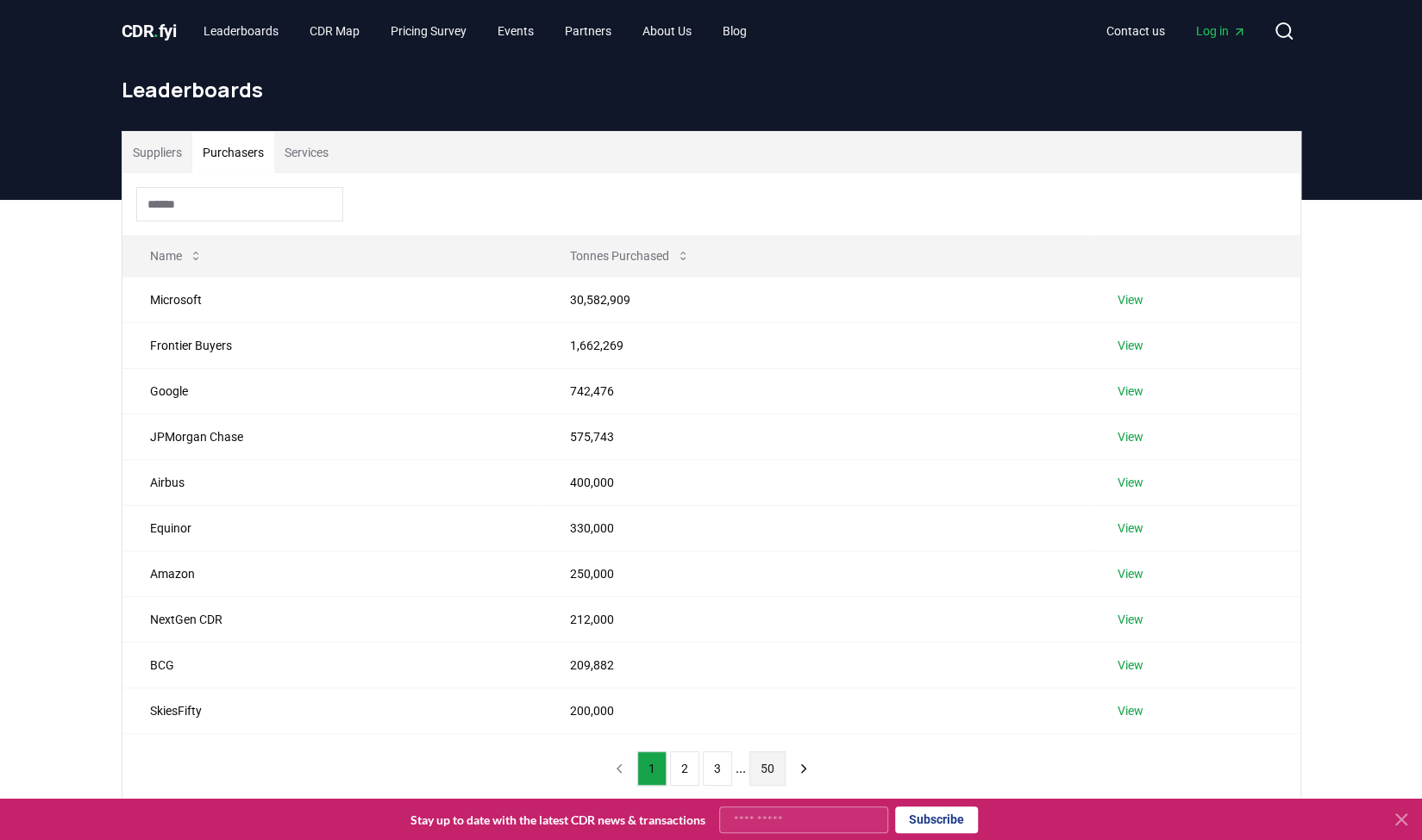
click at [766, 770] on button "50" at bounding box center [767, 768] width 36 height 34
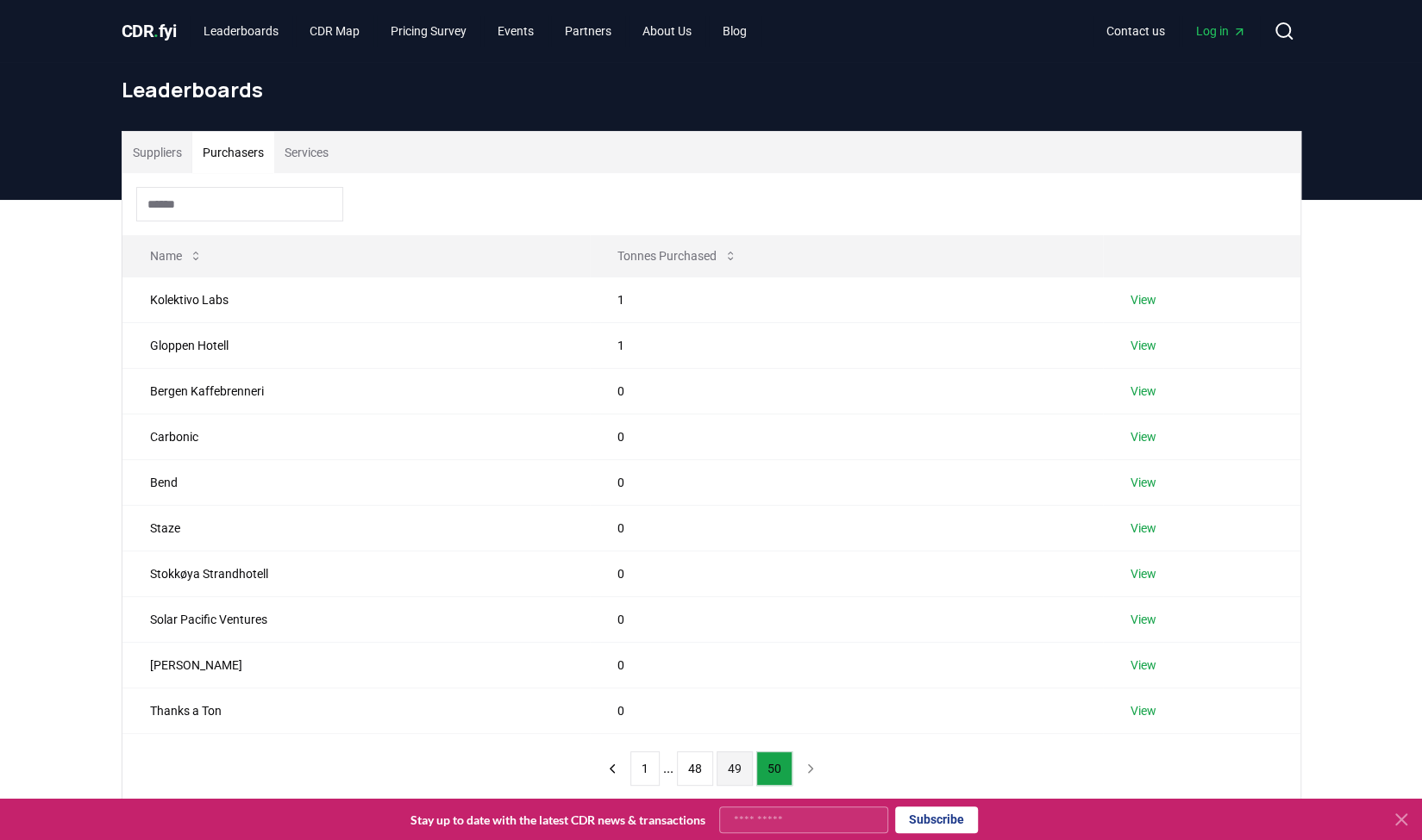
click at [732, 770] on button "49" at bounding box center [734, 768] width 36 height 34
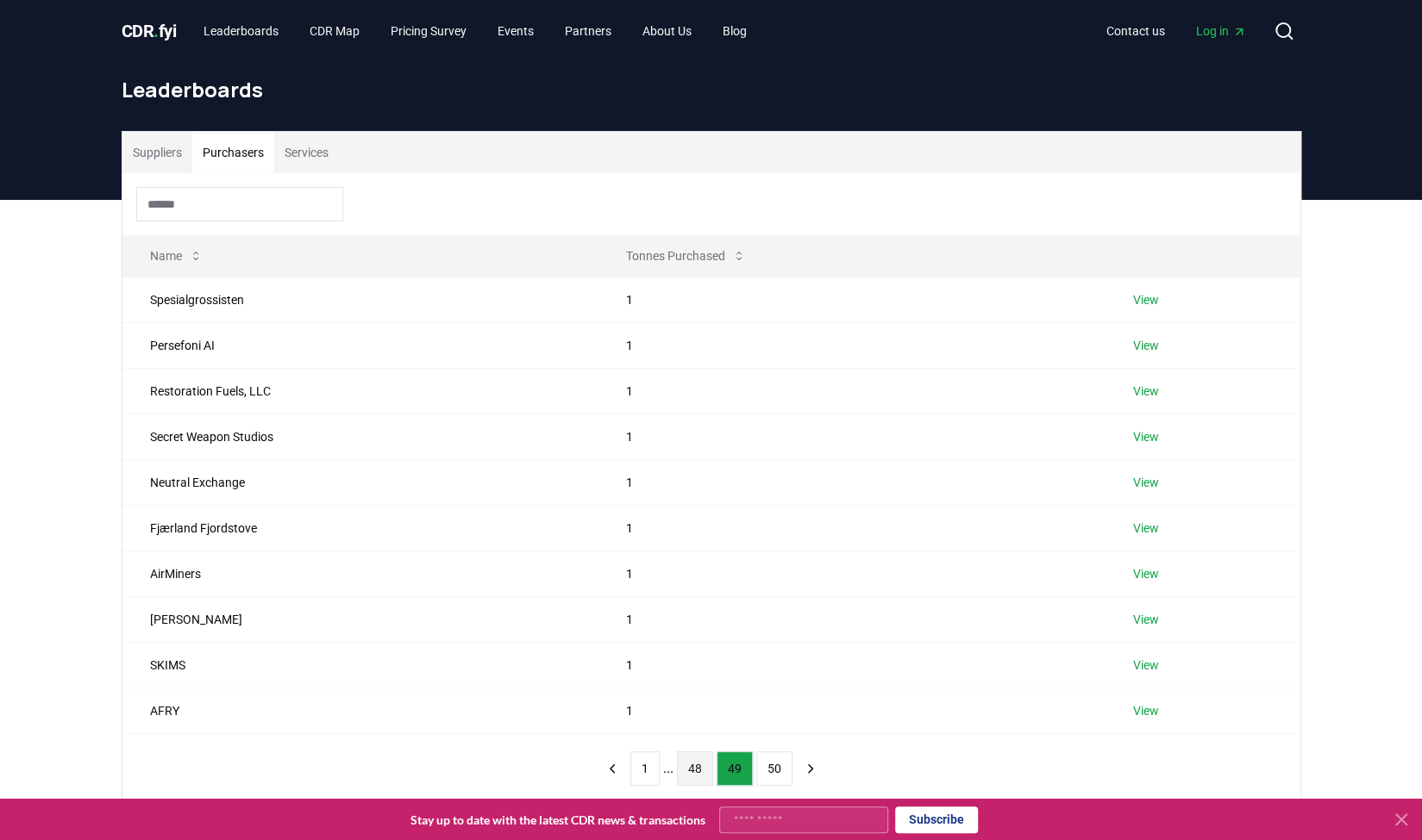
click at [693, 762] on button "48" at bounding box center [695, 768] width 36 height 34
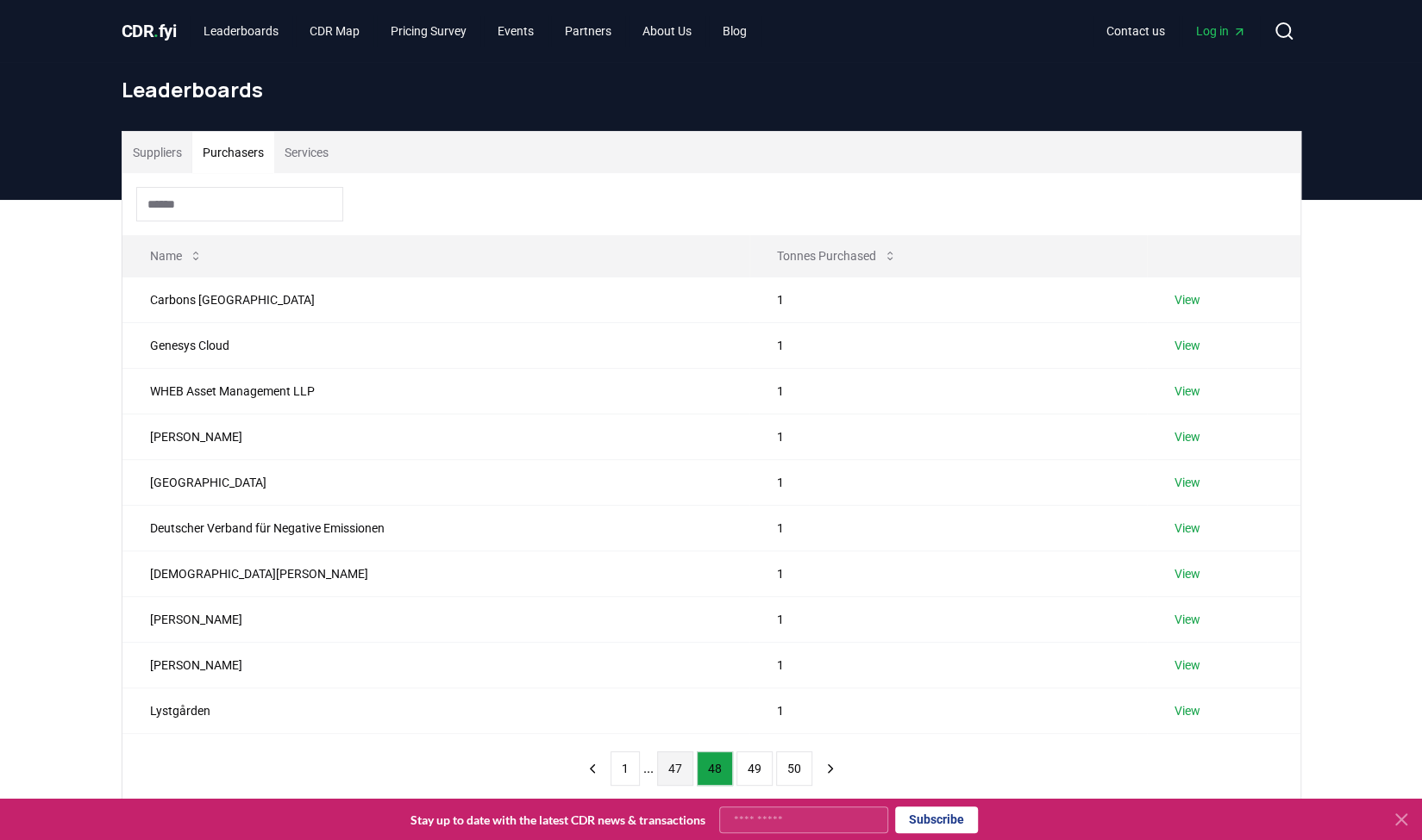
click at [657, 761] on button "47" at bounding box center [675, 768] width 36 height 34
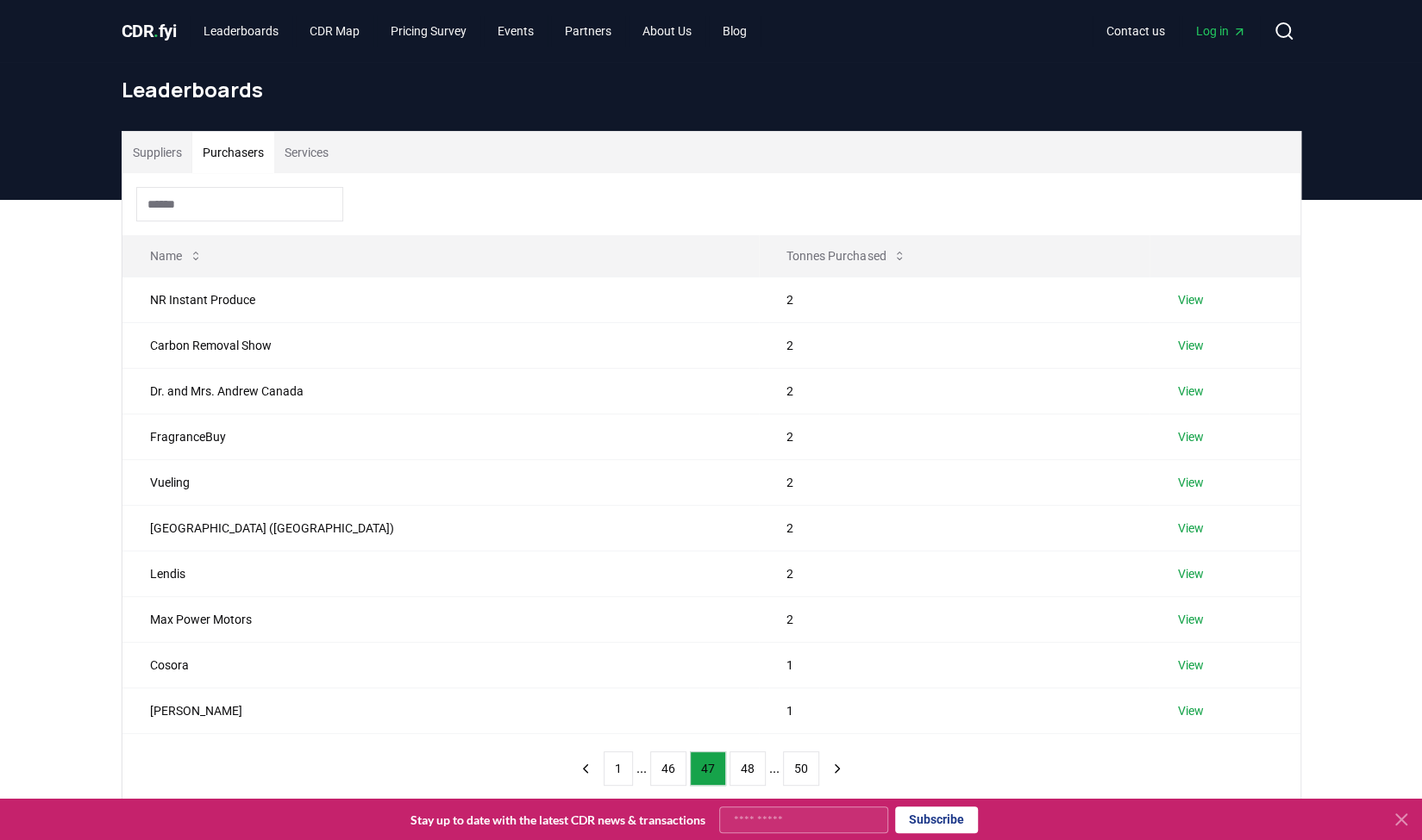
click at [634, 756] on ul "1 ... 46 47 48 ... 50" at bounding box center [711, 768] width 215 height 34
click at [612, 753] on button "1" at bounding box center [618, 768] width 29 height 34
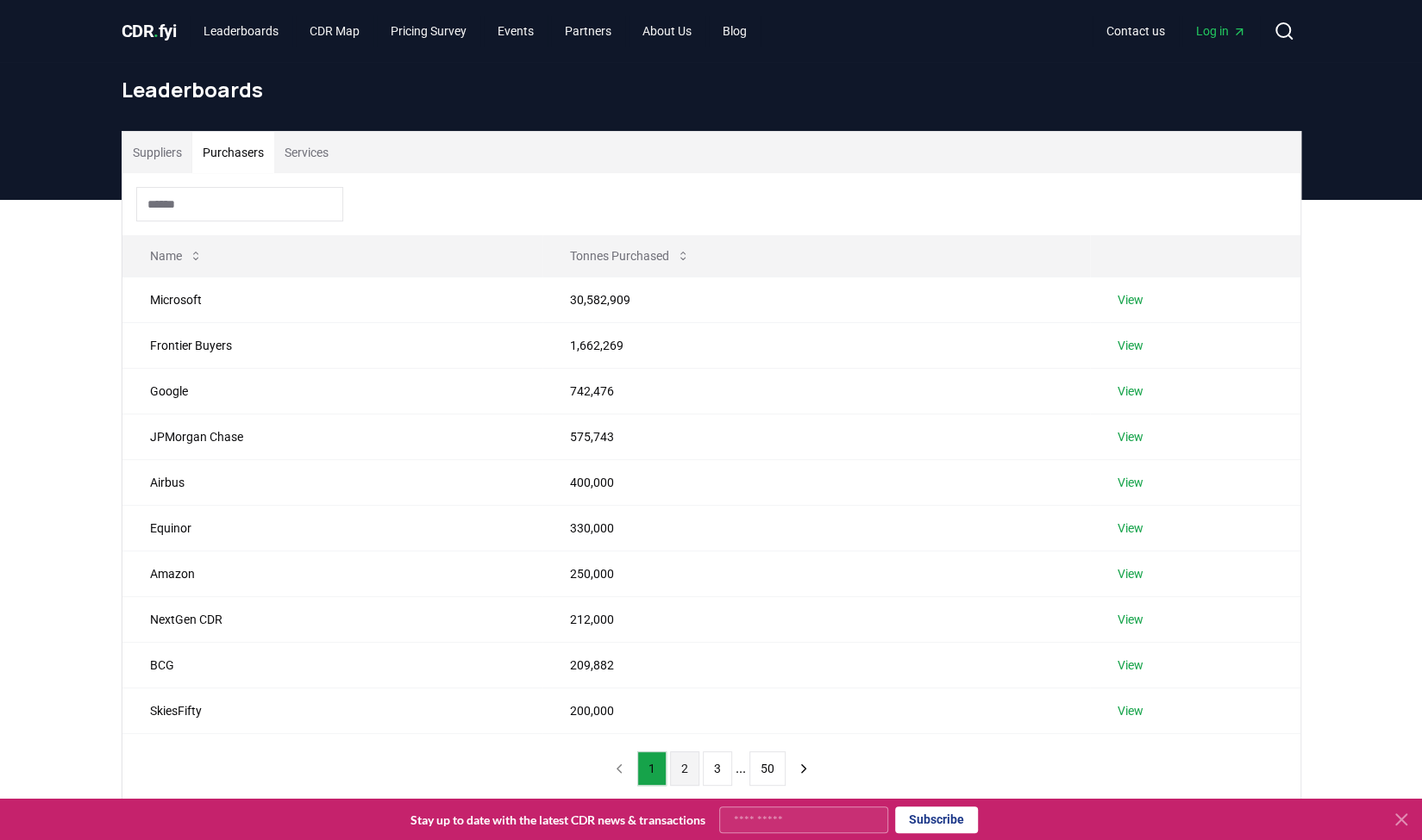
click at [689, 766] on button "2" at bounding box center [685, 768] width 29 height 34
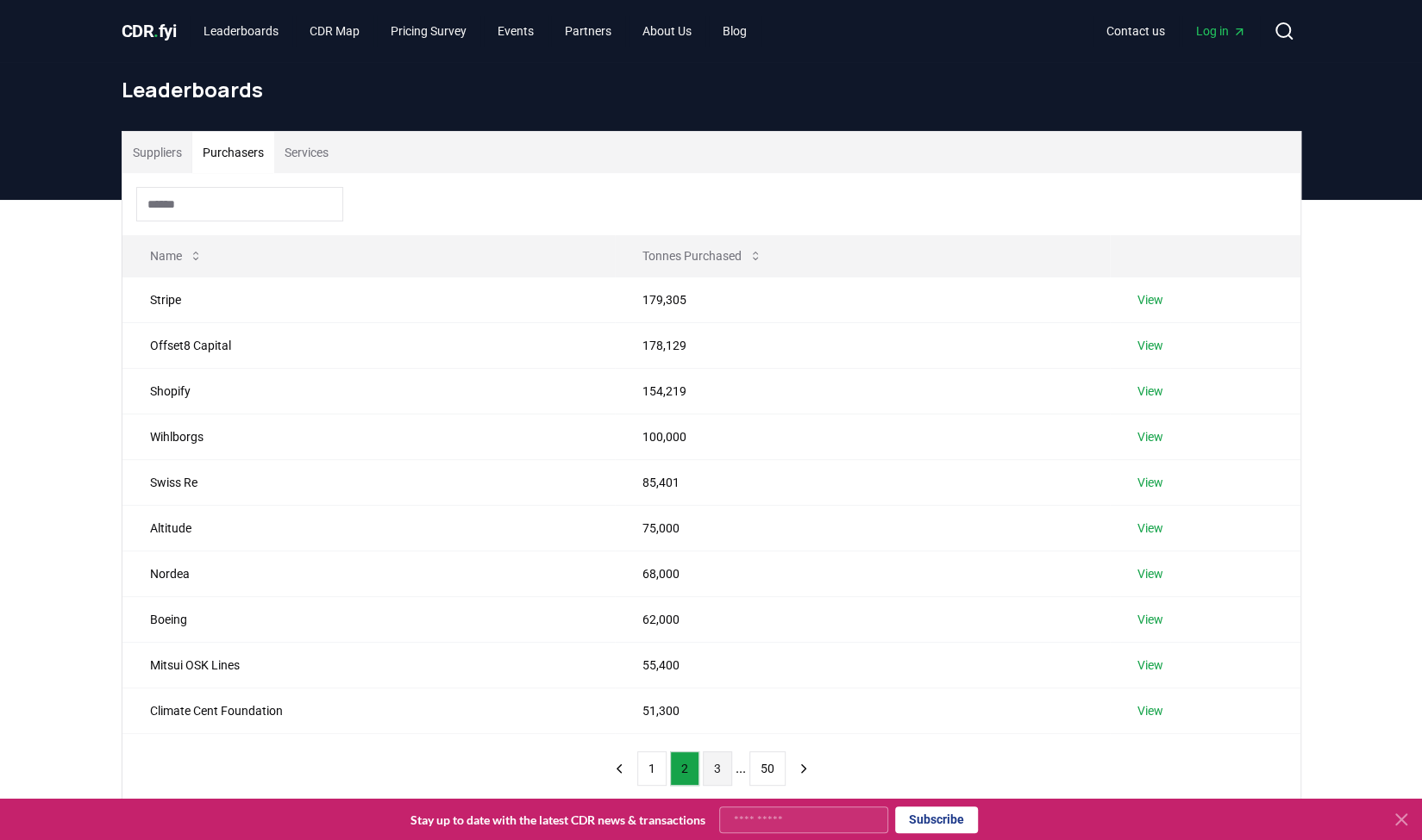
click at [711, 768] on button "3" at bounding box center [717, 768] width 29 height 34
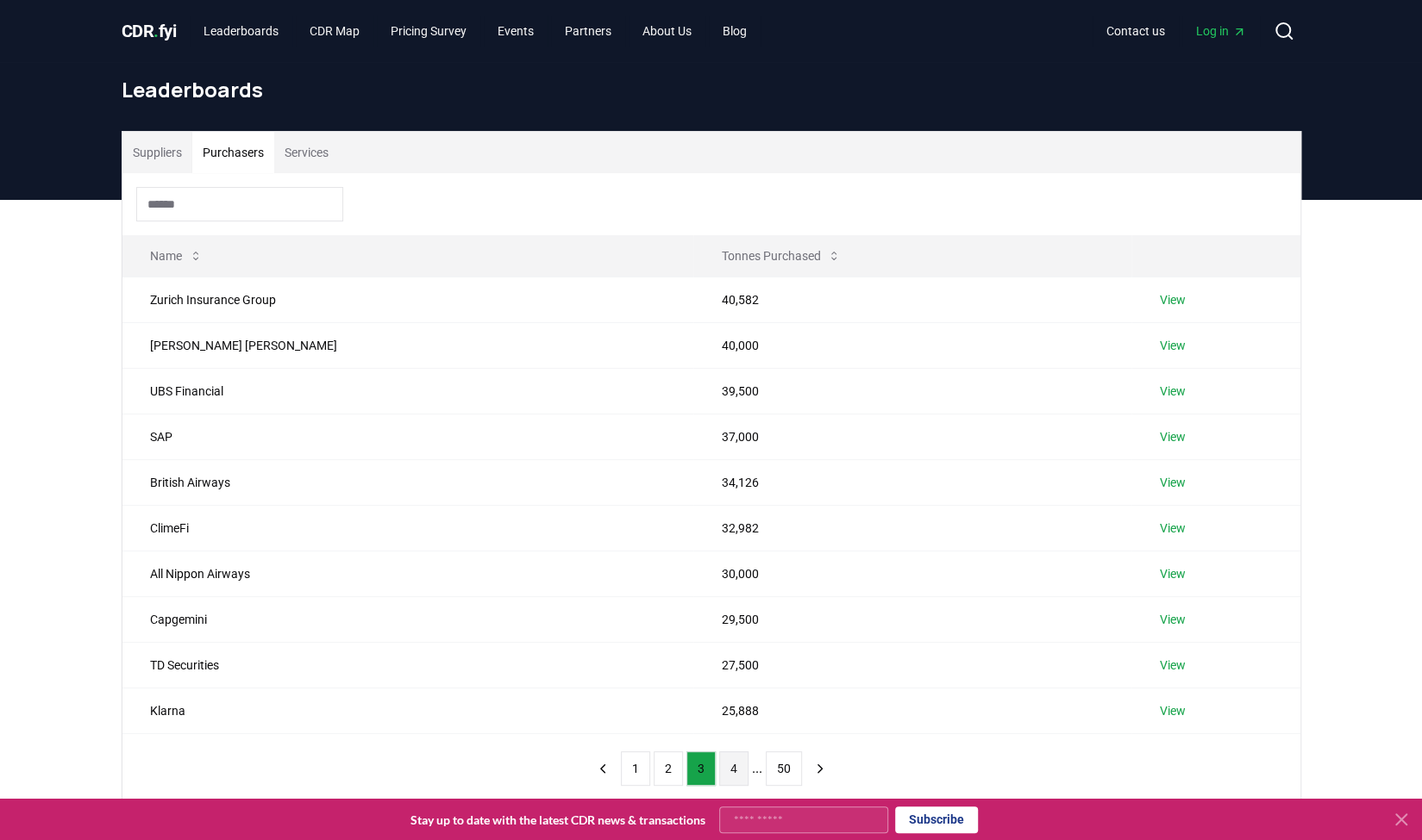
click at [733, 765] on button "4" at bounding box center [734, 768] width 29 height 34
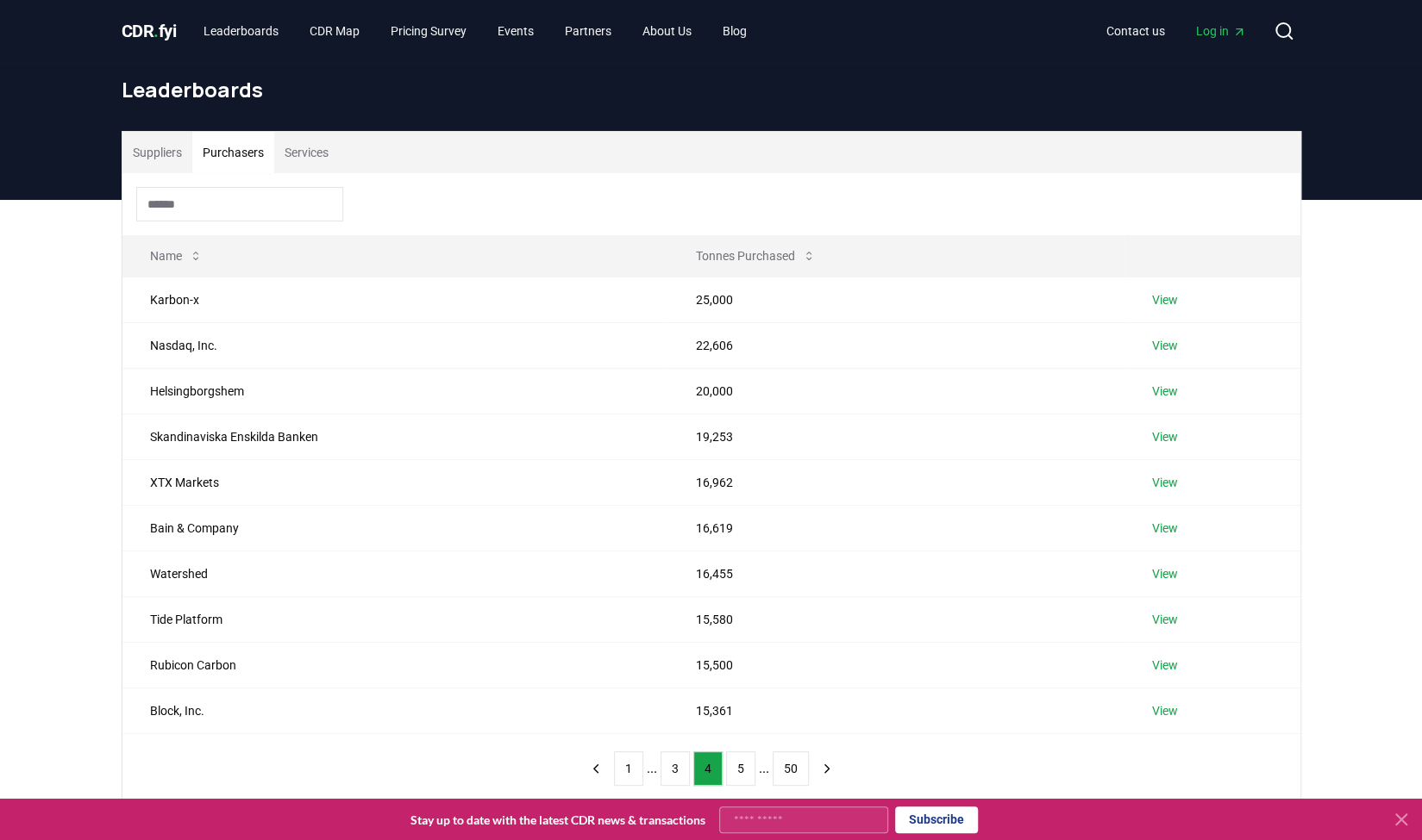
click at [761, 768] on li "..." at bounding box center [764, 768] width 11 height 21
click at [768, 778] on ul "1 ... 3 4 5 ... 50" at bounding box center [711, 768] width 195 height 34
click at [754, 769] on ul "1 ... 3 4 5 ... 50" at bounding box center [711, 768] width 195 height 34
click at [742, 764] on button "5" at bounding box center [741, 768] width 29 height 34
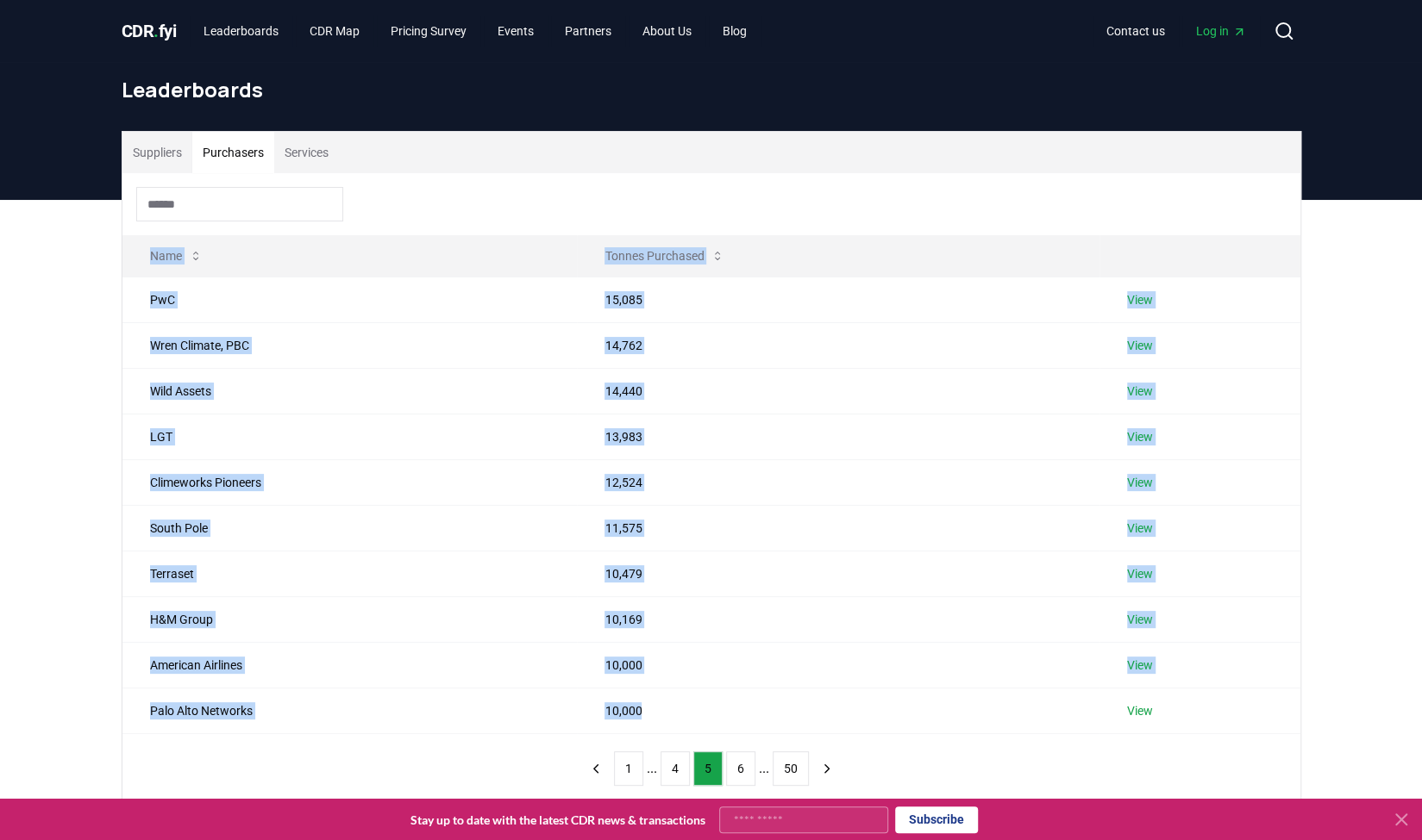
drag, startPoint x: 761, startPoint y: 722, endPoint x: 1007, endPoint y: 771, distance: 250.8
click at [1007, 771] on div "Name Tonnes Purchased PwC 15,085 View Wren Climate, PBC 14,762 View Wild Assets…" at bounding box center [711, 487] width 1177 height 630
drag, startPoint x: 1007, startPoint y: 771, endPoint x: 271, endPoint y: 242, distance: 906.4
click at [270, 229] on div "Name Tonnes Purchased PwC 15,085 View Wren Climate, PBC 14,762 View Wild Assets…" at bounding box center [711, 487] width 1177 height 630
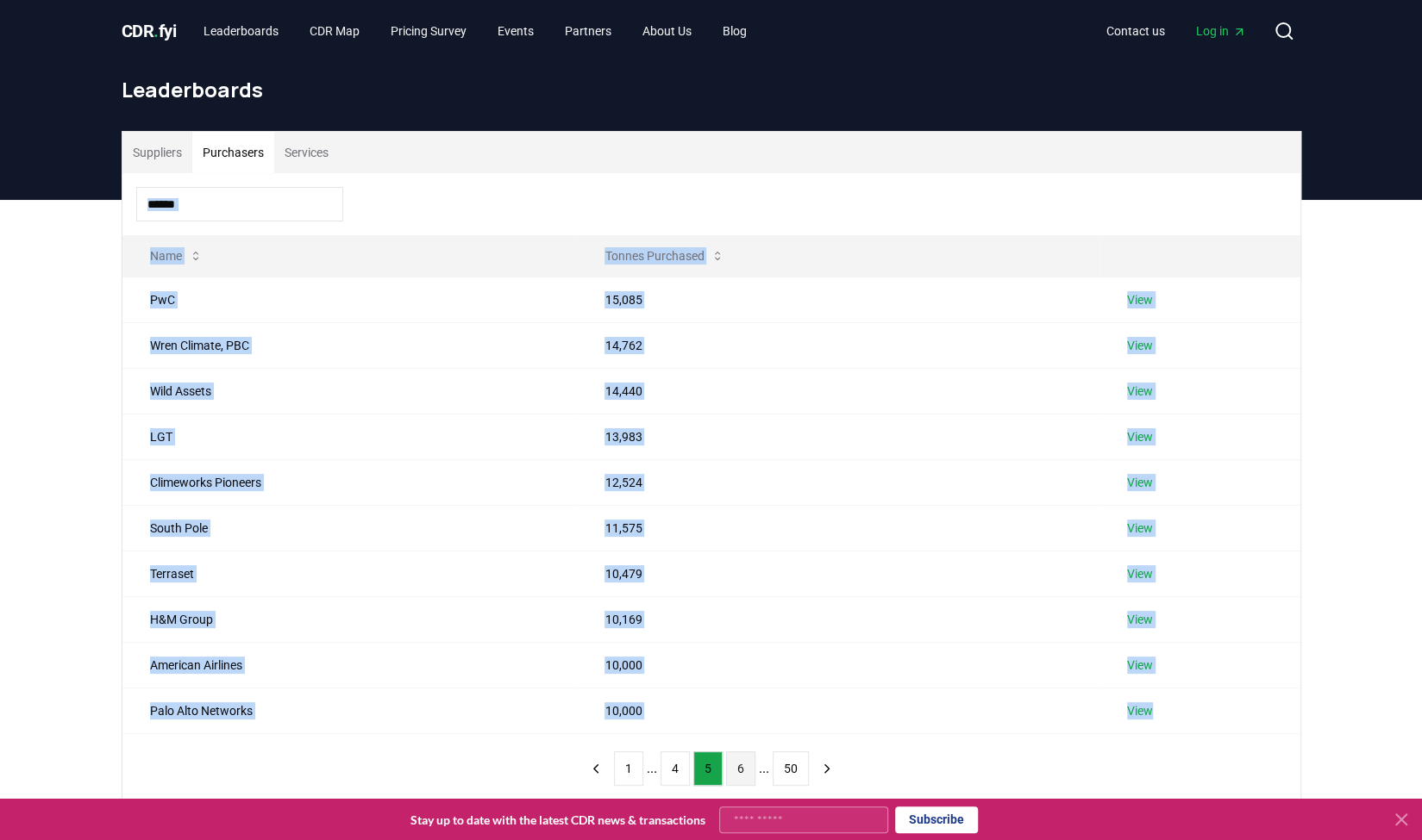
click at [737, 775] on button "6" at bounding box center [741, 768] width 29 height 34
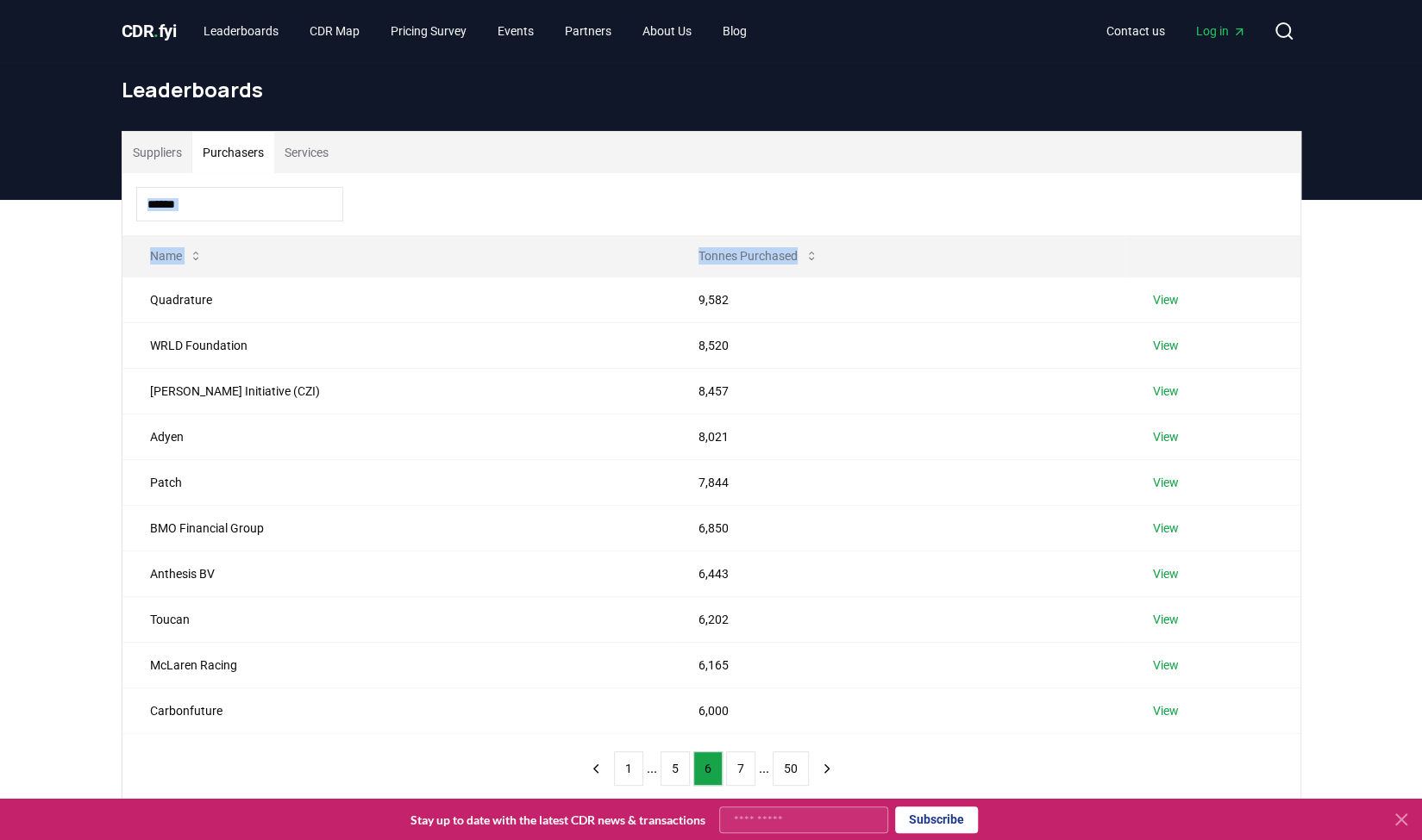
click at [98, 232] on div "Suppliers Purchasers Services Name Tonnes Purchased Quadrature 9,582 View WRLD …" at bounding box center [711, 536] width 1422 height 673
click at [735, 759] on button "7" at bounding box center [741, 768] width 29 height 34
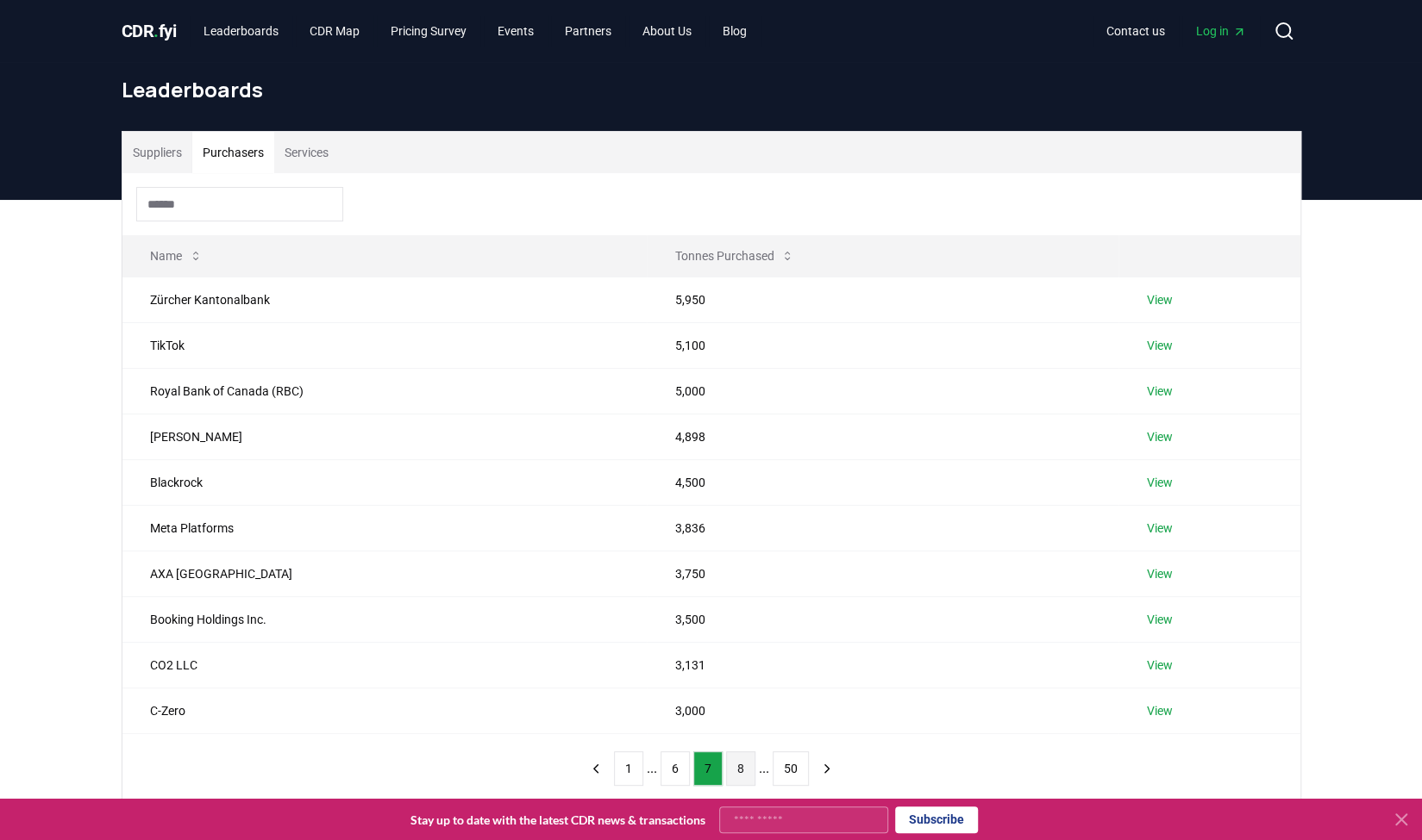
click at [740, 765] on button "8" at bounding box center [741, 768] width 29 height 34
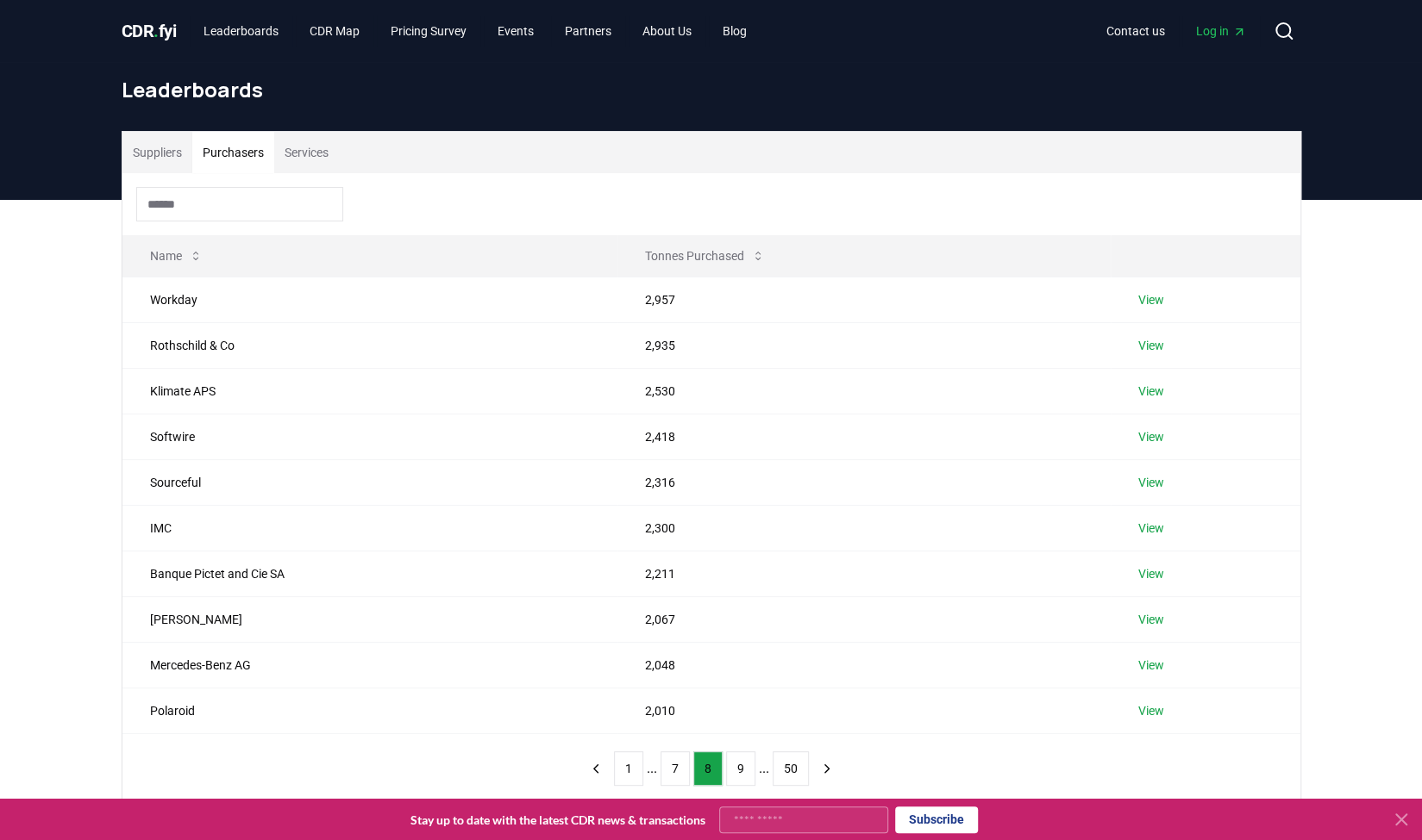
drag, startPoint x: 590, startPoint y: 207, endPoint x: 1035, endPoint y: 739, distance: 693.6
click at [1035, 739] on div "Name Tonnes Purchased Workday 2,957 View Rothschild & Co 2,935 View Klimate APS…" at bounding box center [711, 487] width 1177 height 630
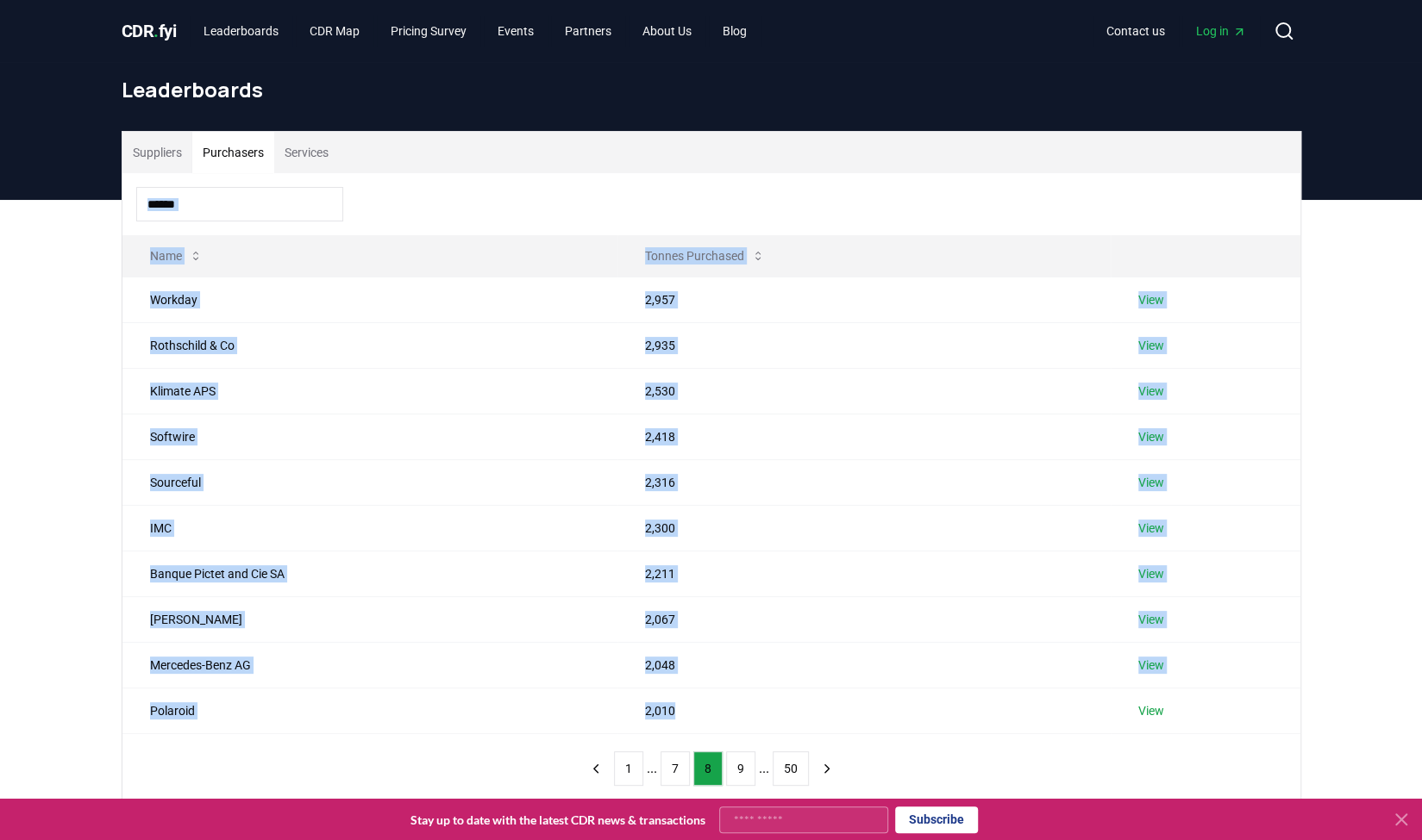
drag, startPoint x: 1016, startPoint y: 729, endPoint x: 443, endPoint y: 180, distance: 793.6
click at [443, 180] on div "Name Tonnes Purchased Workday 2,957 View Rothschild & Co 2,935 View Klimate APS…" at bounding box center [711, 487] width 1177 height 630
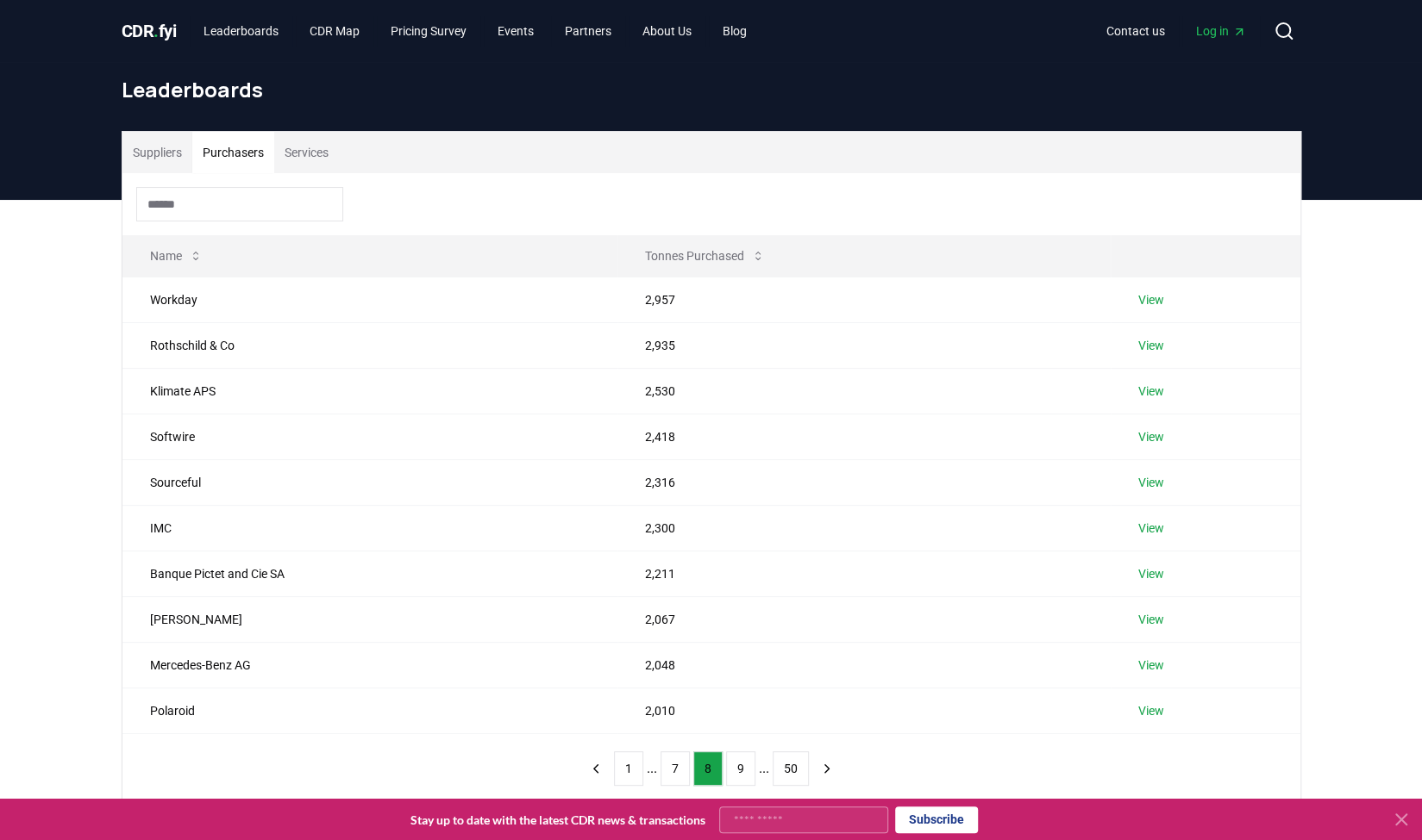
click at [443, 180] on div at bounding box center [711, 203] width 1177 height 62
drag, startPoint x: 443, startPoint y: 180, endPoint x: 671, endPoint y: 439, distance: 345.1
click at [671, 439] on div "Name Tonnes Purchased Workday 2,957 View Rothschild & Co 2,935 View Klimate APS…" at bounding box center [711, 487] width 1177 height 630
drag, startPoint x: 1044, startPoint y: 741, endPoint x: 643, endPoint y: 134, distance: 727.5
click at [643, 134] on div "Suppliers Purchasers Services Name Tonnes Purchased Workday 2,957 View Rothschi…" at bounding box center [711, 467] width 1177 height 671
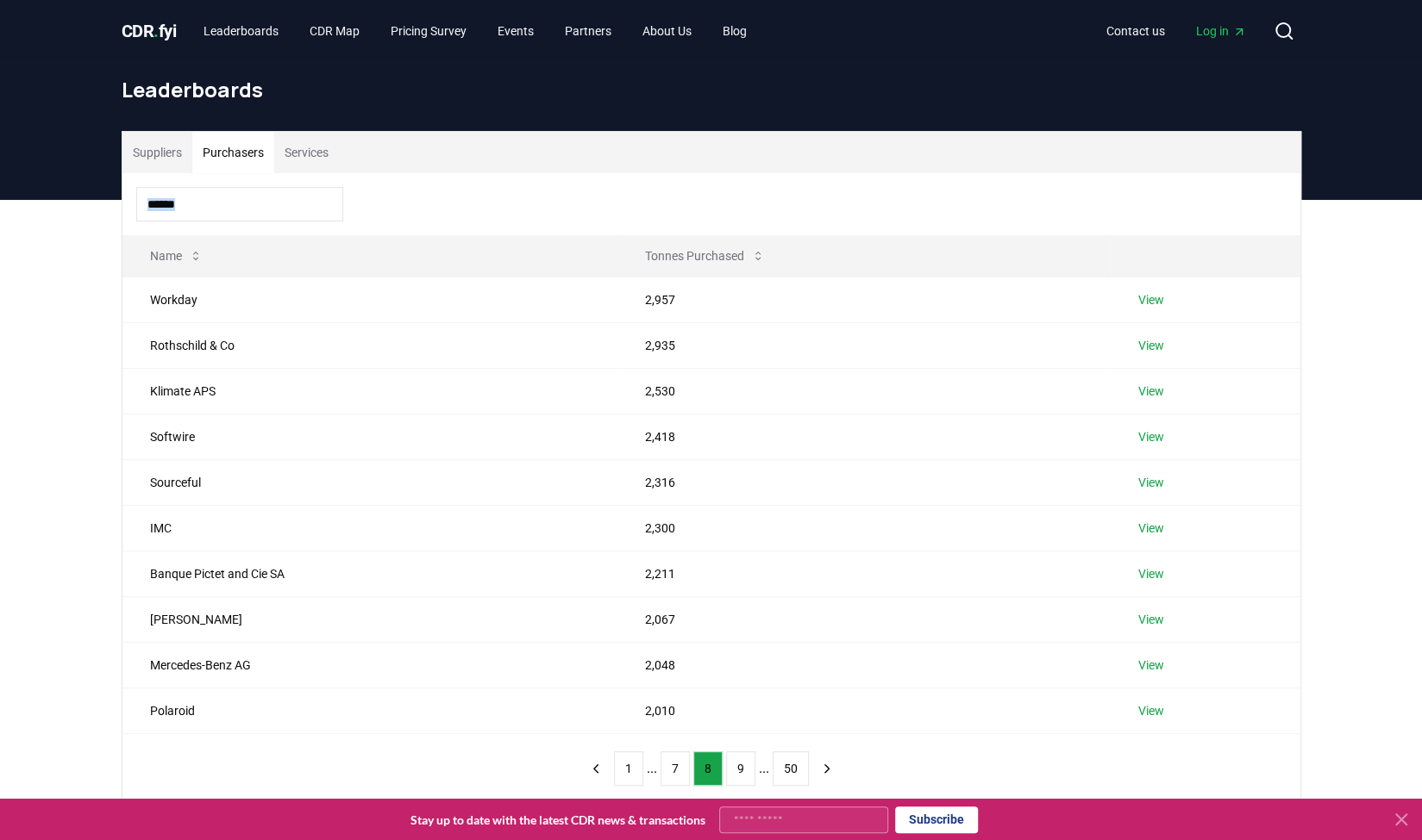
click at [634, 138] on div "Suppliers Purchasers Services" at bounding box center [711, 152] width 1177 height 41
drag, startPoint x: 634, startPoint y: 138, endPoint x: 89, endPoint y: 81, distance: 548.0
click at [89, 83] on div "CDR . fyi Leaderboards CDR Map Pricing Survey Events Partners About Us Blog Con…" at bounding box center [711, 645] width 1422 height 1292
drag, startPoint x: 495, startPoint y: 176, endPoint x: 1236, endPoint y: 704, distance: 909.9
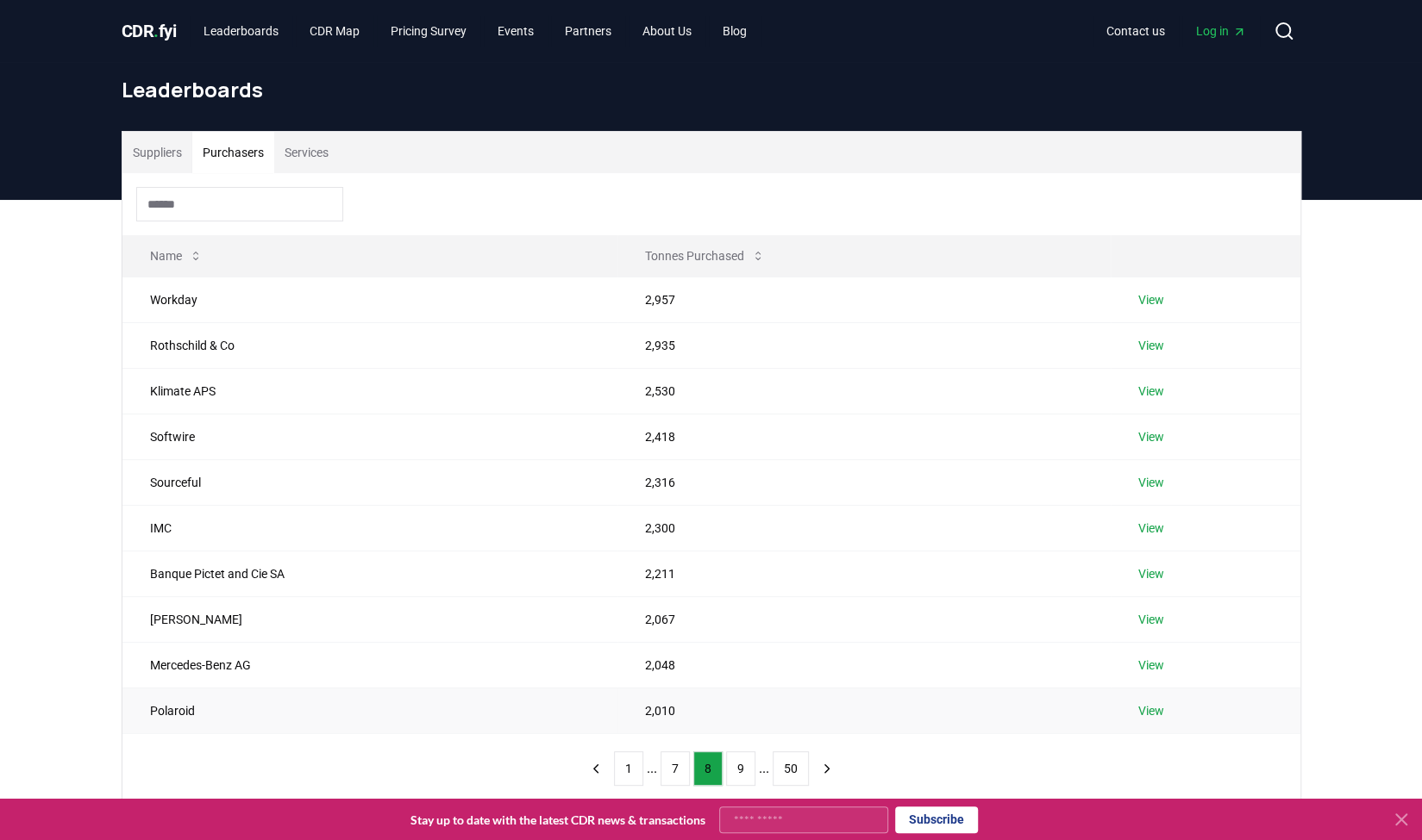
click at [1231, 701] on div "Name Tonnes Purchased Workday 2,957 View Rothschild & Co 2,935 View Klimate APS…" at bounding box center [711, 487] width 1177 height 630
click at [1163, 666] on link "View" at bounding box center [1151, 666] width 26 height 18
click at [618, 762] on button "1" at bounding box center [629, 768] width 29 height 34
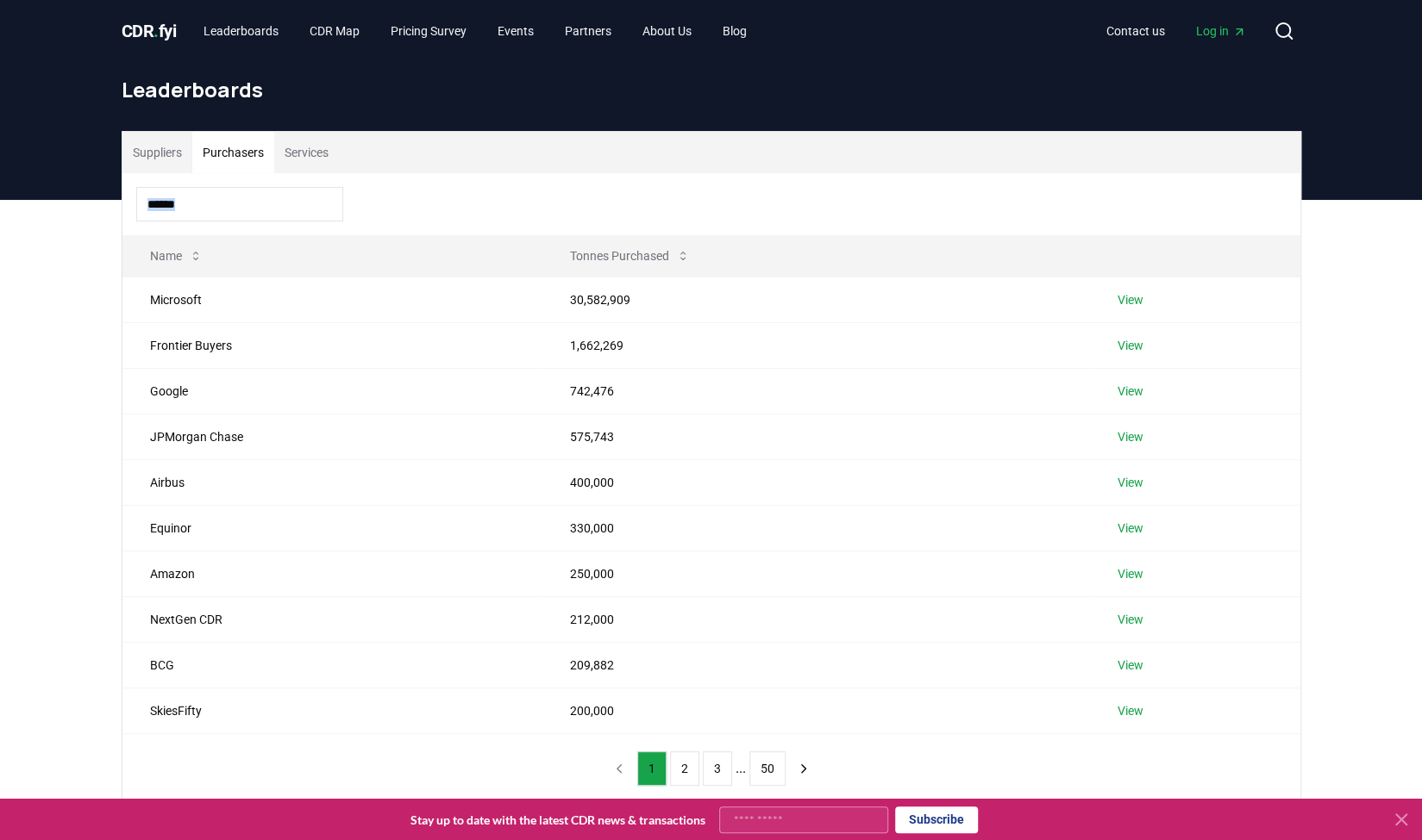
drag, startPoint x: 457, startPoint y: 166, endPoint x: 1409, endPoint y: 668, distance: 1076.2
click at [1421, 680] on html "CDR . fyi Leaderboards CDR Map Pricing Survey Events Partners About Us Blog Con…" at bounding box center [711, 652] width 1422 height 1306
click at [1388, 657] on div "Suppliers Purchasers Services Name Tonnes Purchased Microsoft 30,582,909 View F…" at bounding box center [711, 536] width 1422 height 673
click at [1136, 304] on link "View" at bounding box center [1130, 301] width 26 height 18
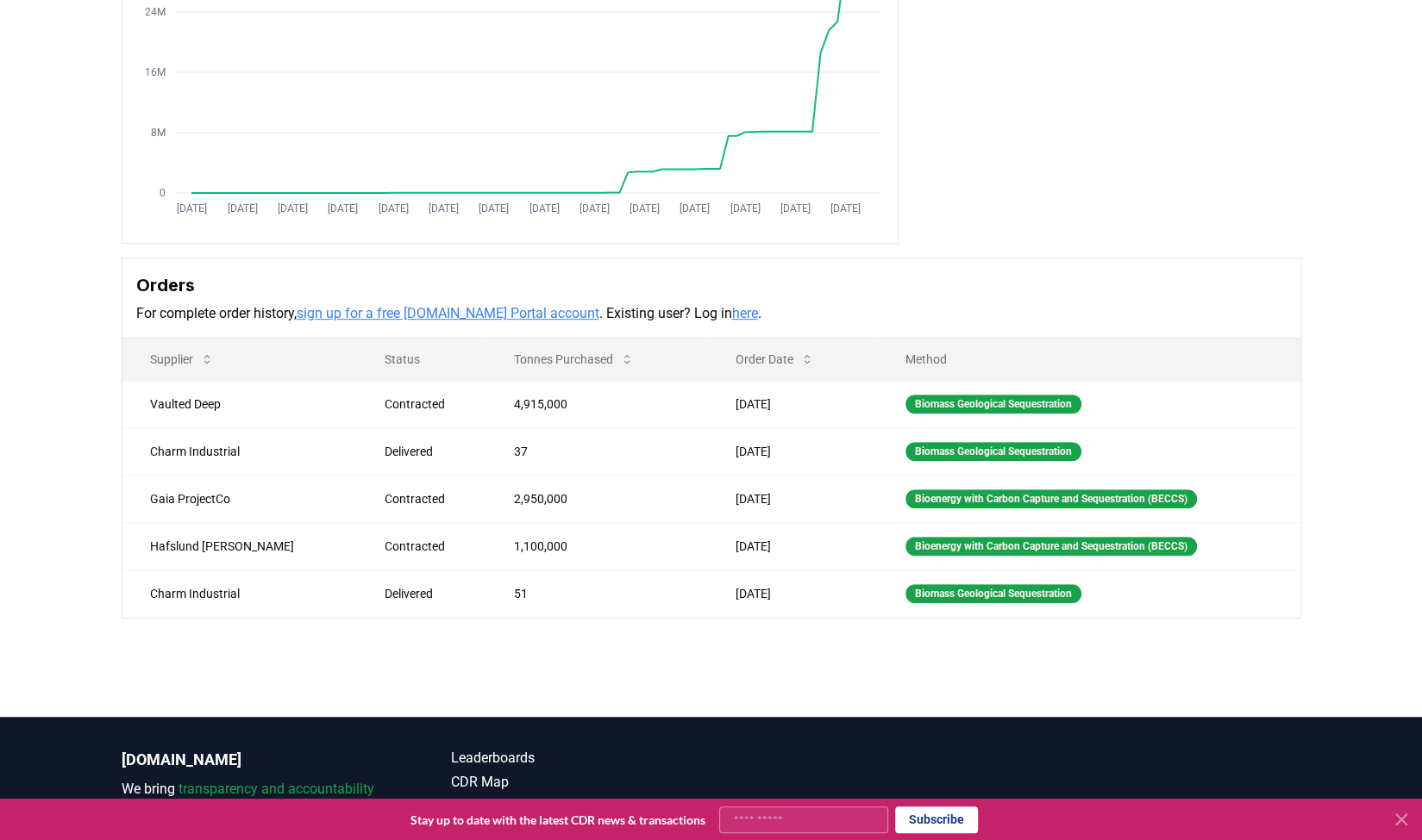
scroll to position [258, 0]
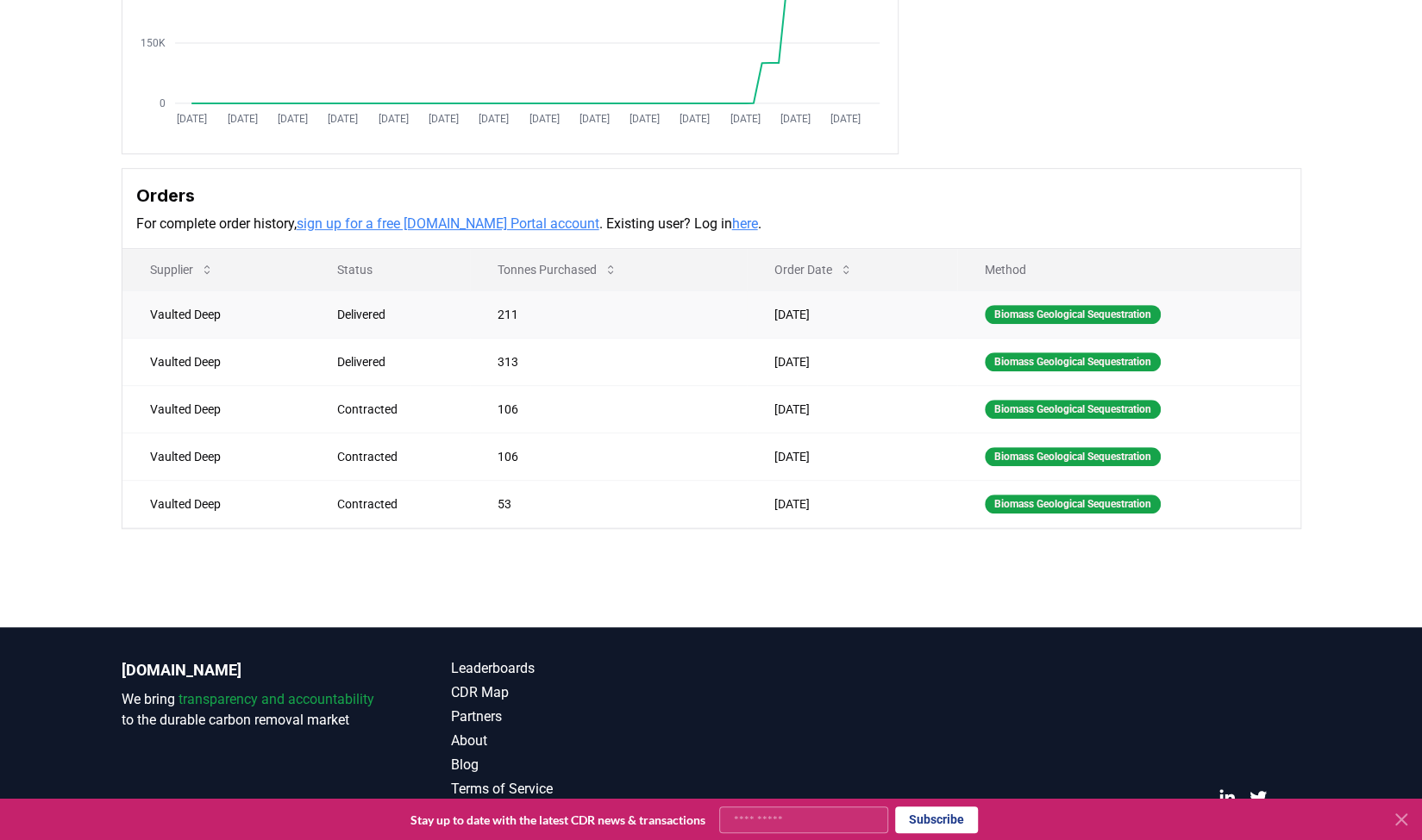
scroll to position [345, 0]
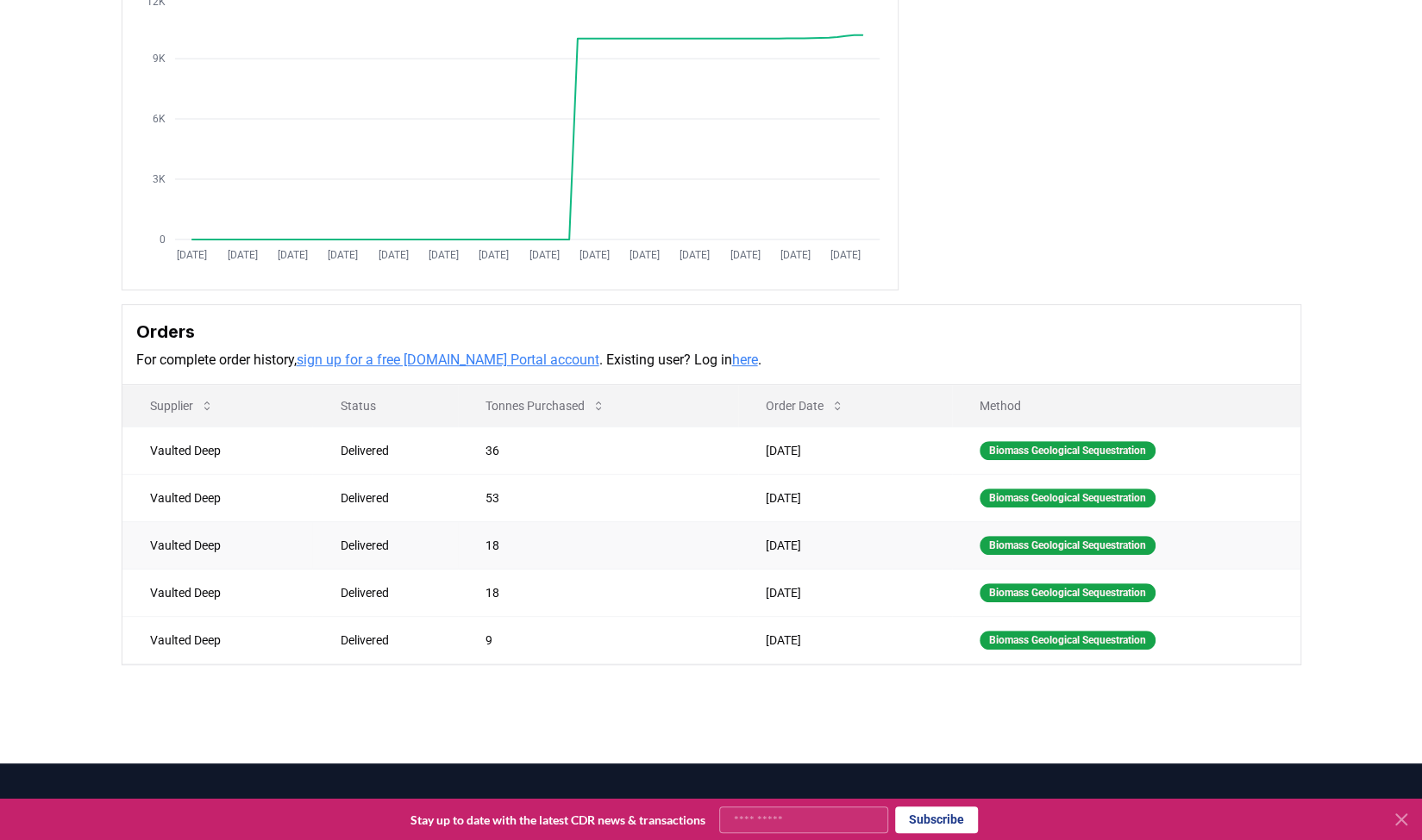
scroll to position [258, 0]
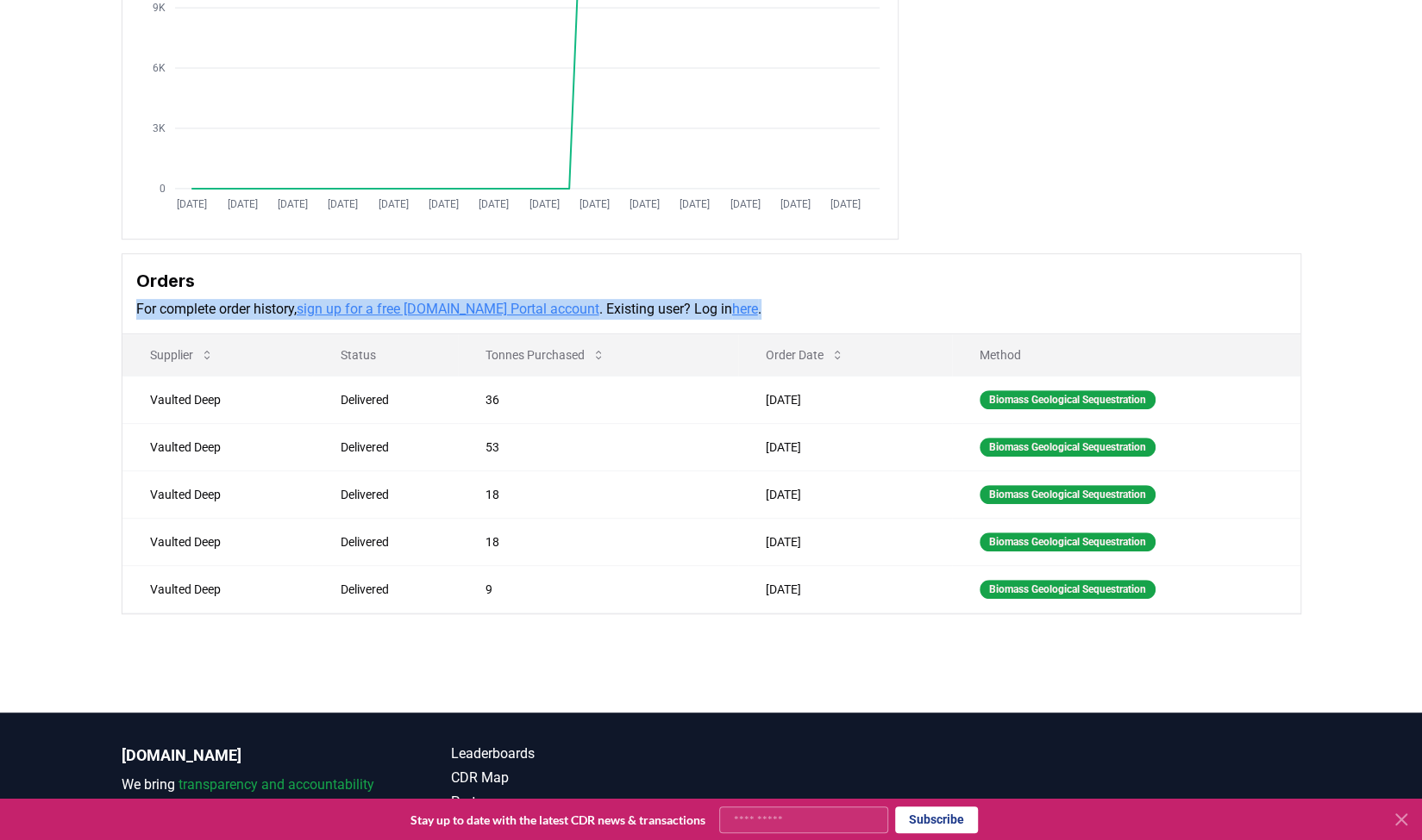
drag, startPoint x: 888, startPoint y: 625, endPoint x: 651, endPoint y: 294, distance: 407.1
click at [651, 294] on div "Purchaser Metrics Purchases Jan 2019 Jul 2019 Jan 2020 Jul 2020 Jan 2021 Jul 20…" at bounding box center [711, 278] width 1422 height 812
drag, startPoint x: 651, startPoint y: 294, endPoint x: 631, endPoint y: 312, distance: 26.9
click at [651, 295] on div "Orders For complete order history, sign up for a free CDR.fyi Portal account . …" at bounding box center [711, 295] width 1177 height 81
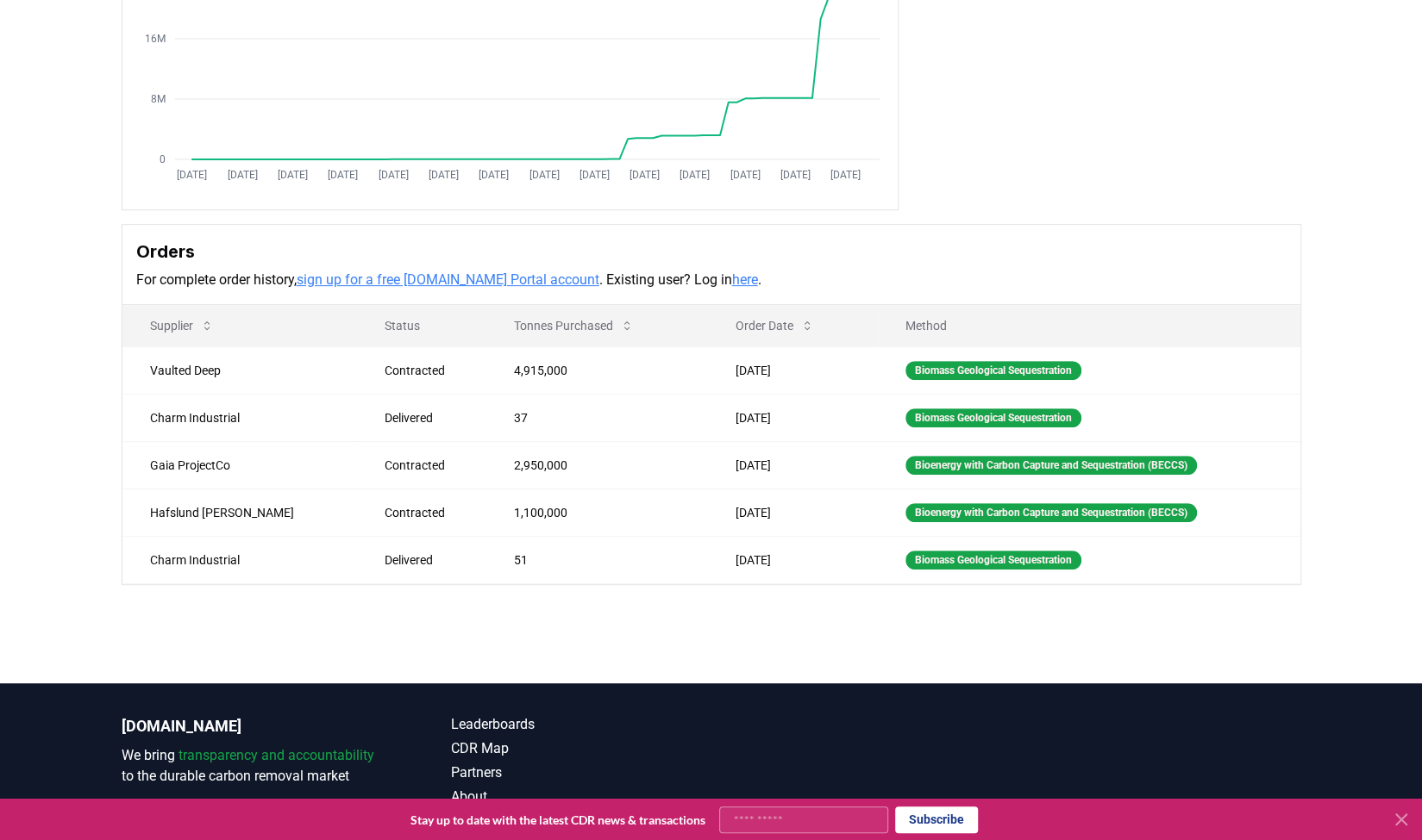
scroll to position [345, 0]
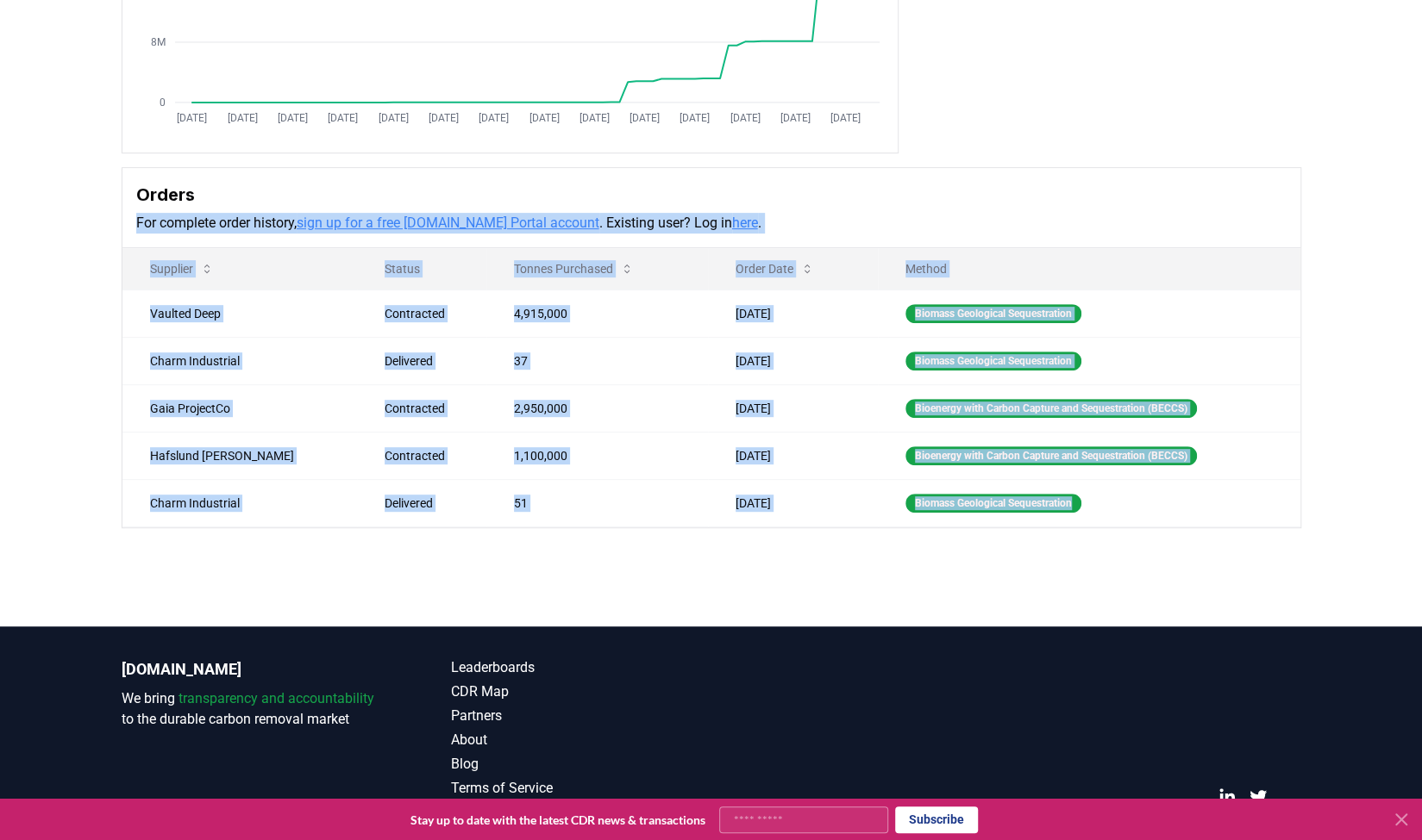
drag, startPoint x: 1053, startPoint y: 499, endPoint x: 888, endPoint y: 158, distance: 378.8
click at [886, 159] on div "Purchaser Metrics Purchases [DATE] [DATE] [DATE] [DATE] [DATE] [DATE] [DATE] [D…" at bounding box center [711, 123] width 1207 height 812
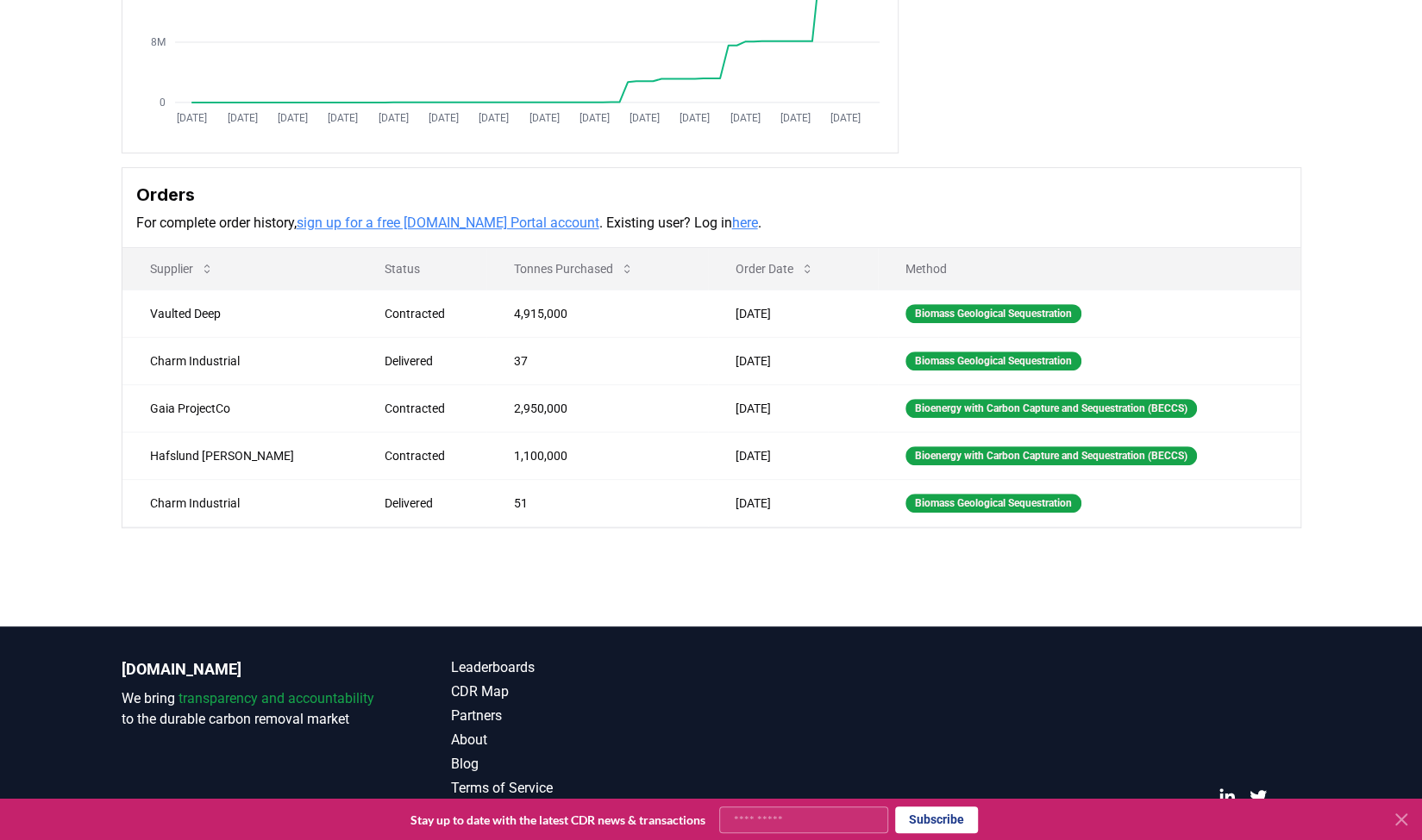
click at [900, 152] on div "Purchaser Metrics Purchases [DATE] [DATE] [DATE] [DATE] [DATE] [DATE] [DATE] [D…" at bounding box center [711, 123] width 1207 height 812
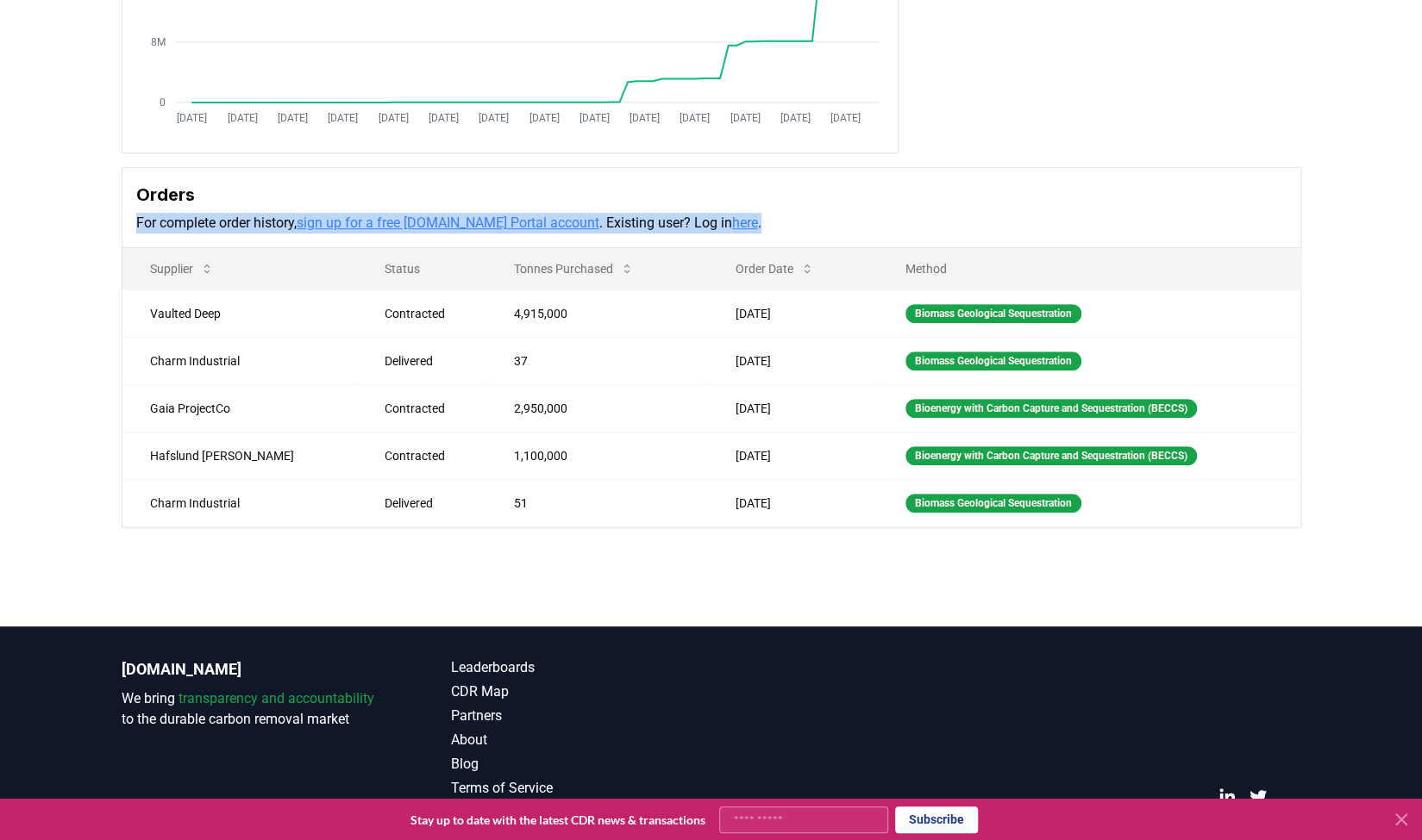
drag, startPoint x: 937, startPoint y: 197, endPoint x: 1137, endPoint y: 535, distance: 392.7
click at [1137, 535] on div "Purchaser Metrics Purchases [DATE] [DATE] [DATE] [DATE] [DATE] [DATE] [DATE] [D…" at bounding box center [711, 192] width 1422 height 812
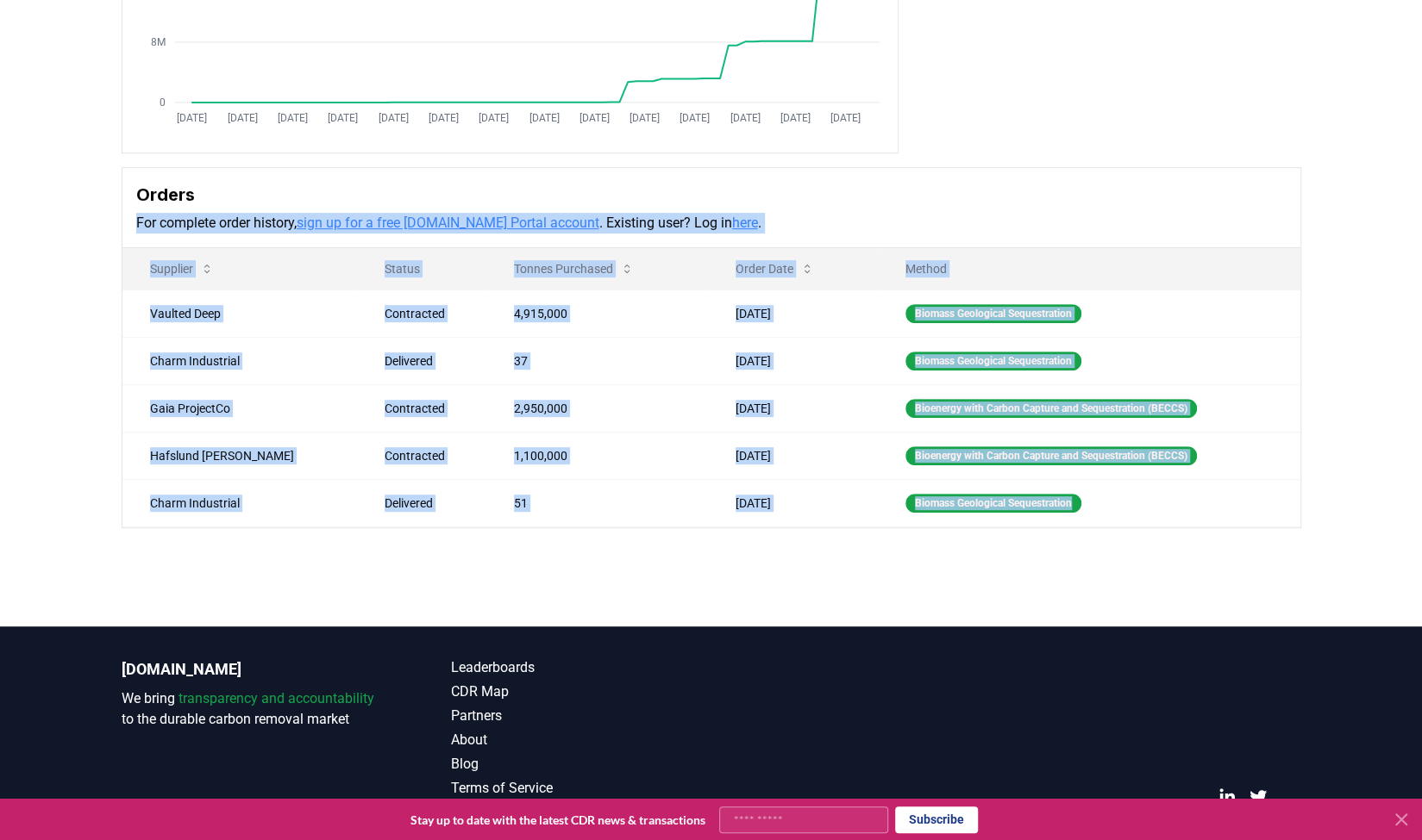
drag, startPoint x: 1137, startPoint y: 535, endPoint x: 1034, endPoint y: 204, distance: 346.7
click at [1034, 204] on div "Purchaser Metrics Purchases [DATE] [DATE] [DATE] [DATE] [DATE] [DATE] [DATE] [D…" at bounding box center [711, 192] width 1422 height 812
click at [1034, 204] on h3 "Orders" at bounding box center [711, 195] width 1150 height 26
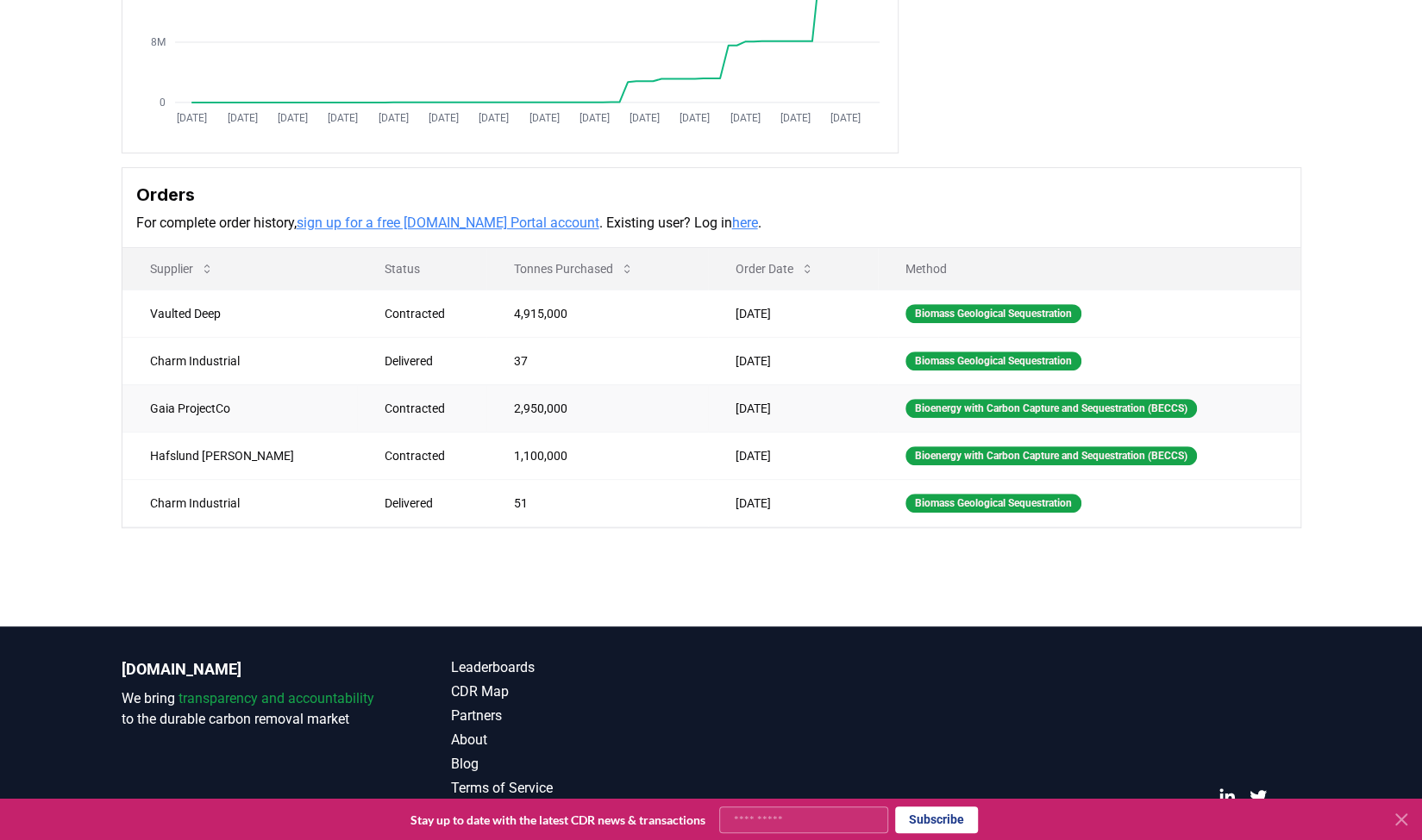
click at [1120, 416] on td "Bioenergy with Carbon Capture and Sequestration (BECCS)" at bounding box center [1089, 408] width 423 height 47
click at [1119, 416] on td "Bioenergy with Carbon Capture and Sequestration (BECCS)" at bounding box center [1089, 408] width 423 height 47
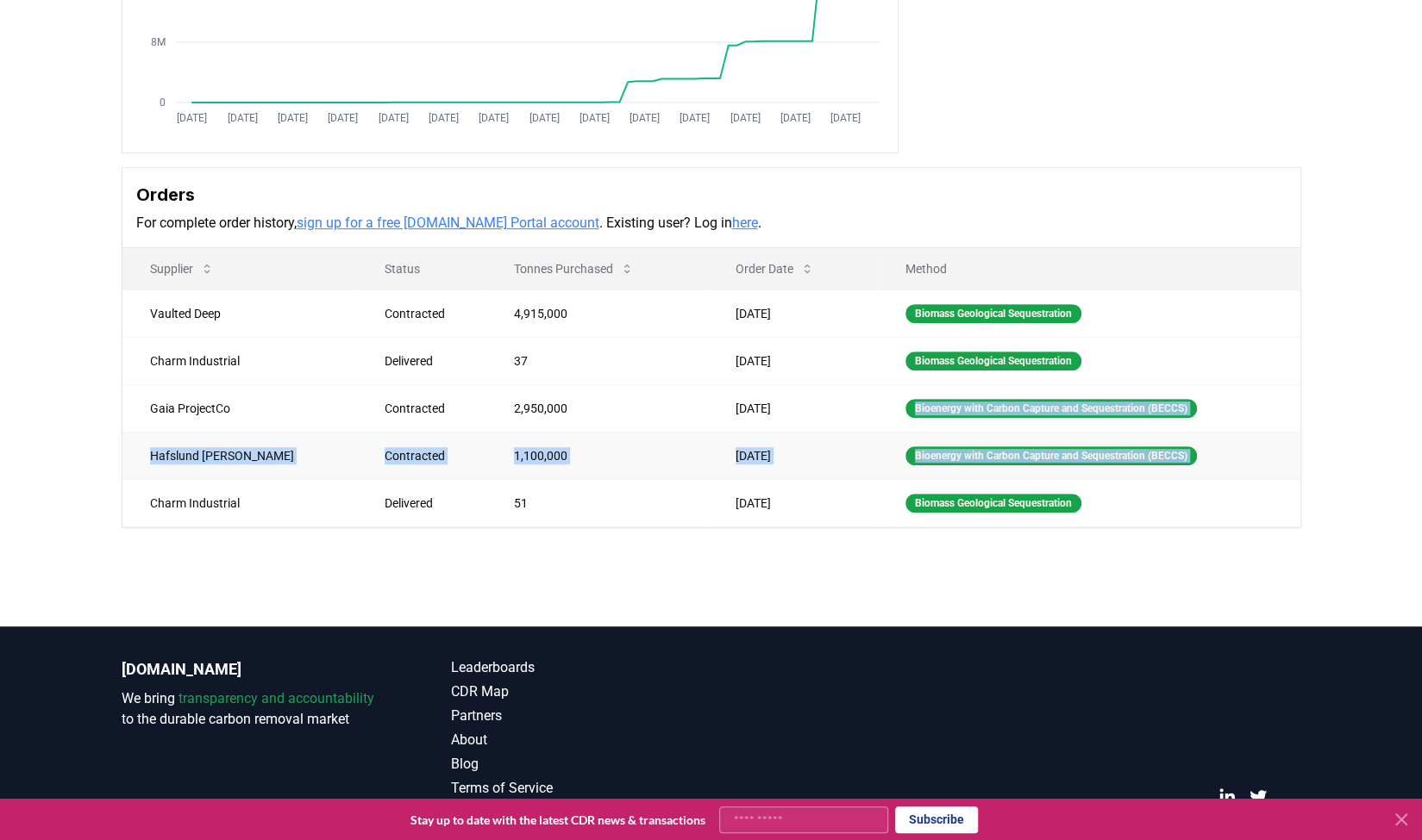
drag, startPoint x: 1119, startPoint y: 416, endPoint x: 1109, endPoint y: 474, distance: 58.9
click at [1109, 474] on tbody "Vaulted Deep Contracted 4,915,000 [DATE] Biomass Geological Sequestration Charm…" at bounding box center [711, 408] width 1177 height 237
click at [1109, 474] on td "Bioenergy with Carbon Capture and Sequestration (BECCS)" at bounding box center [1089, 456] width 423 height 47
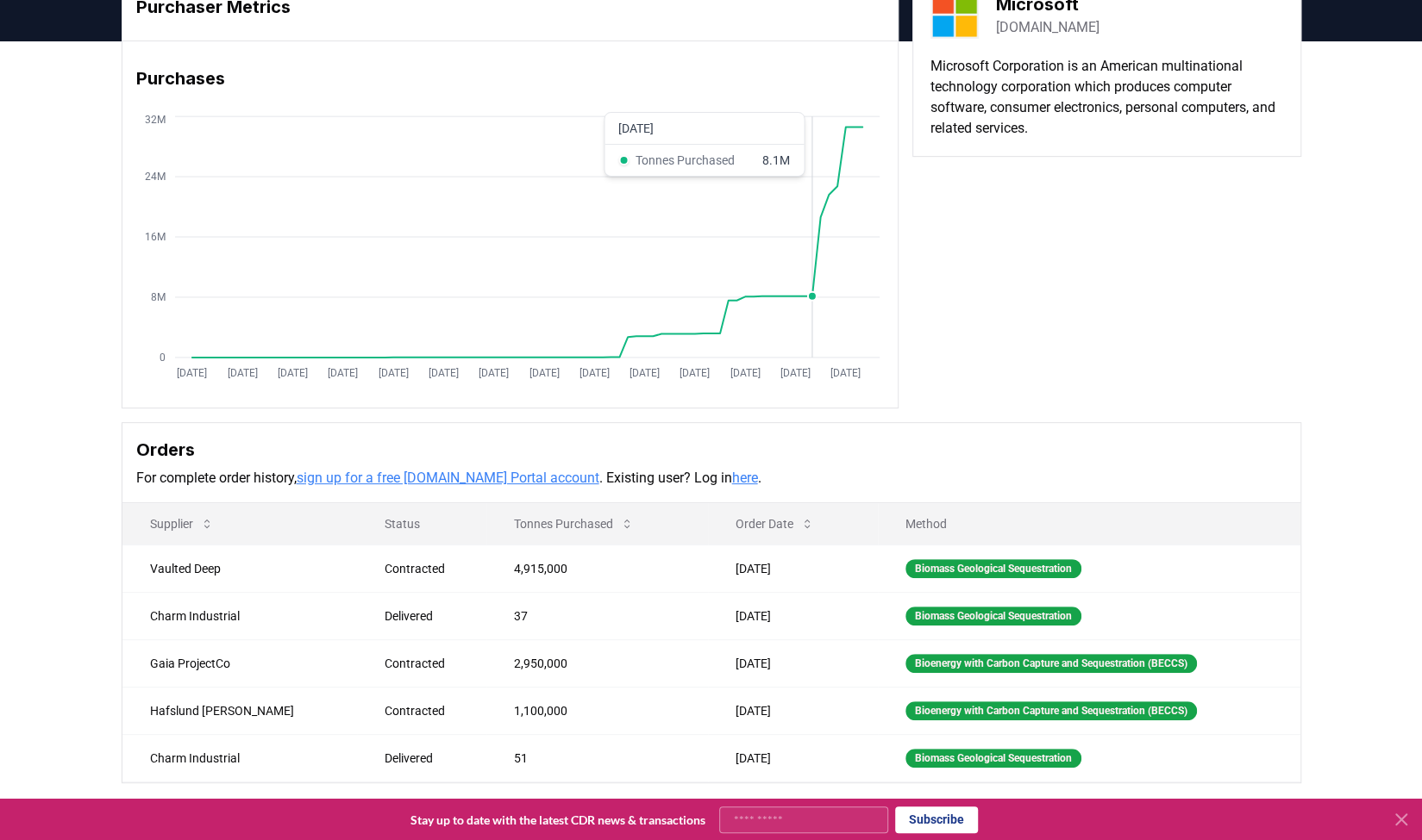
scroll to position [0, 0]
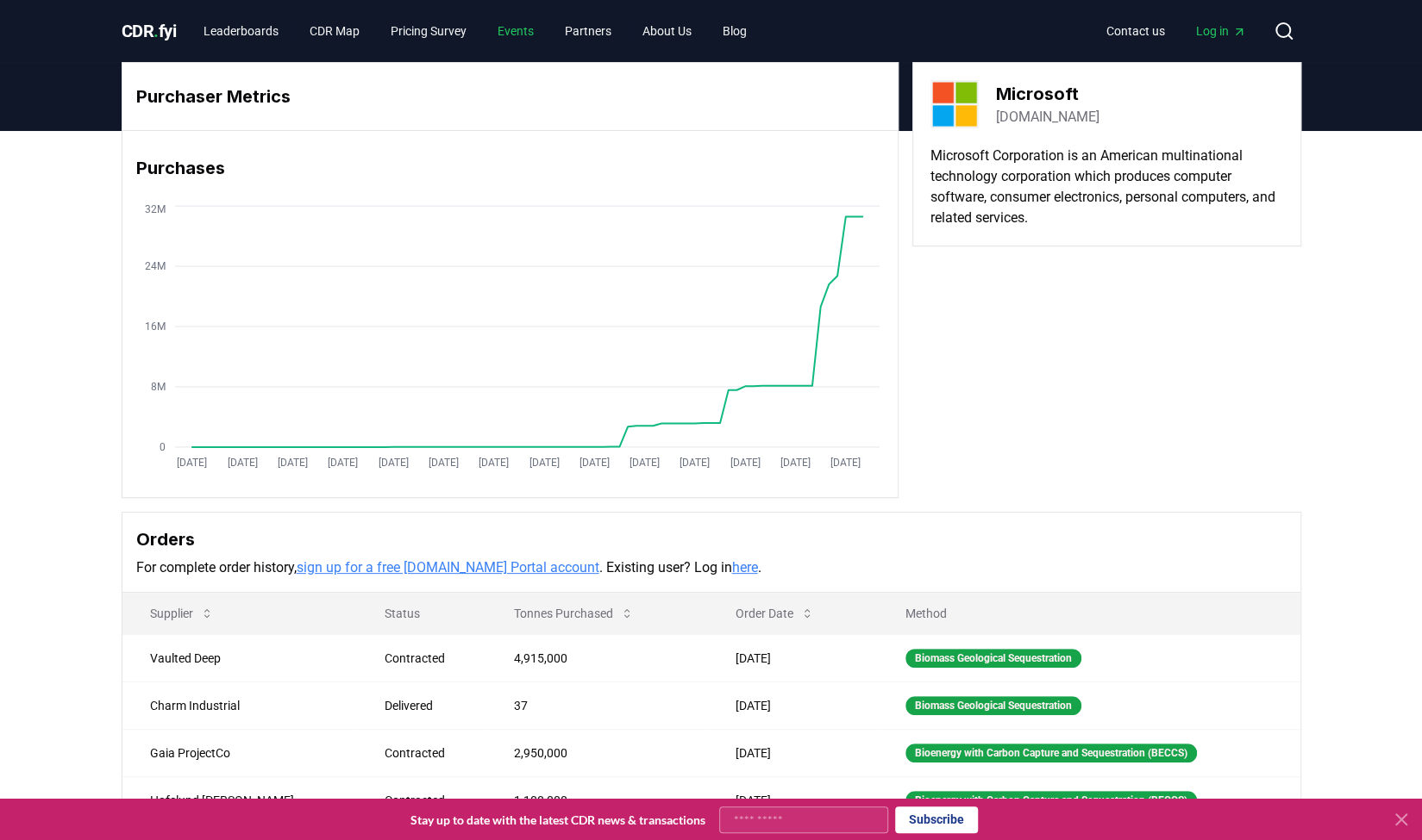
click at [528, 35] on link "Events" at bounding box center [515, 31] width 64 height 31
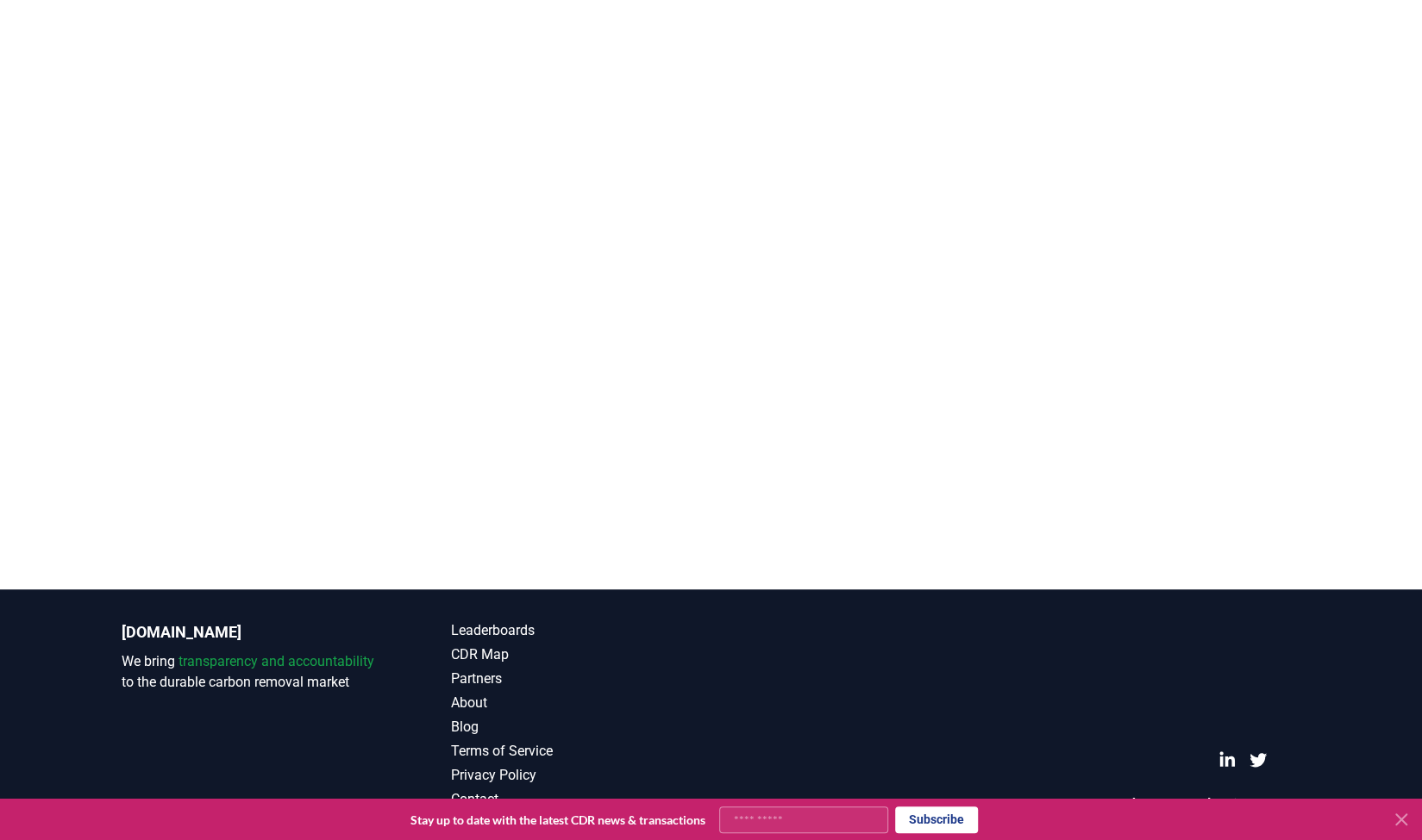
scroll to position [427, 0]
